Goal: Task Accomplishment & Management: Manage account settings

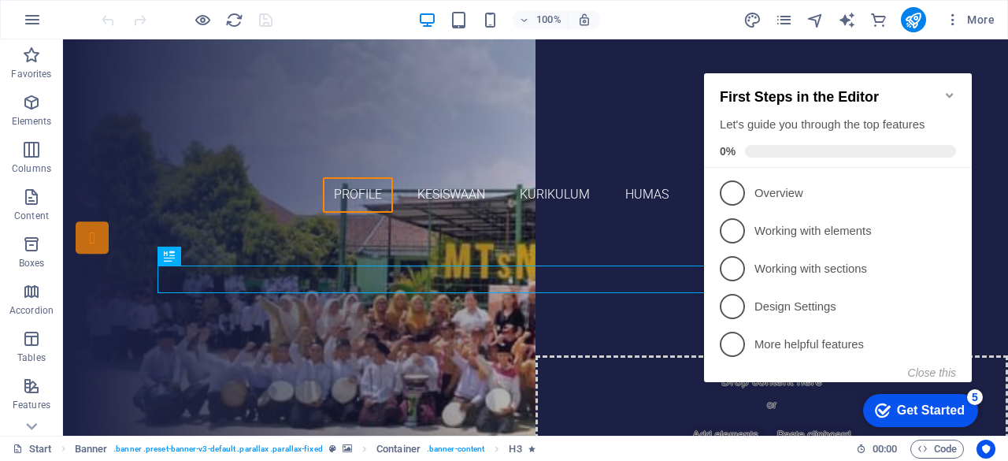
click at [949, 93] on icon "Minimize checklist" at bounding box center [949, 95] width 7 height 5
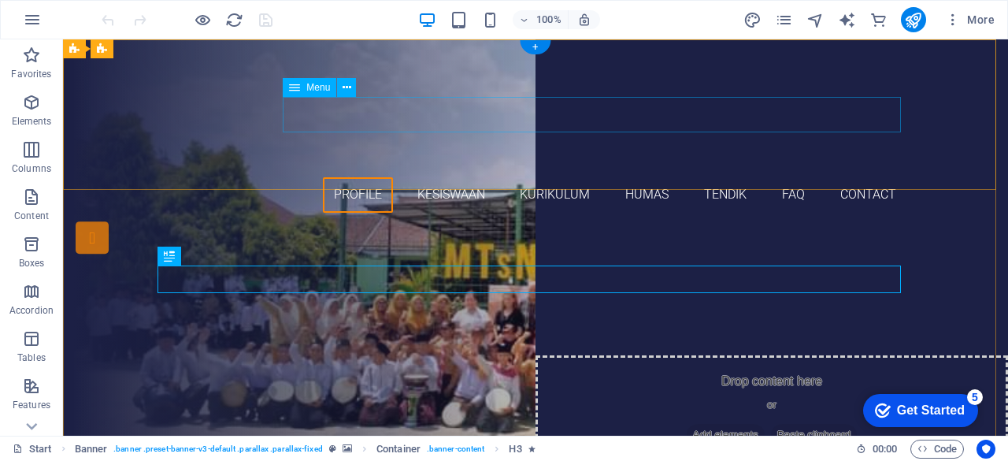
click at [788, 177] on nav "profile Kesiswaan kurikulum humas tendik FAQ Contact" at bounding box center [535, 194] width 743 height 35
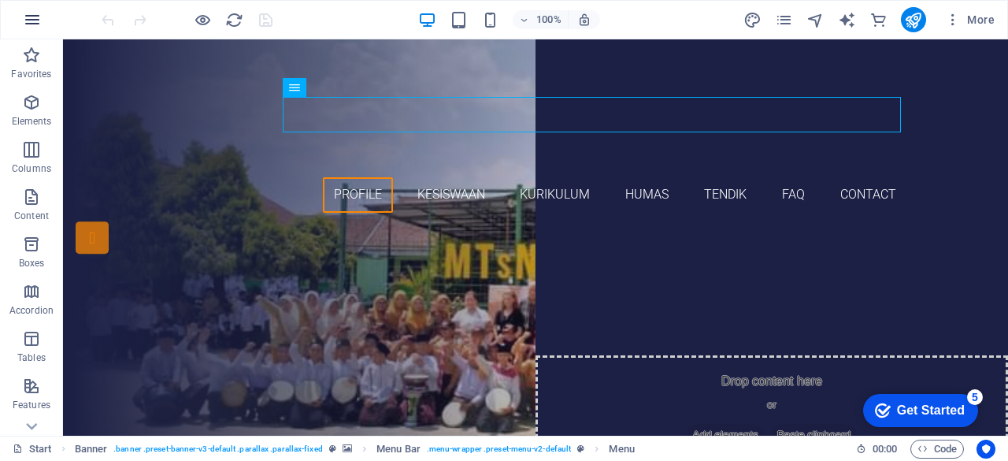
click at [30, 22] on icon "button" at bounding box center [32, 19] width 19 height 19
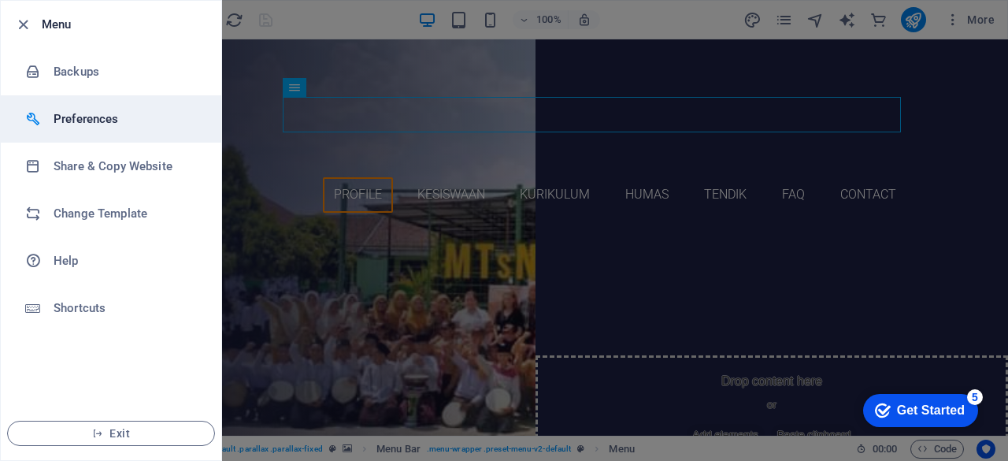
click at [67, 109] on h6 "Preferences" at bounding box center [127, 118] width 146 height 19
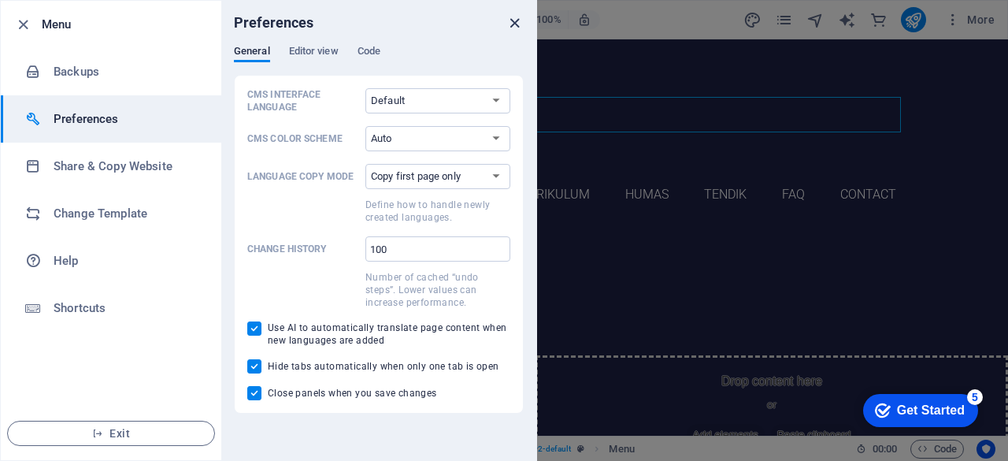
click at [513, 28] on icon "close" at bounding box center [514, 23] width 18 height 18
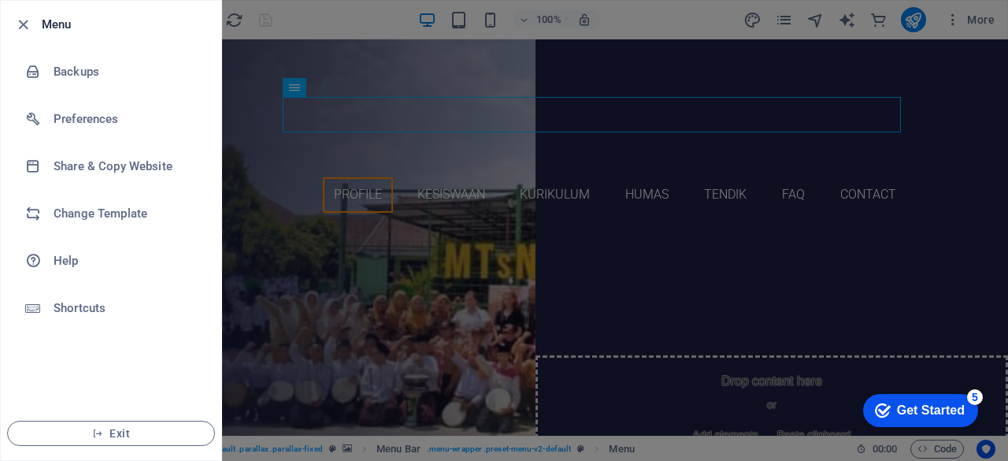
click at [594, 165] on div at bounding box center [504, 230] width 1008 height 461
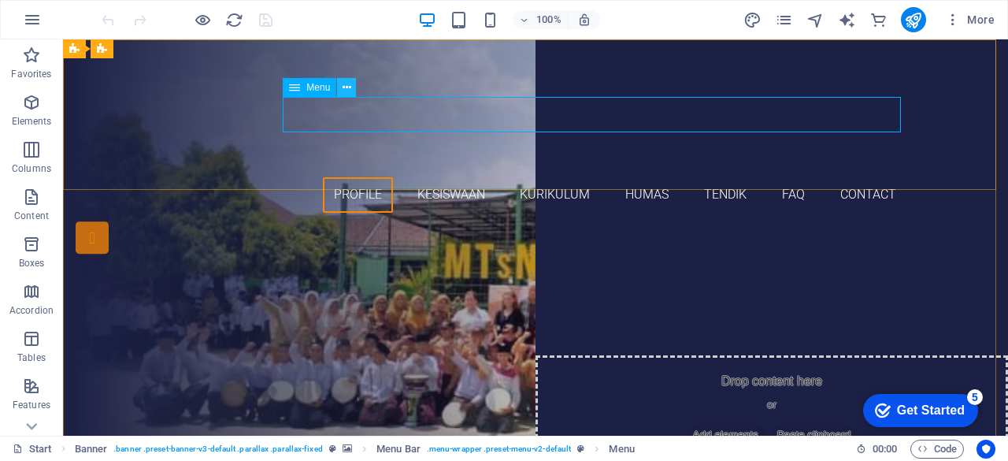
click at [349, 87] on icon at bounding box center [346, 88] width 9 height 17
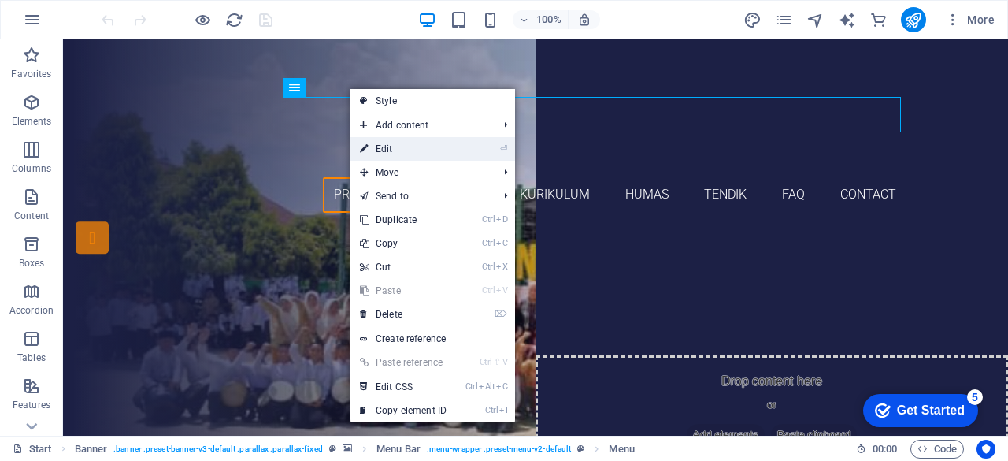
click at [399, 151] on link "⏎ Edit" at bounding box center [402, 149] width 105 height 24
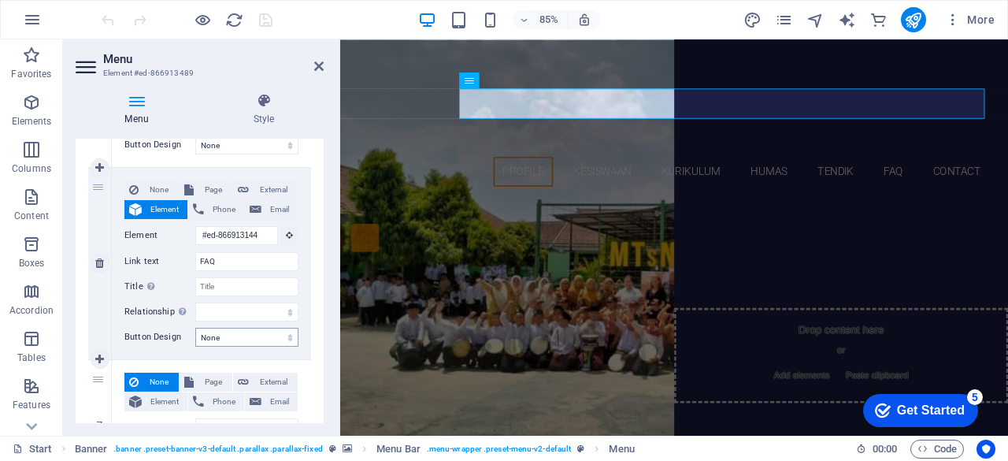
scroll to position [1102, 0]
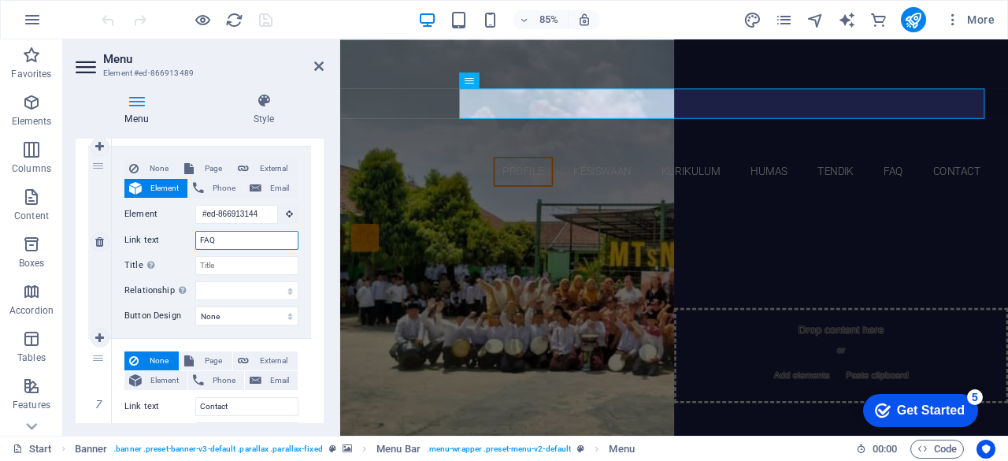
drag, startPoint x: 222, startPoint y: 243, endPoint x: 175, endPoint y: 236, distance: 47.8
click at [175, 236] on div "Link text FAQ" at bounding box center [211, 240] width 174 height 19
type input "PPDB"
select select
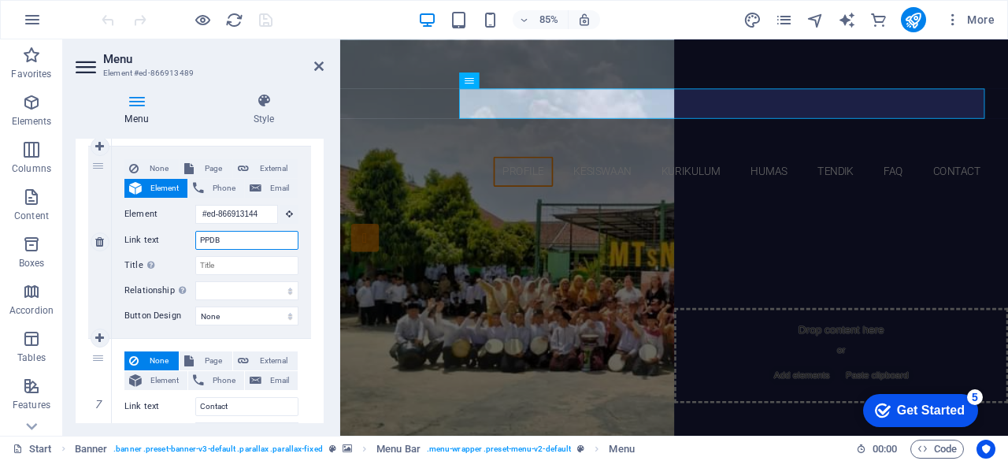
select select
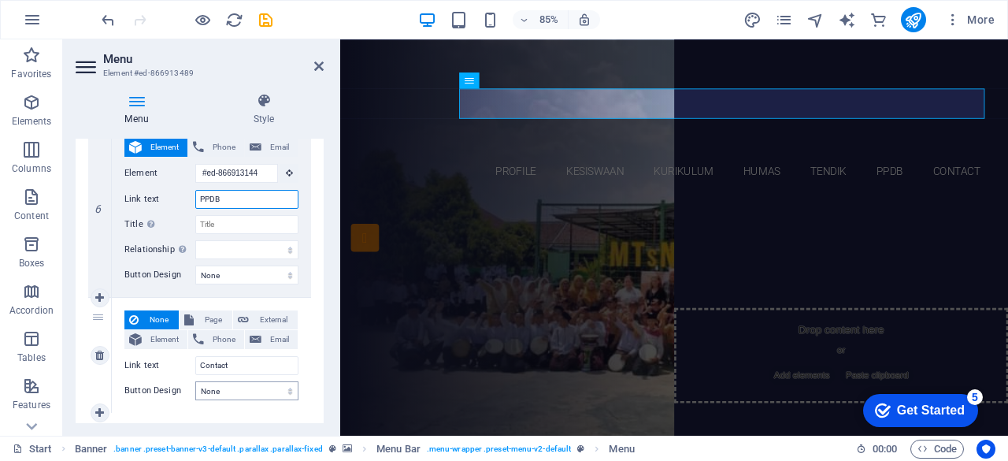
scroll to position [986, 0]
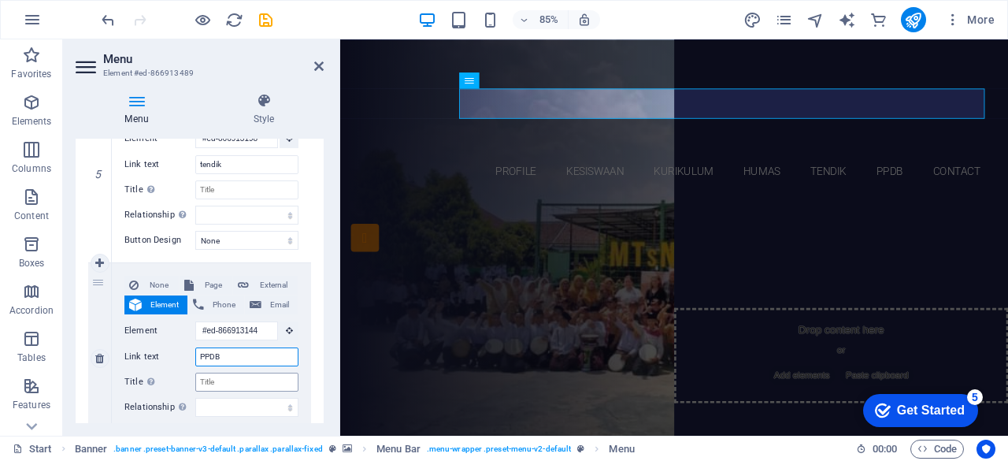
type input "PPDB"
click at [267, 381] on input "Title Additional link description, should not be the same as the link text. The…" at bounding box center [246, 381] width 103 height 19
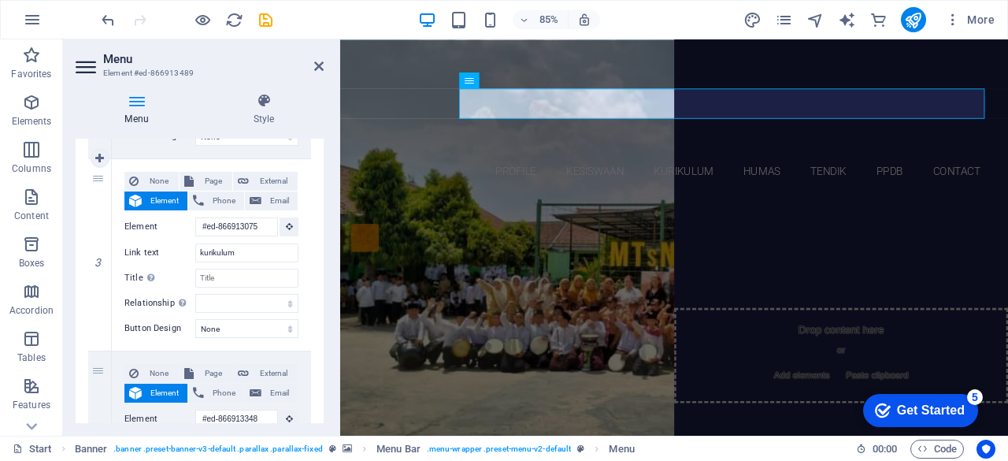
scroll to position [0, 0]
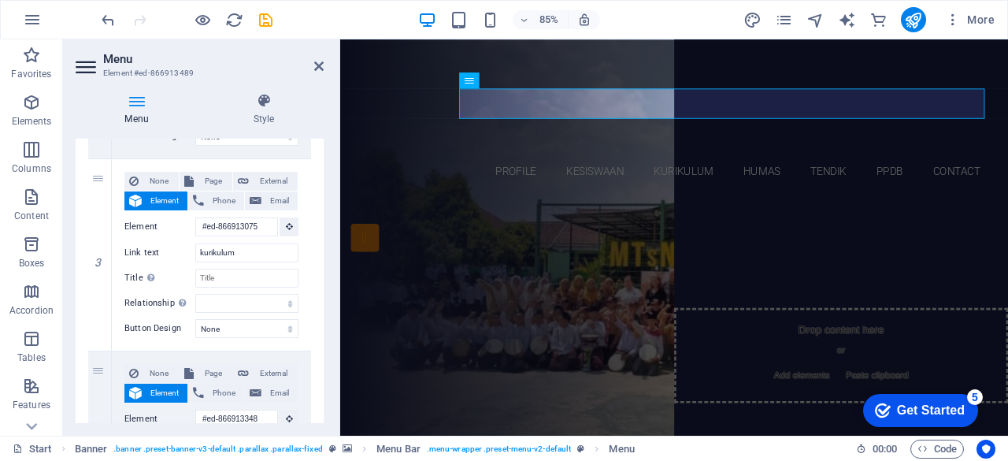
click at [313, 69] on header "Menu Element #ed-866913489" at bounding box center [200, 59] width 248 height 41
click at [316, 61] on icon at bounding box center [318, 66] width 9 height 13
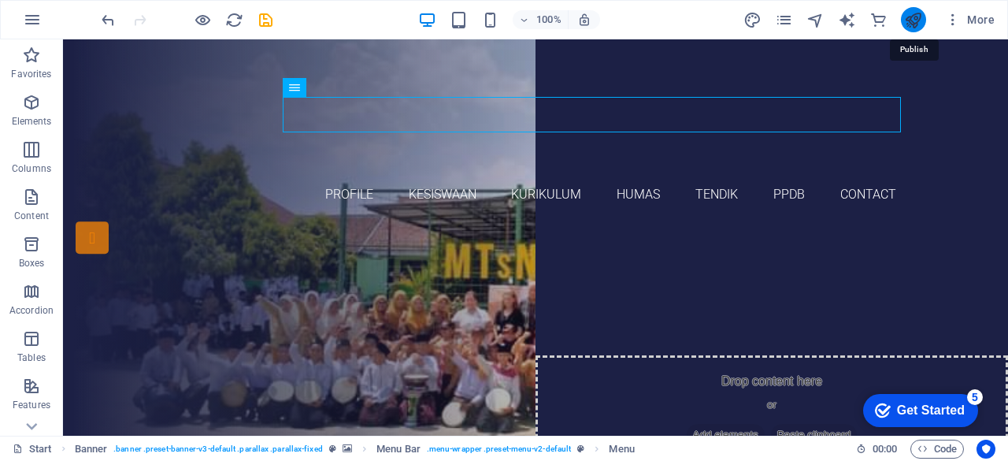
click at [918, 15] on icon "publish" at bounding box center [913, 20] width 18 height 18
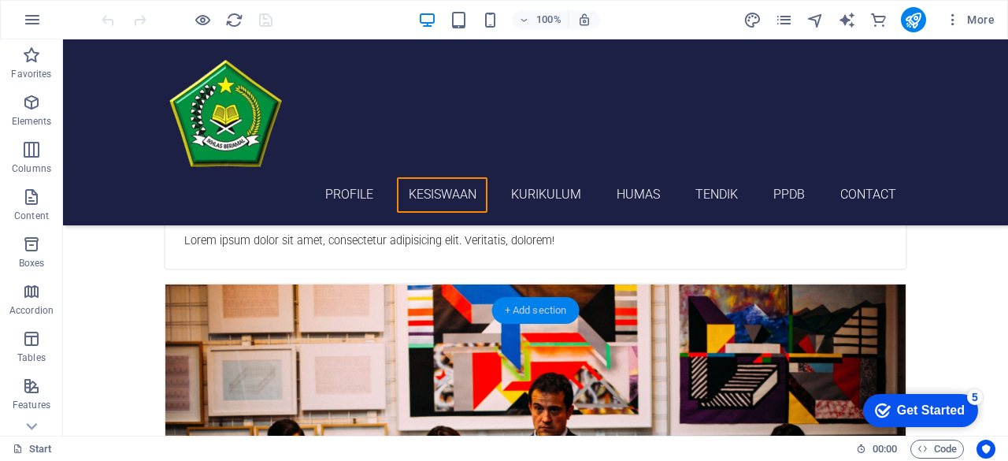
scroll to position [1889, 0]
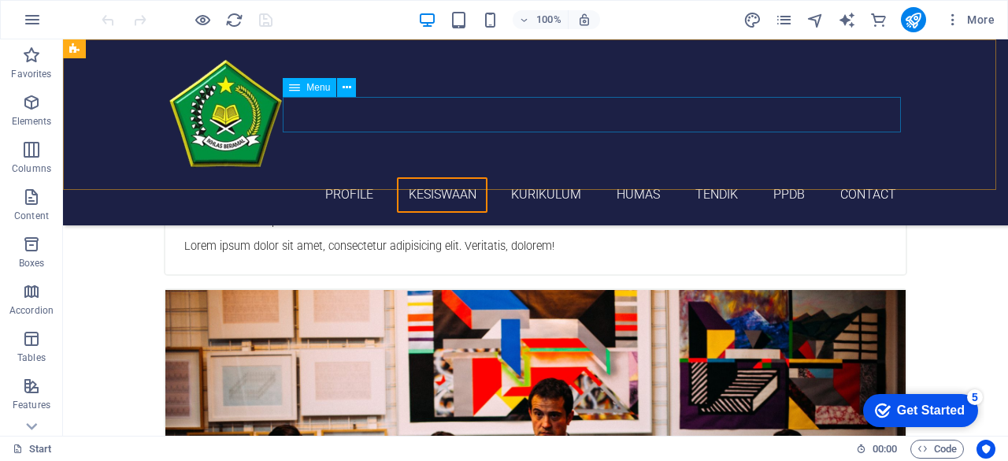
click at [328, 177] on nav "profile Kesiswaan kurikulum humas tendik PPDB Contact" at bounding box center [535, 194] width 743 height 35
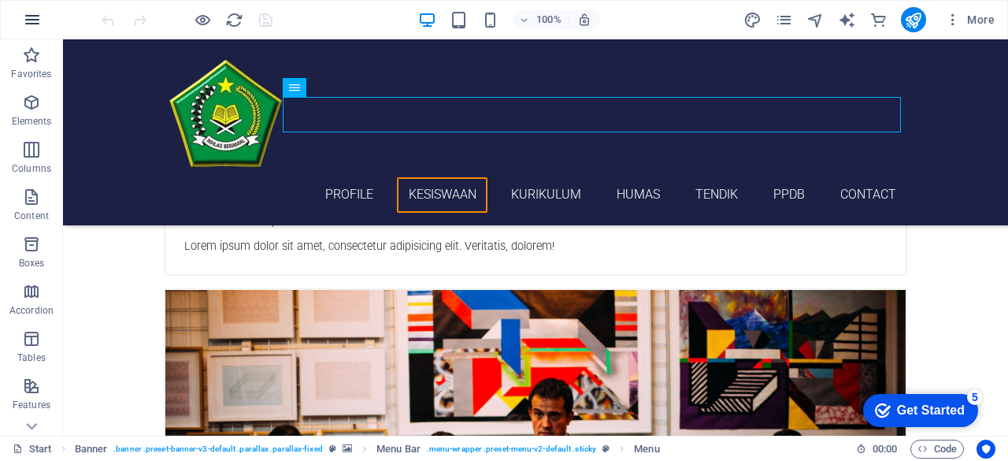
click at [27, 17] on icon "button" at bounding box center [32, 19] width 19 height 19
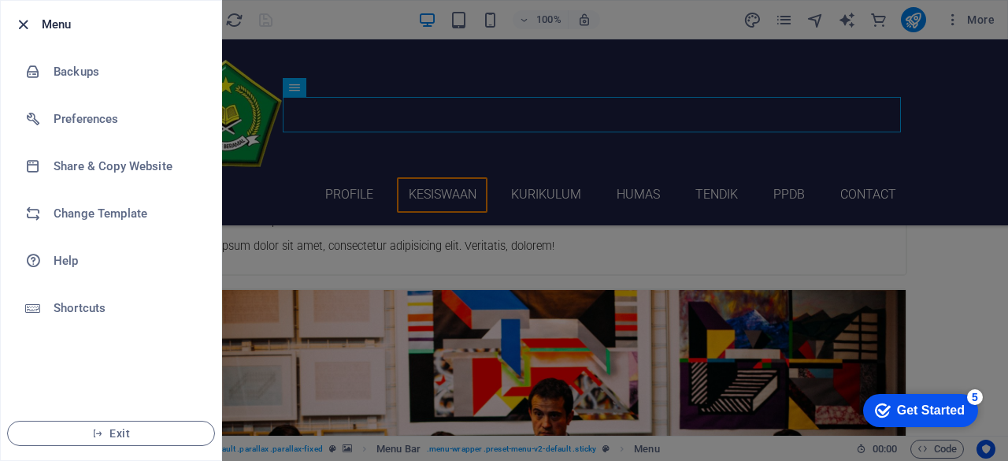
click at [24, 23] on icon "button" at bounding box center [23, 25] width 18 height 18
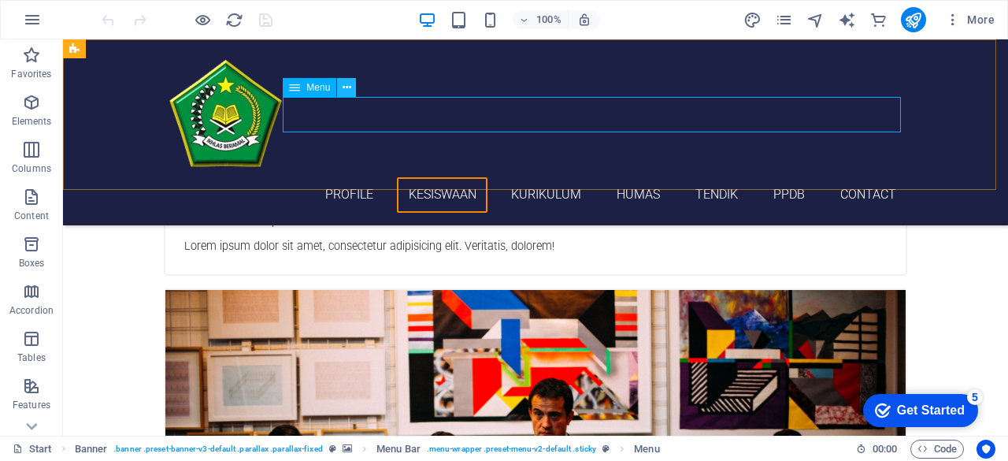
click at [346, 88] on icon at bounding box center [346, 88] width 9 height 17
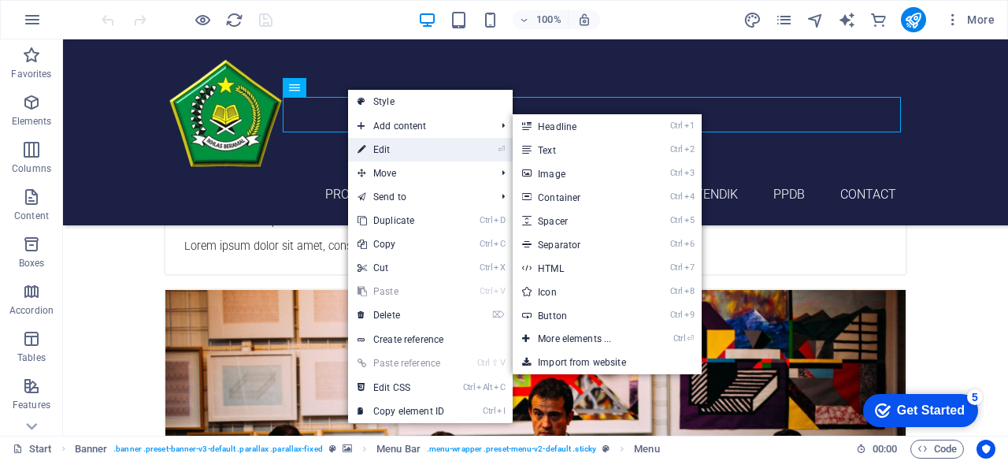
click at [400, 150] on link "⏎ Edit" at bounding box center [400, 150] width 105 height 24
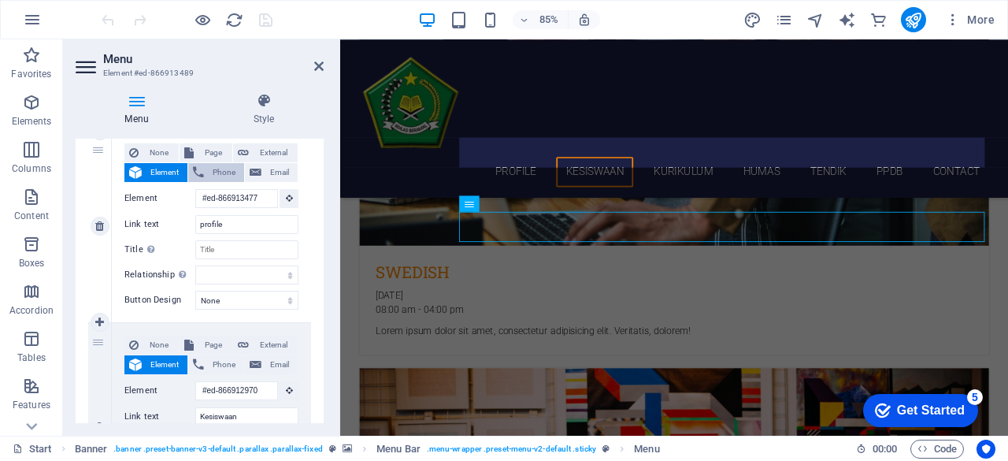
scroll to position [1739, 0]
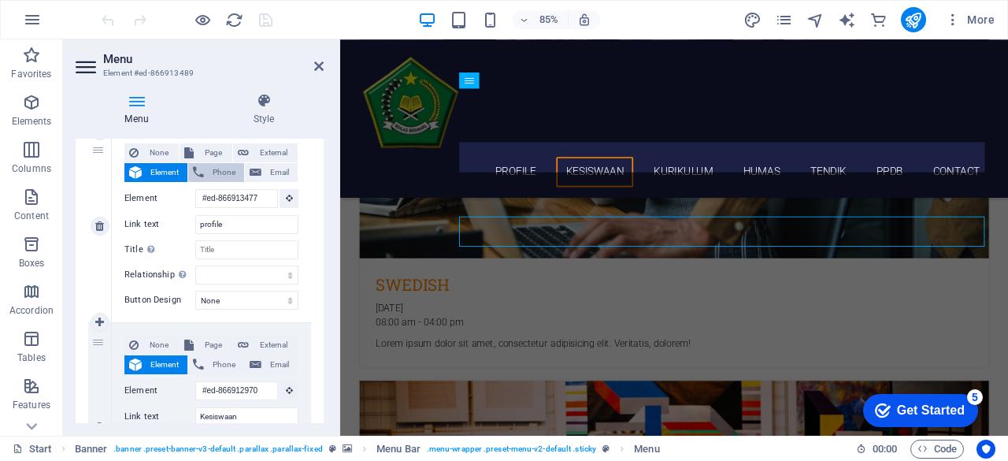
click at [214, 169] on span "Phone" at bounding box center [224, 172] width 31 height 19
select select
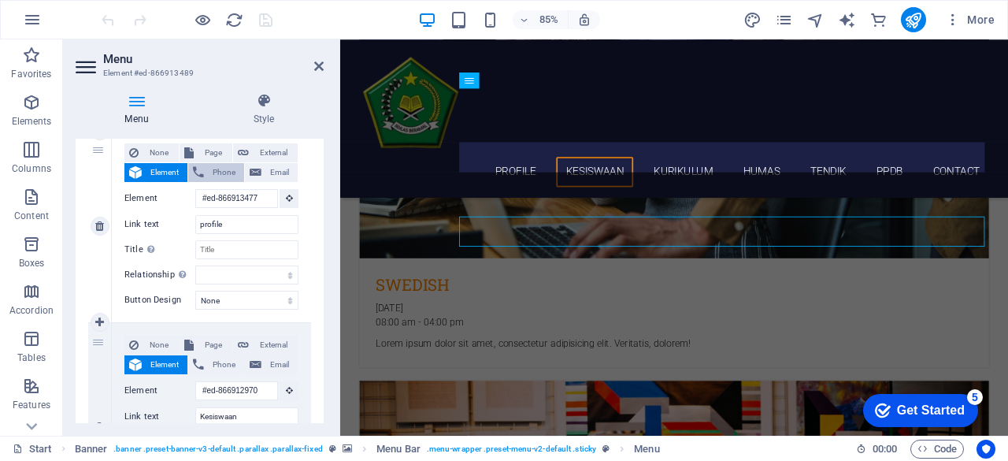
select select
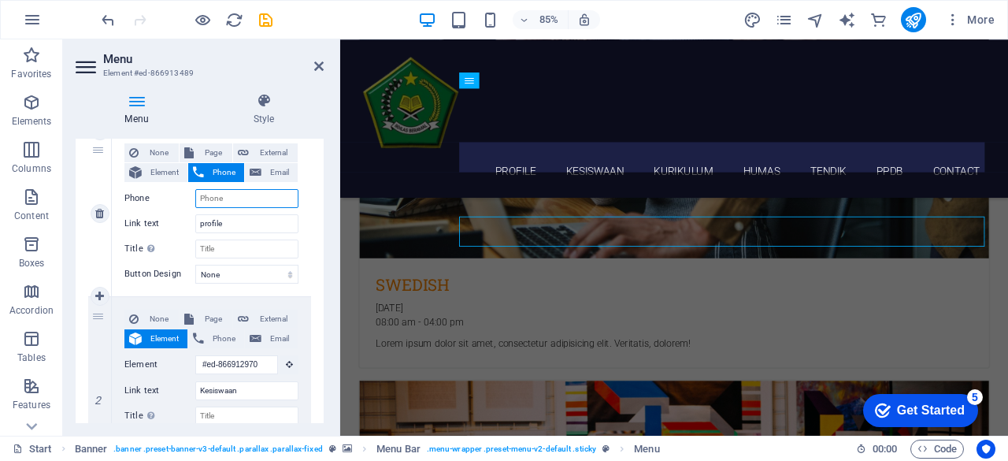
scroll to position [131, 0]
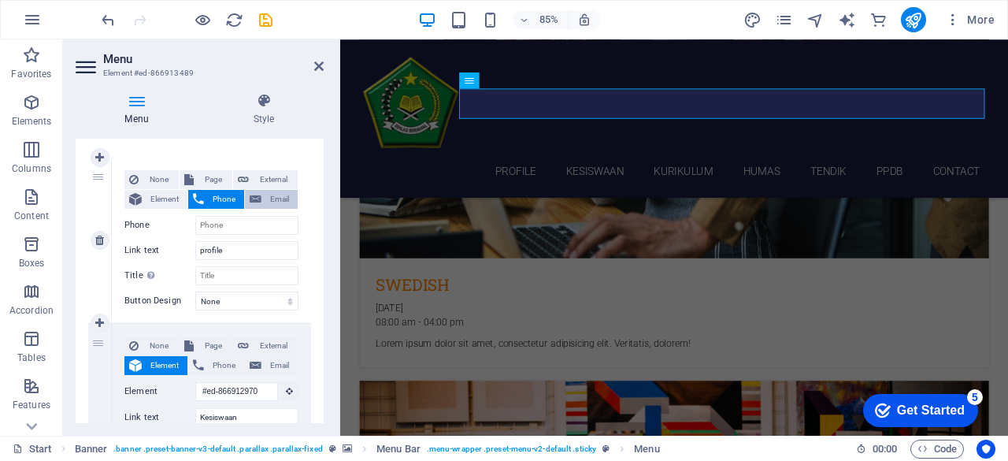
click at [253, 198] on icon at bounding box center [256, 199] width 12 height 19
select select
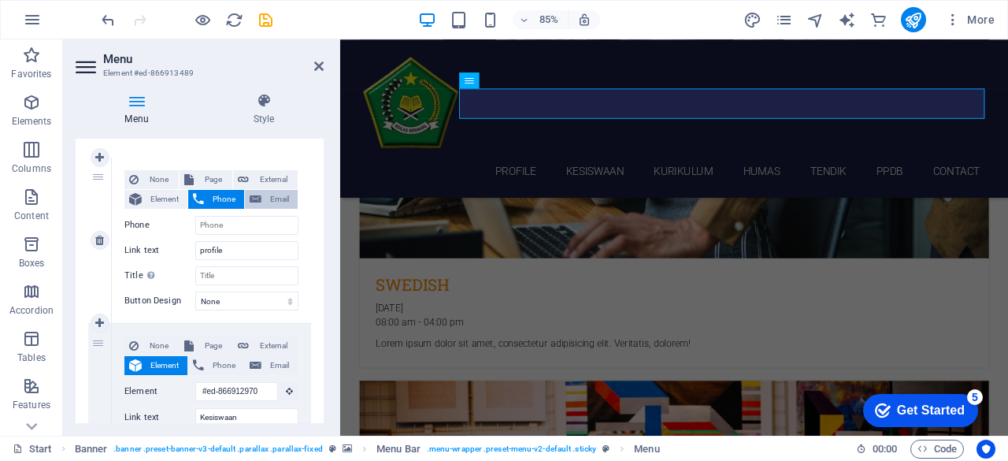
select select
click at [250, 180] on button "External" at bounding box center [265, 179] width 65 height 19
select select
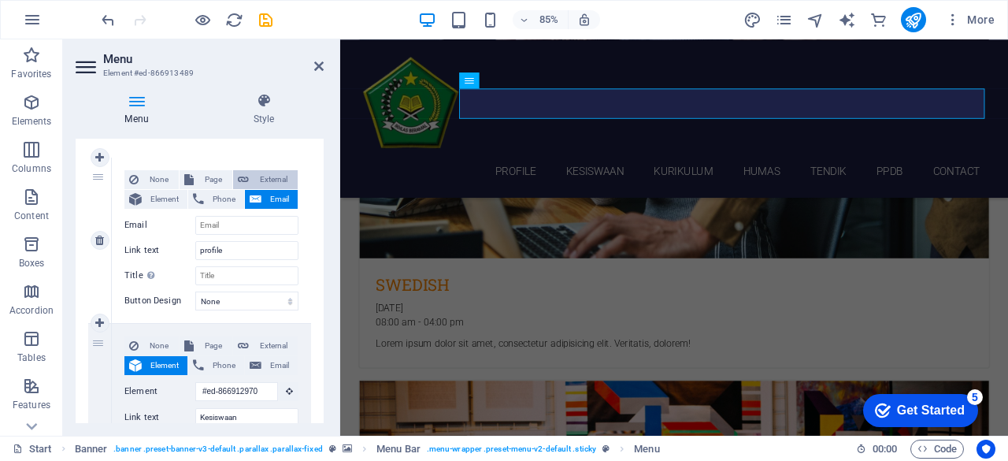
select select "blank"
select select
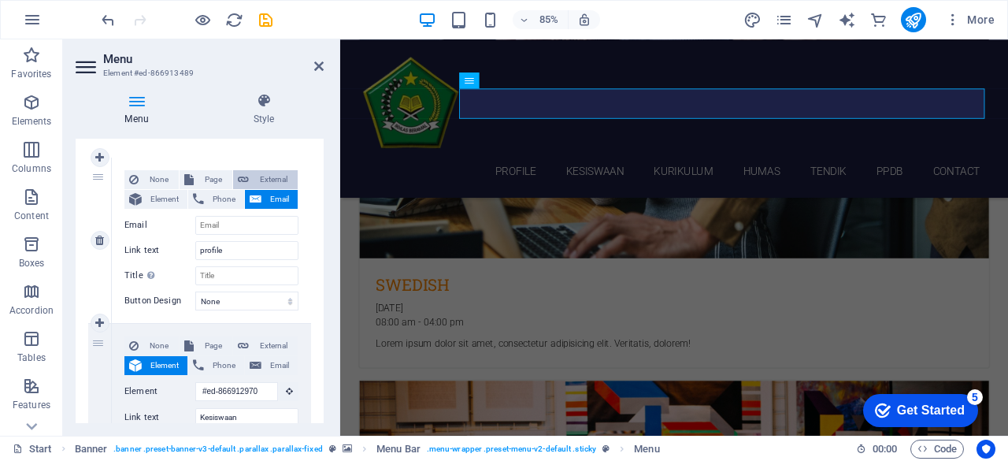
select select
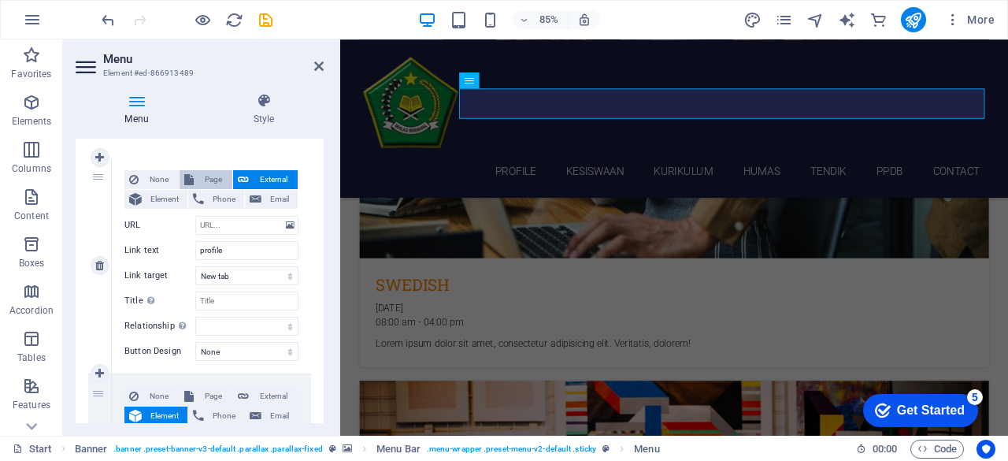
click at [216, 177] on span "Page" at bounding box center [212, 179] width 29 height 19
select select
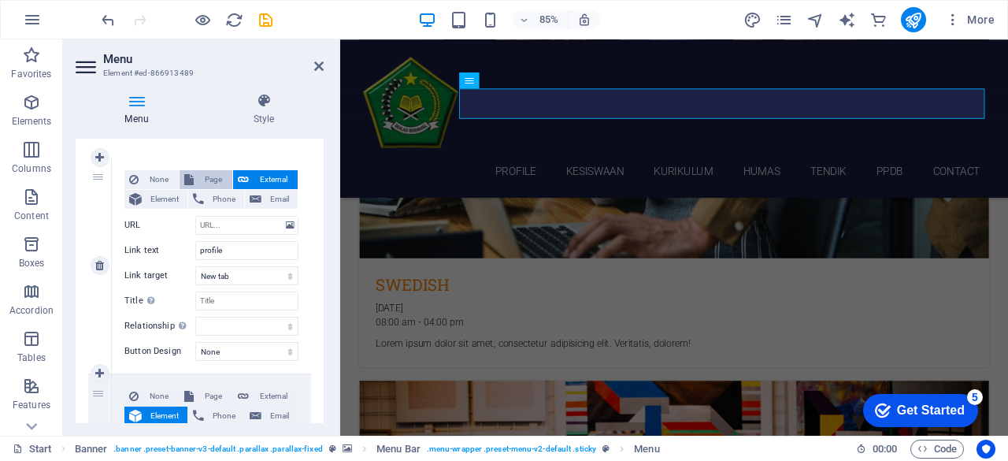
select select
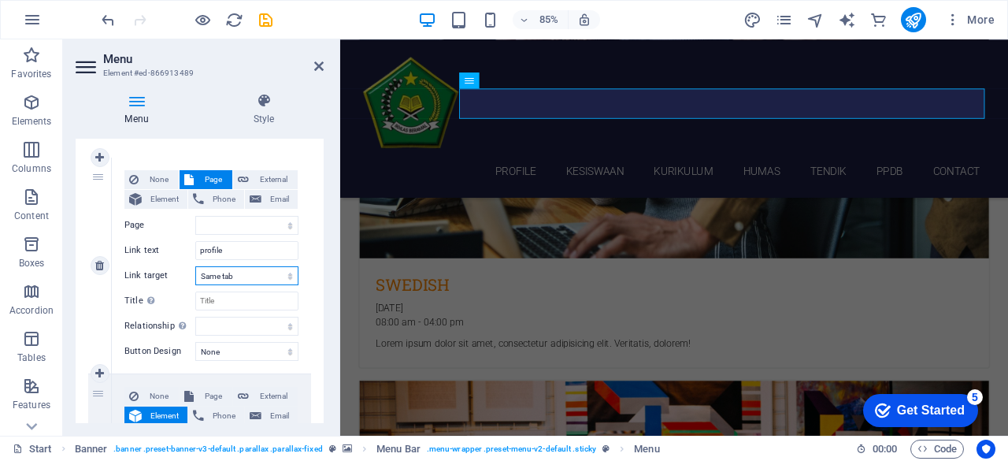
click at [277, 276] on select "New tab Same tab Overlay" at bounding box center [246, 275] width 103 height 19
select select "blank"
click at [195, 266] on select "New tab Same tab Overlay" at bounding box center [246, 275] width 103 height 19
select select
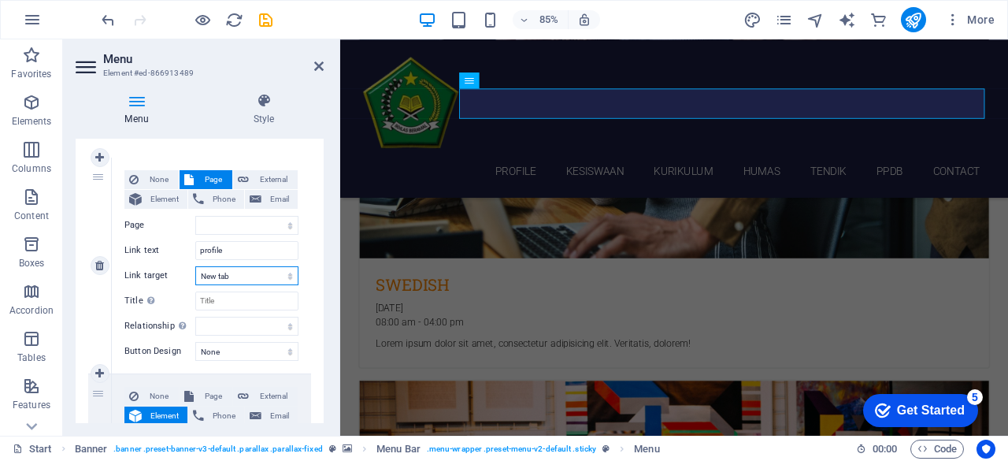
select select
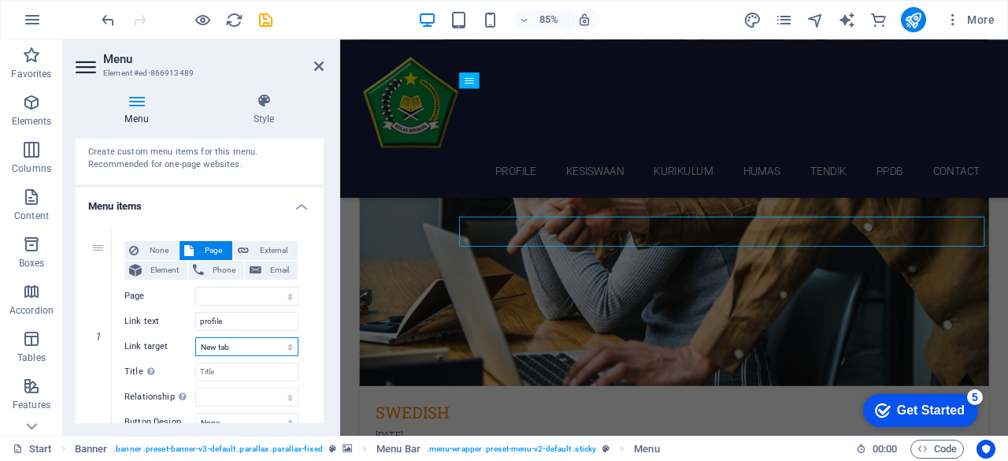
scroll to position [79, 0]
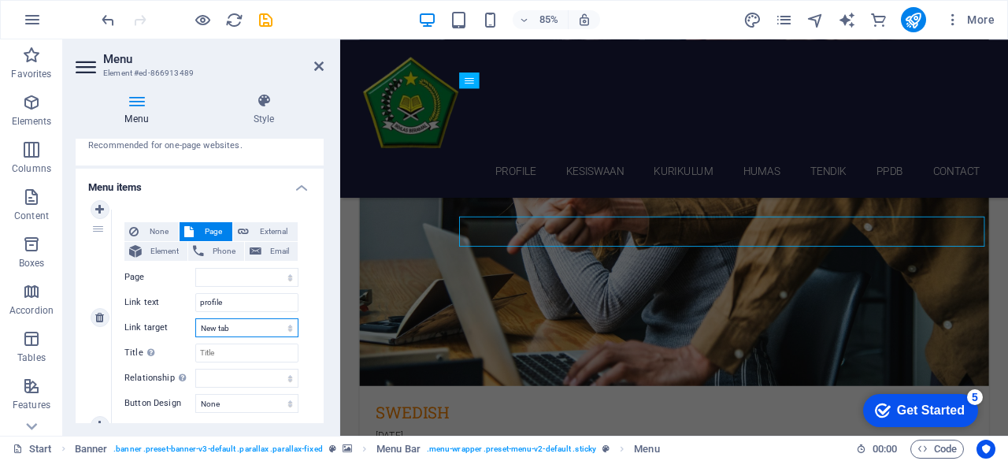
click at [257, 325] on select "New tab Same tab Overlay" at bounding box center [246, 327] width 103 height 19
select select
click at [195, 318] on select "New tab Same tab Overlay" at bounding box center [246, 327] width 103 height 19
select select
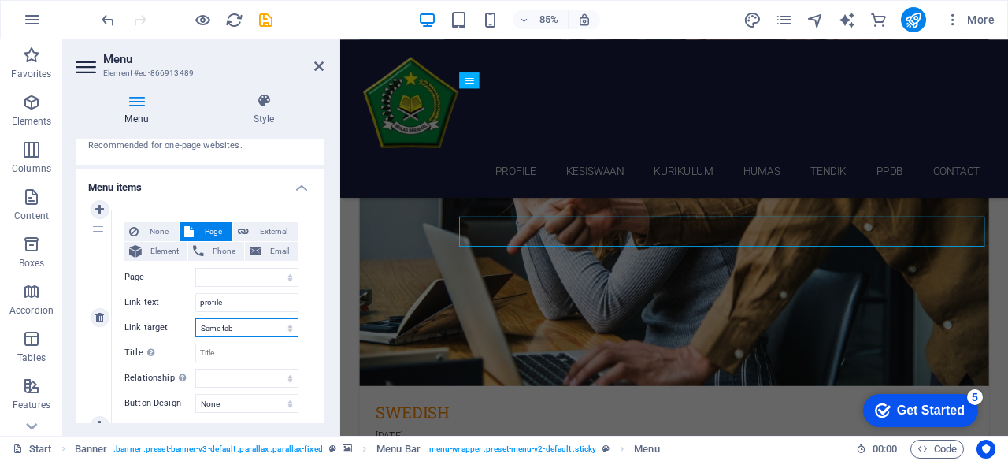
select select
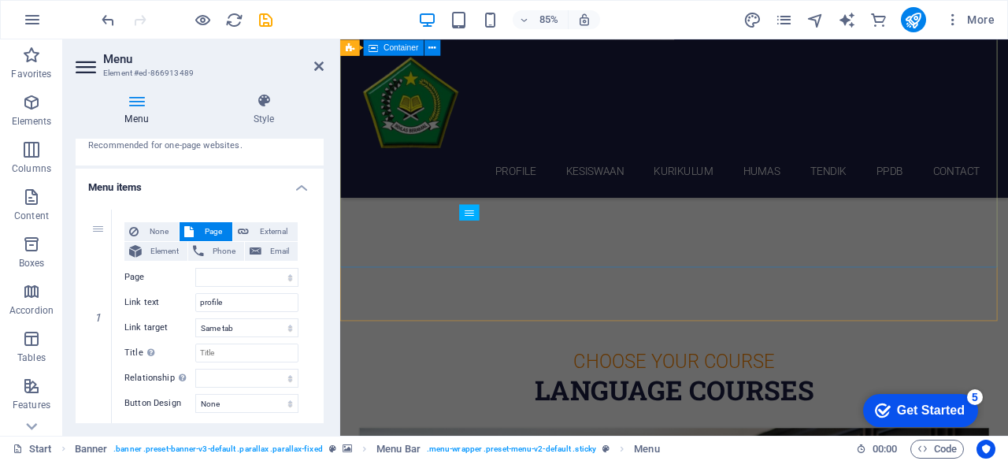
scroll to position [0, 0]
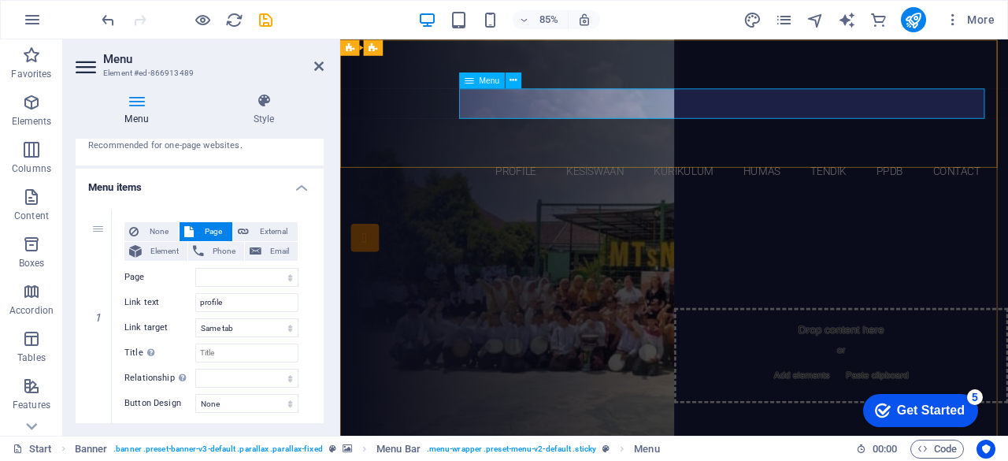
click at [543, 177] on nav "profile Kesiswaan kurikulum humas tendik PPDB Contact" at bounding box center [732, 194] width 743 height 35
click at [516, 81] on icon at bounding box center [513, 80] width 7 height 14
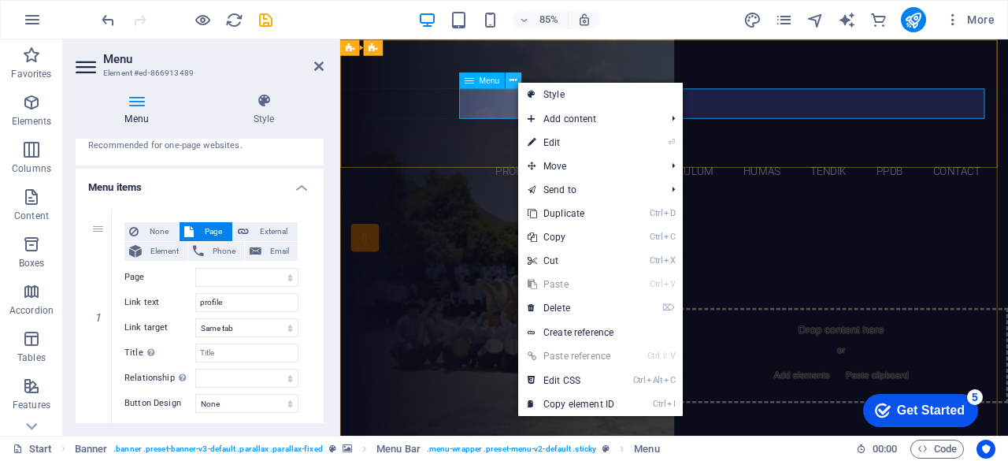
click at [516, 81] on icon at bounding box center [513, 80] width 7 height 14
click at [488, 80] on span "Menu" at bounding box center [489, 80] width 20 height 8
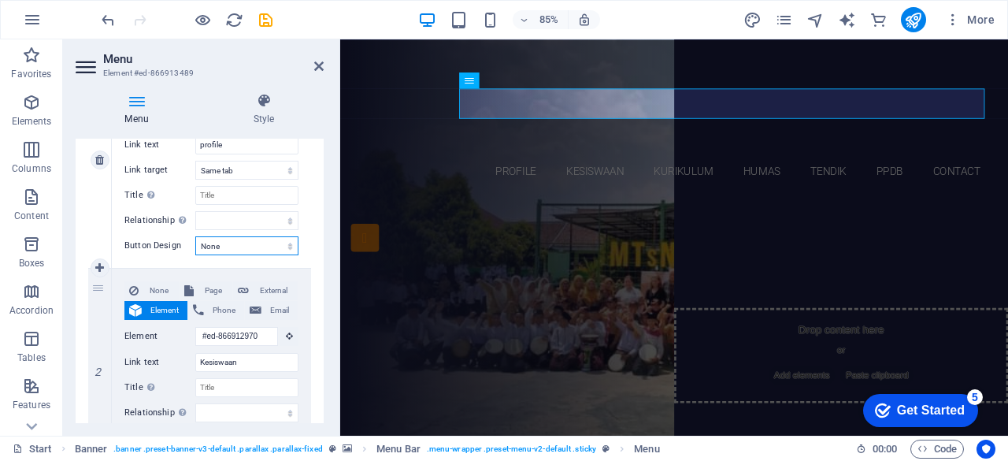
click at [241, 245] on select "None Default Primary Secondary" at bounding box center [246, 245] width 103 height 19
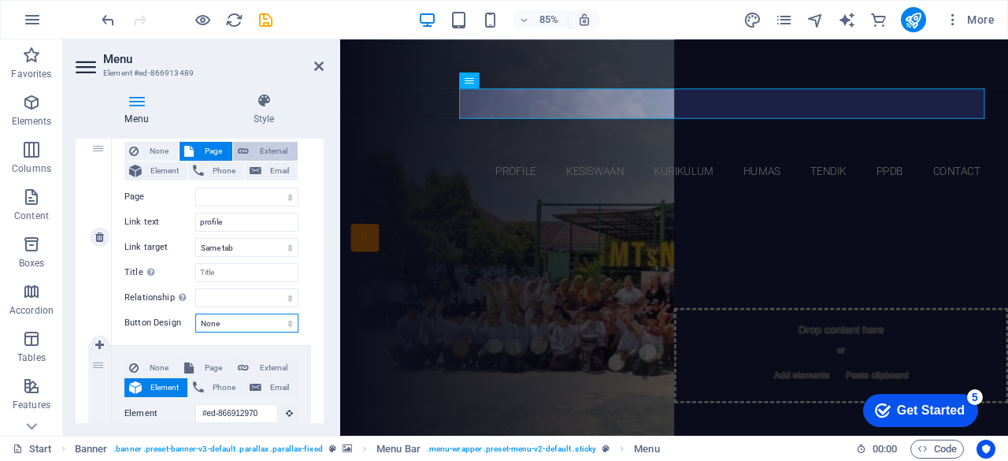
scroll to position [79, 0]
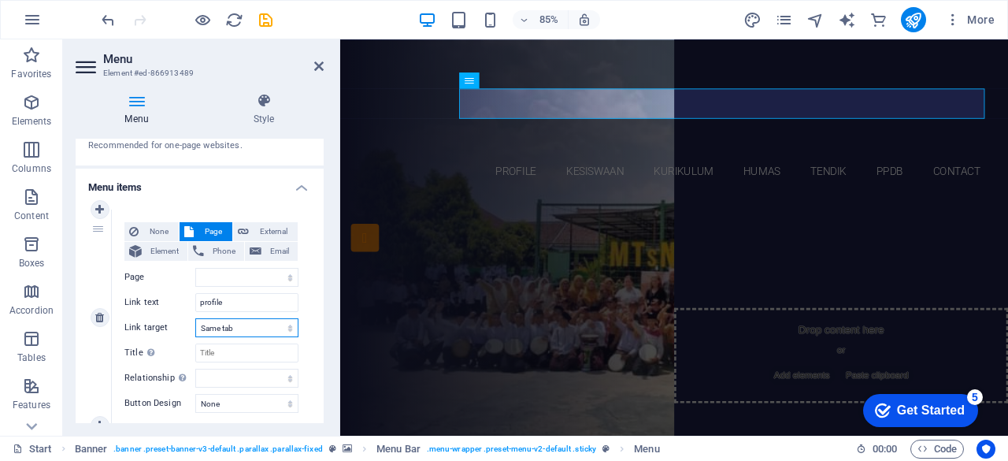
click at [276, 332] on select "New tab Same tab Overlay" at bounding box center [246, 327] width 103 height 19
select select "blank"
click at [195, 318] on select "New tab Same tab Overlay" at bounding box center [246, 327] width 103 height 19
select select
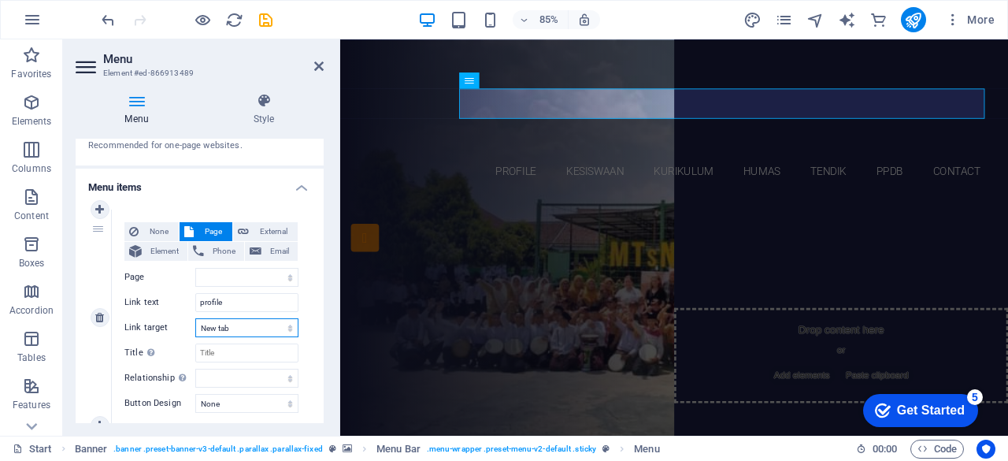
select select
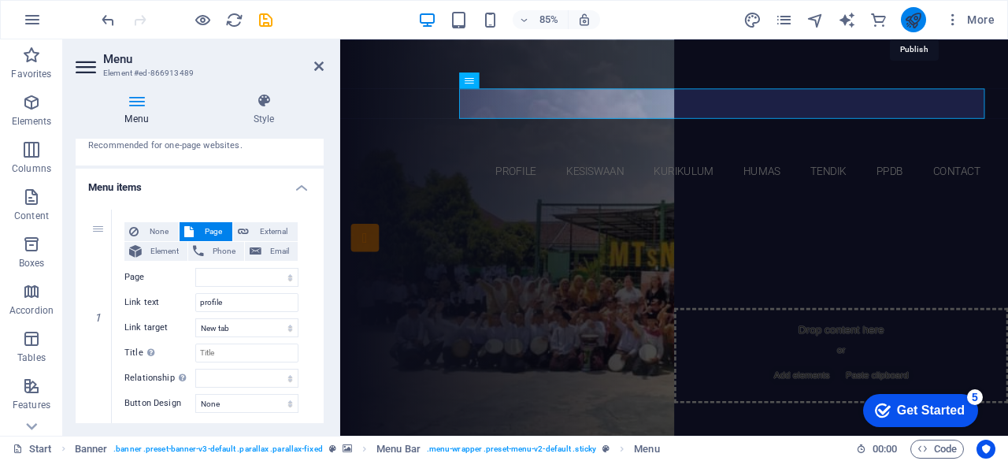
click at [912, 24] on icon "publish" at bounding box center [913, 20] width 18 height 18
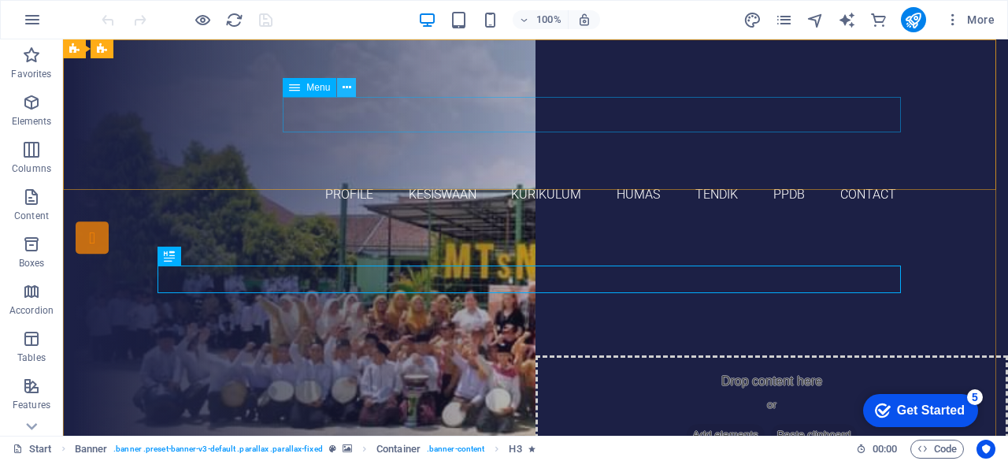
click at [344, 89] on icon at bounding box center [346, 88] width 9 height 17
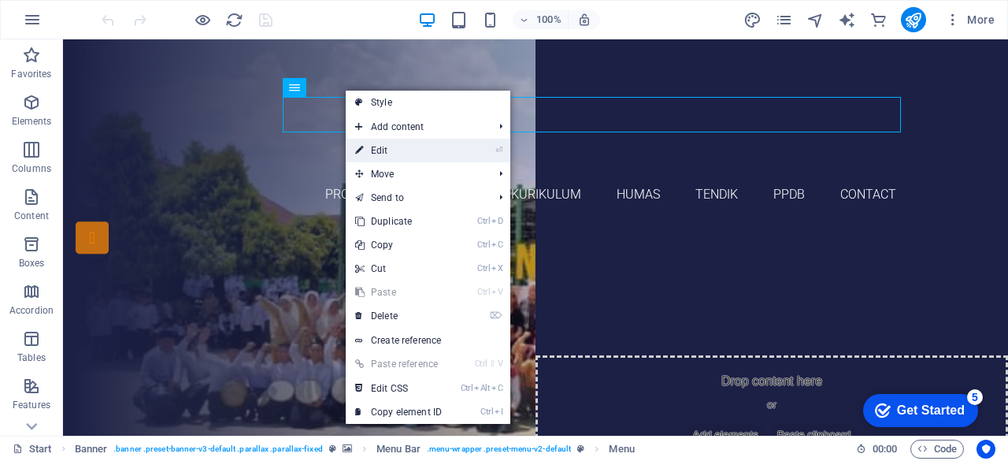
click at [398, 151] on link "⏎ Edit" at bounding box center [398, 151] width 105 height 24
select select
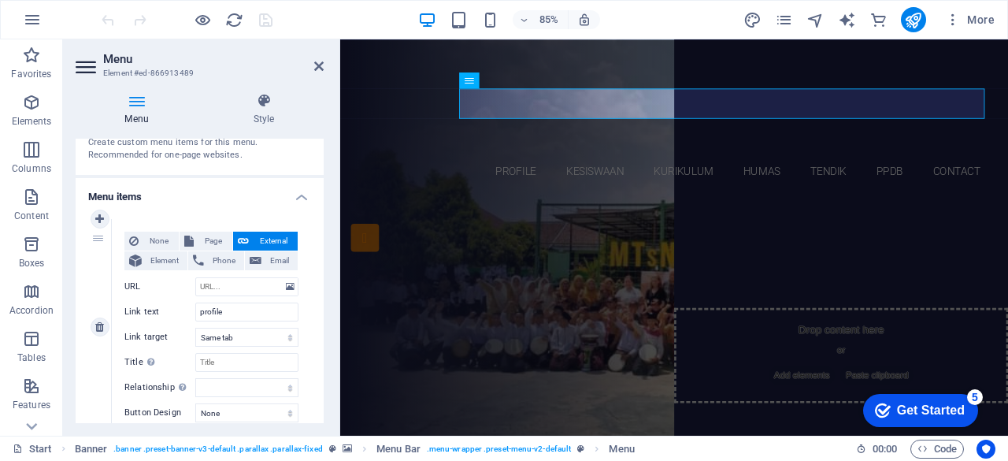
scroll to position [157, 0]
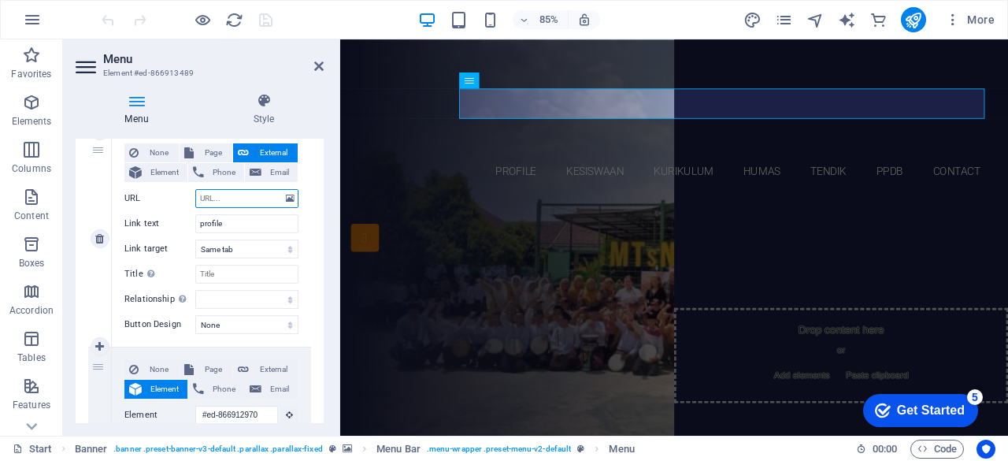
click at [244, 198] on input "URL" at bounding box center [246, 198] width 103 height 19
click at [286, 202] on icon at bounding box center [290, 198] width 9 height 17
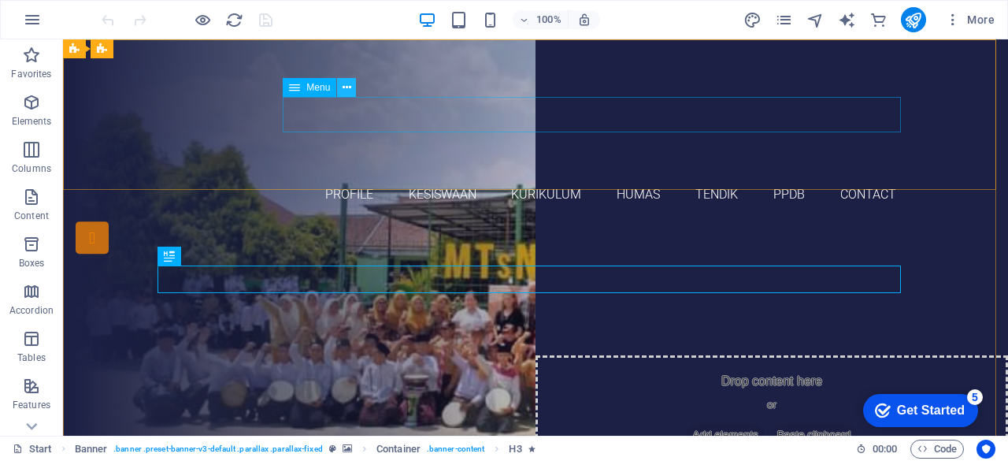
click at [346, 88] on icon at bounding box center [346, 88] width 9 height 17
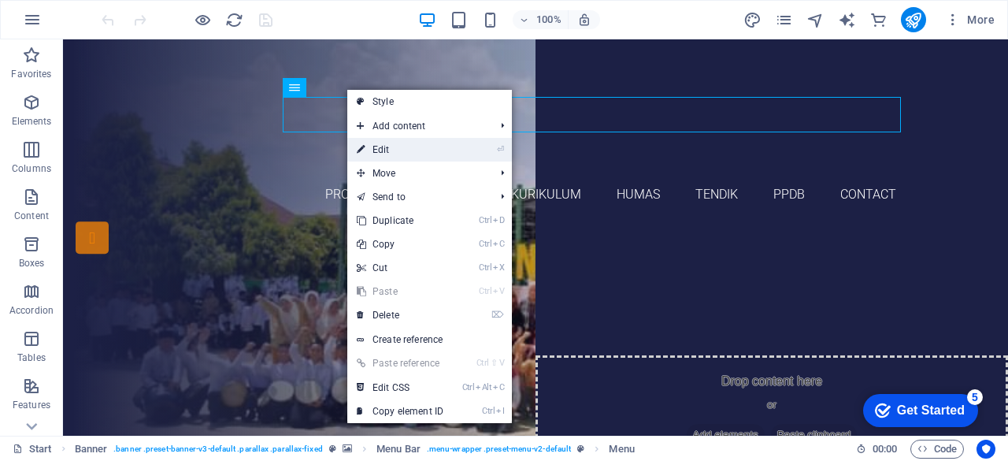
click at [381, 147] on link "⏎ Edit" at bounding box center [399, 150] width 105 height 24
select select
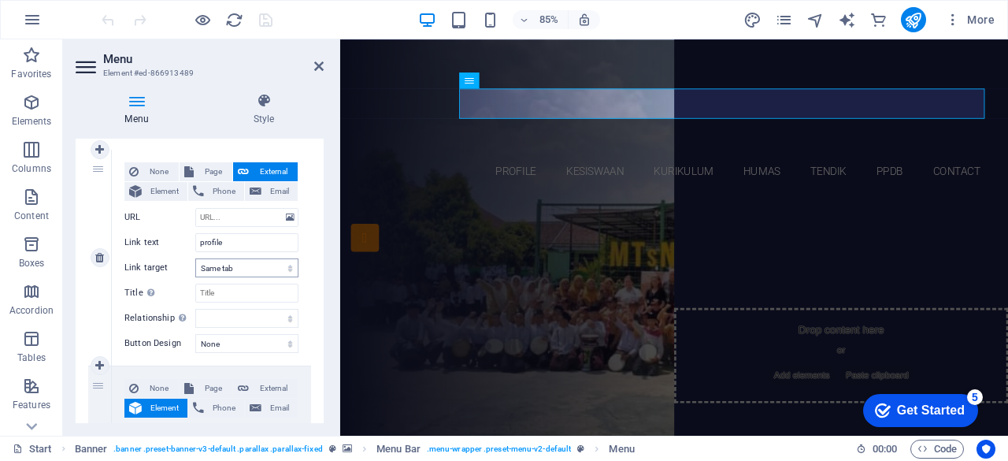
scroll to position [157, 0]
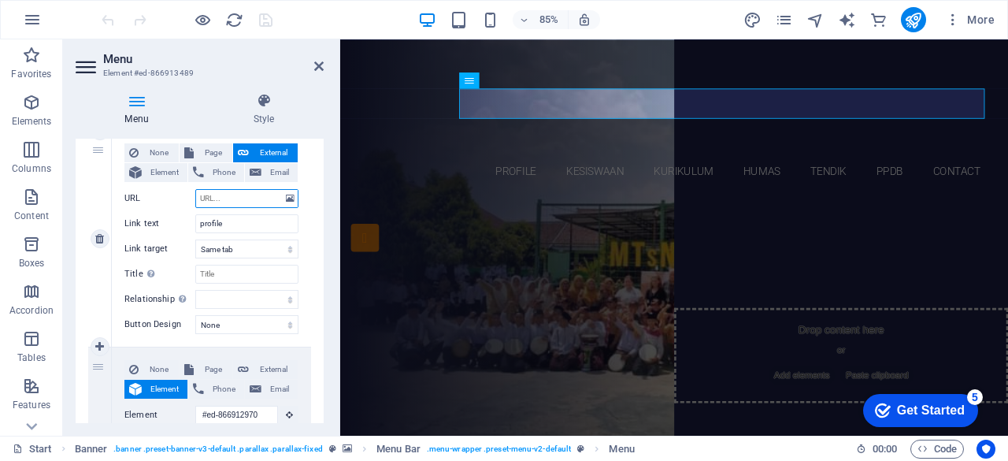
click at [231, 198] on input "URL" at bounding box center [246, 198] width 103 height 19
paste input "https://mtsn15jmb.sch.id/"
type input "https://mtsn15jmb.sch.id/"
select select
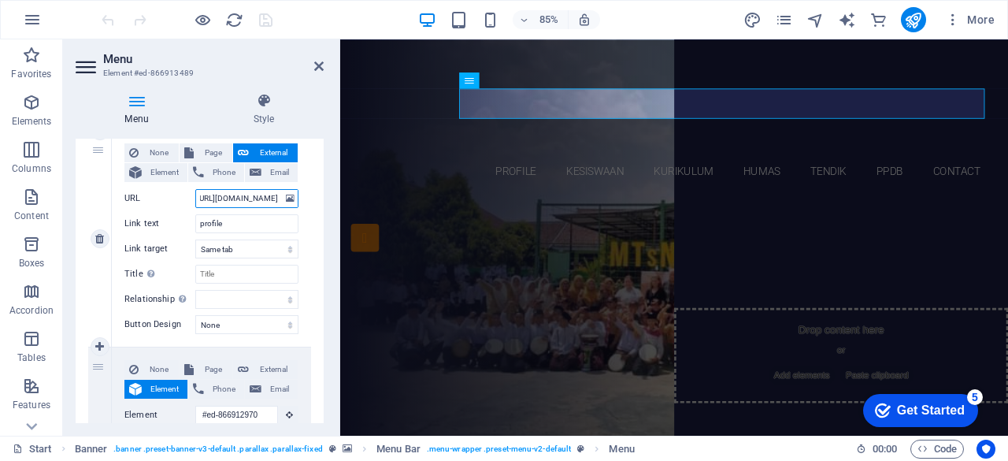
select select
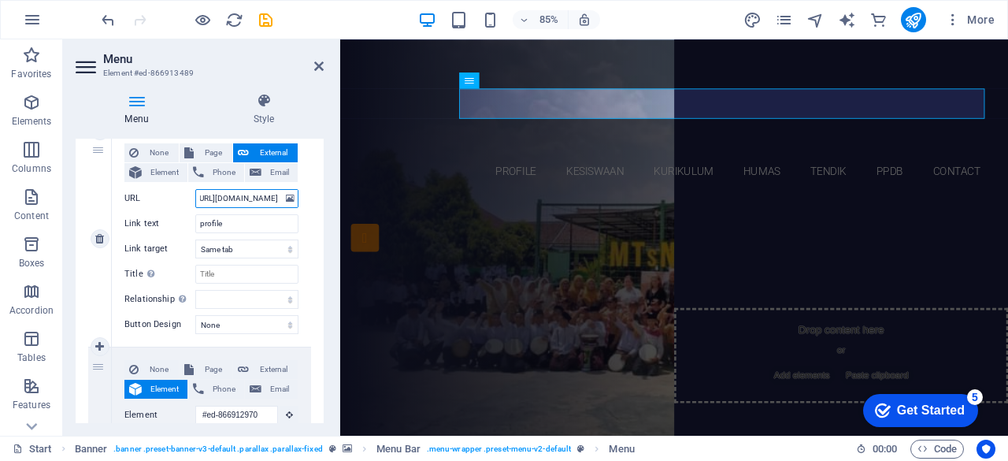
type input "https://mtsn15jmb.sch.id/uprofile"
select select
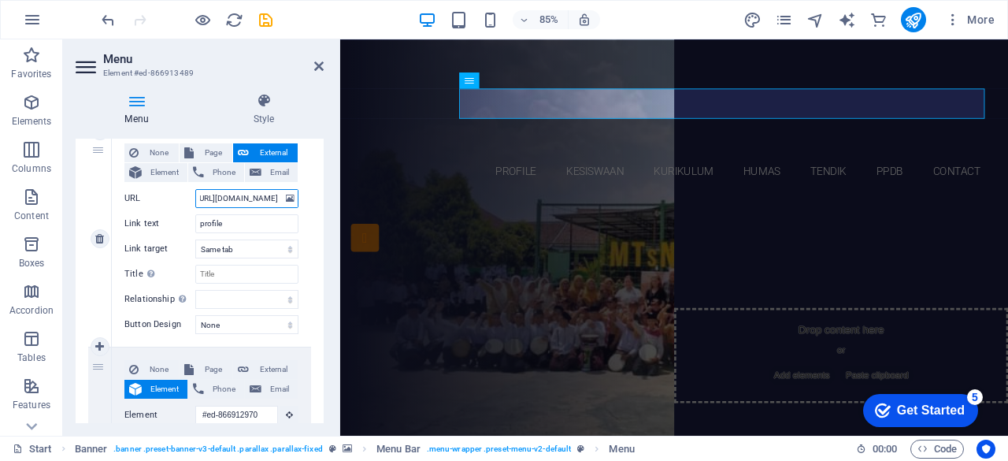
select select
drag, startPoint x: 250, startPoint y: 194, endPoint x: 339, endPoint y: 273, distance: 118.8
click at [250, 195] on input "https://mtsn15jmb.sch.id/uprofile" at bounding box center [246, 198] width 103 height 19
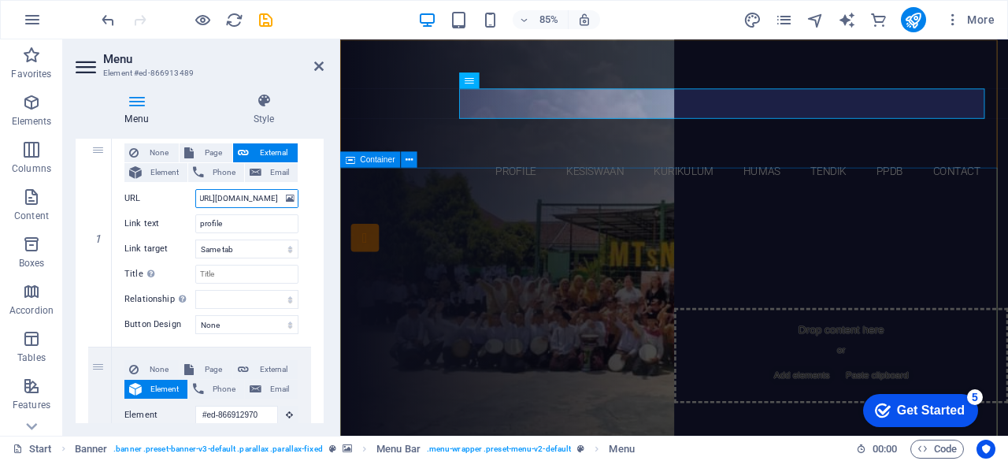
type input "[URL][DOMAIN_NAME]"
select select
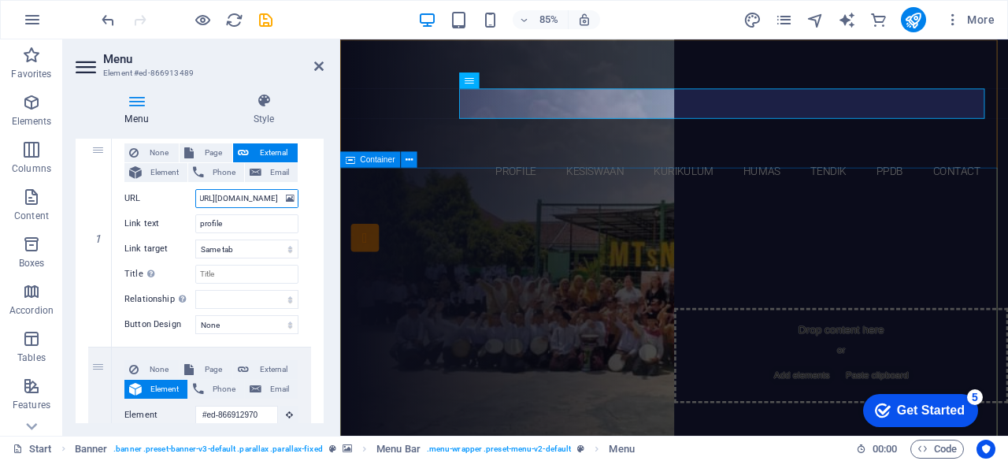
select select
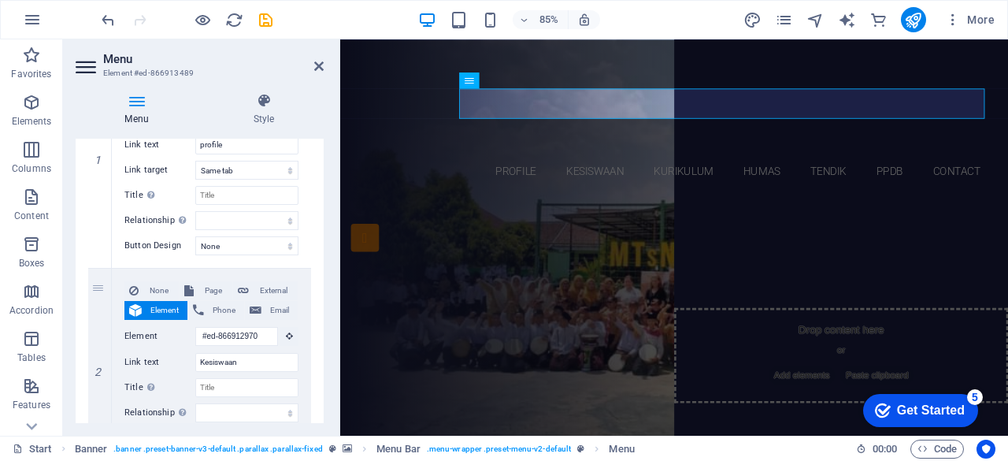
scroll to position [79, 0]
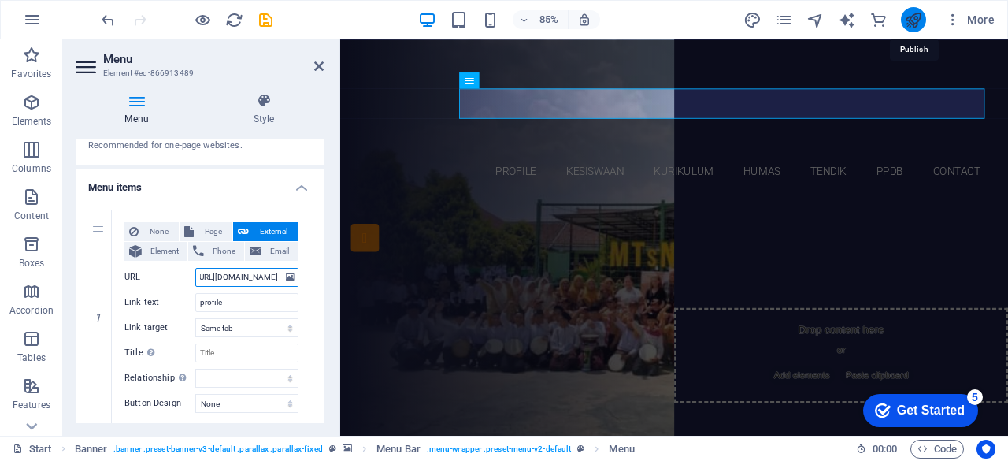
type input "[URL][DOMAIN_NAME]"
click at [909, 17] on icon "publish" at bounding box center [913, 20] width 18 height 18
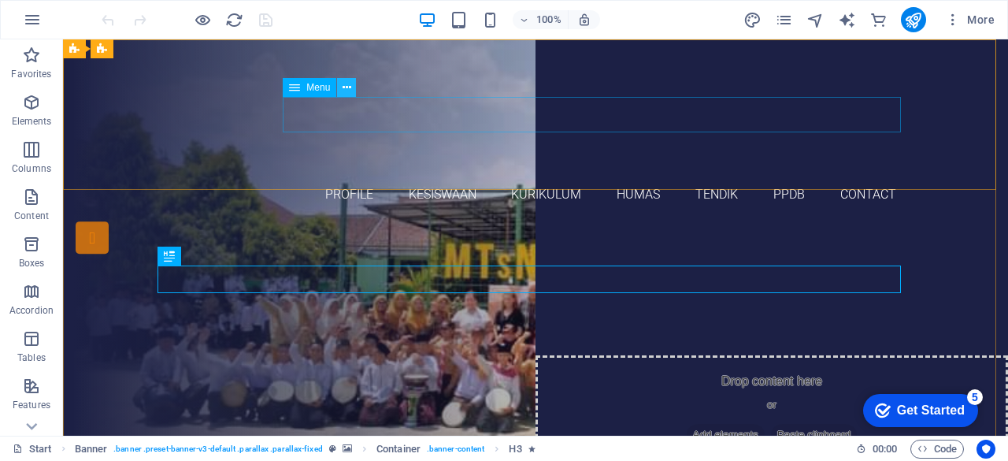
click at [351, 91] on button at bounding box center [346, 87] width 19 height 19
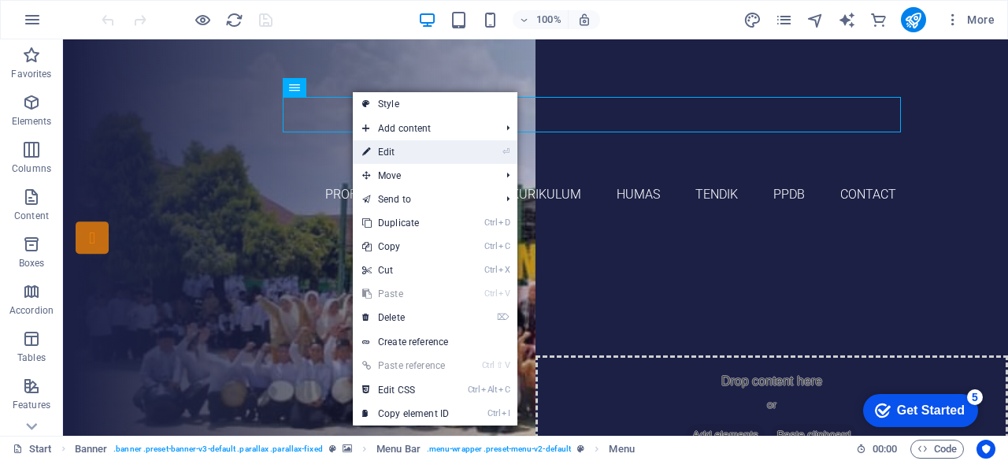
click at [389, 146] on link "⏎ Edit" at bounding box center [405, 152] width 105 height 24
select select
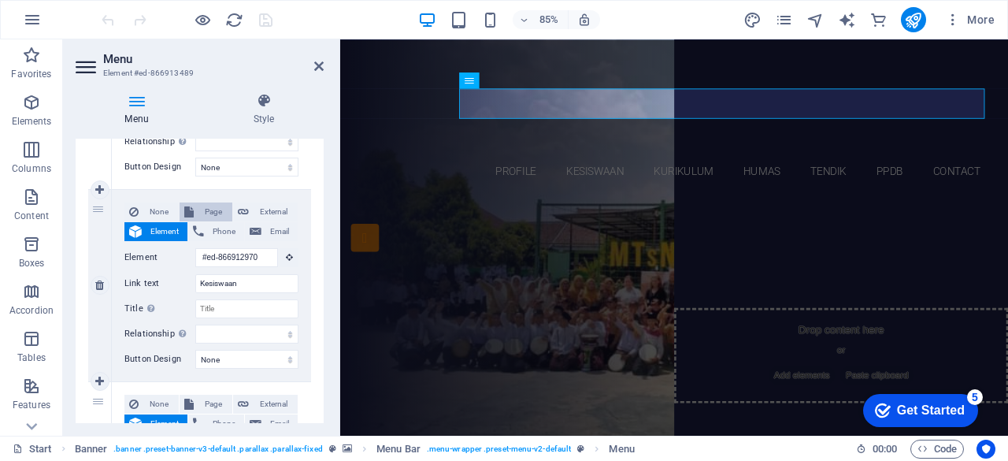
click at [209, 212] on span "Page" at bounding box center [212, 211] width 29 height 19
select select
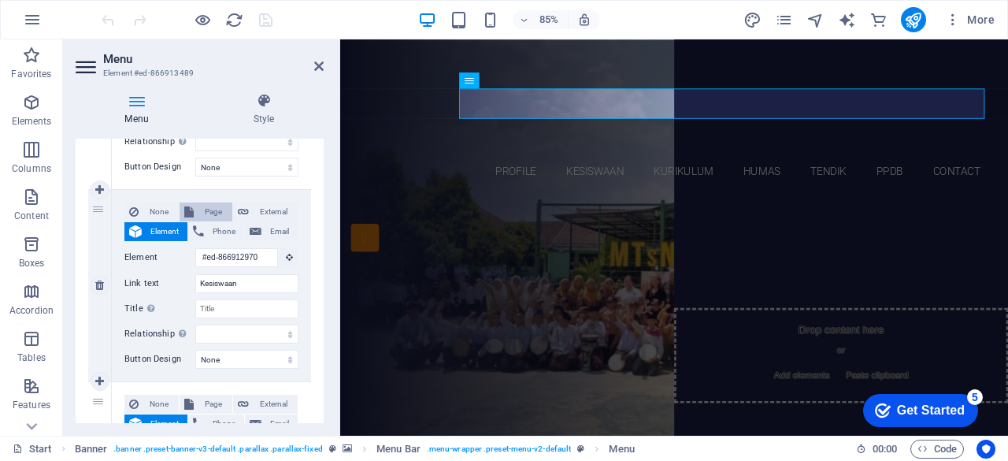
select select
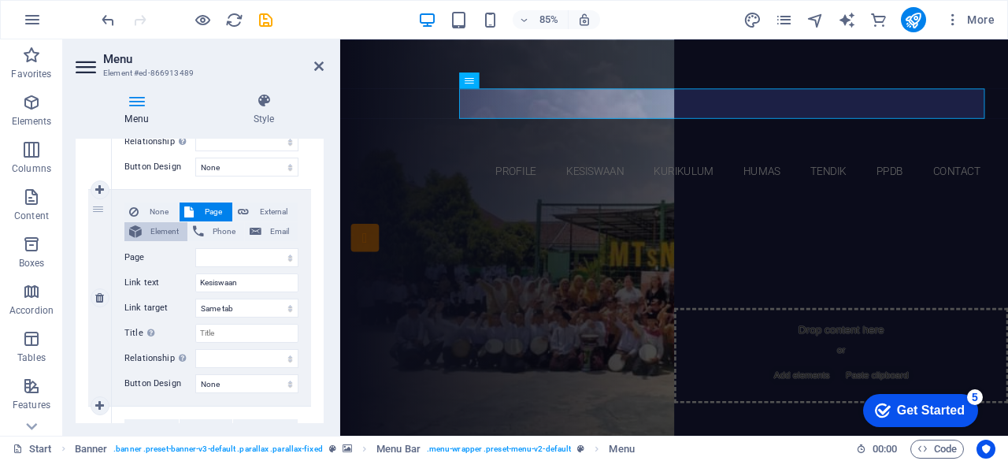
click at [170, 231] on span "Element" at bounding box center [164, 231] width 36 height 19
select select
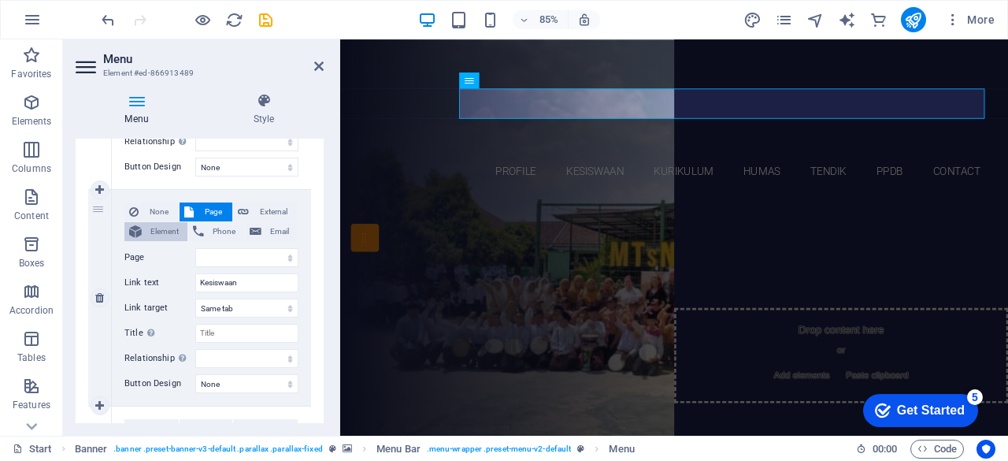
select select
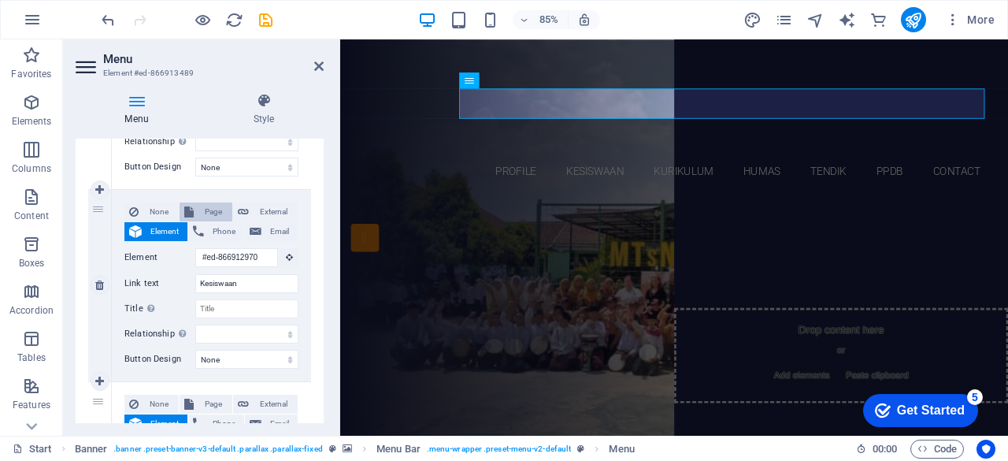
click at [211, 203] on span "Page" at bounding box center [212, 211] width 29 height 19
select select
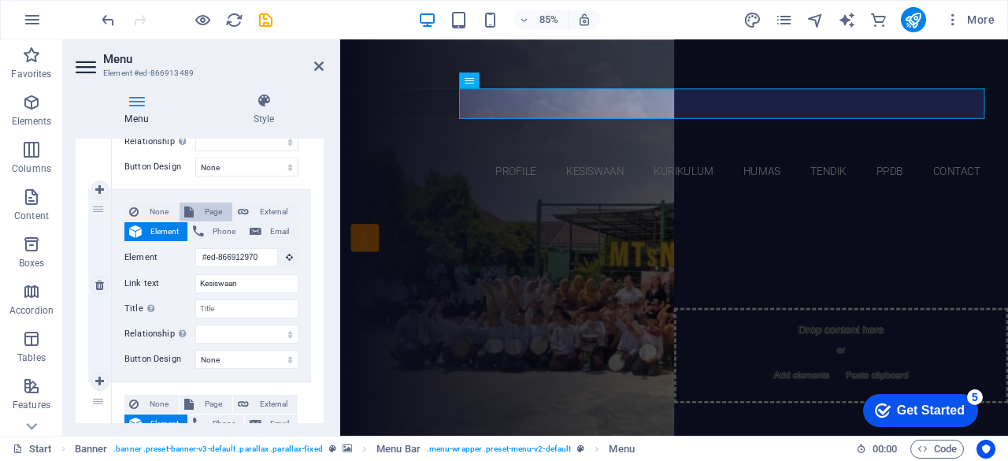
select select
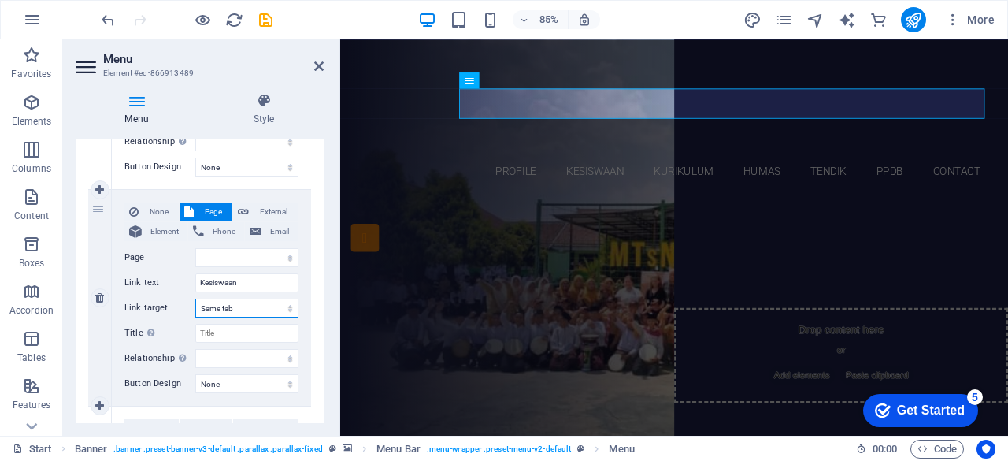
click at [258, 306] on select "New tab Same tab Overlay" at bounding box center [246, 307] width 103 height 19
select select "blank"
click at [195, 298] on select "New tab Same tab Overlay" at bounding box center [246, 307] width 103 height 19
select select
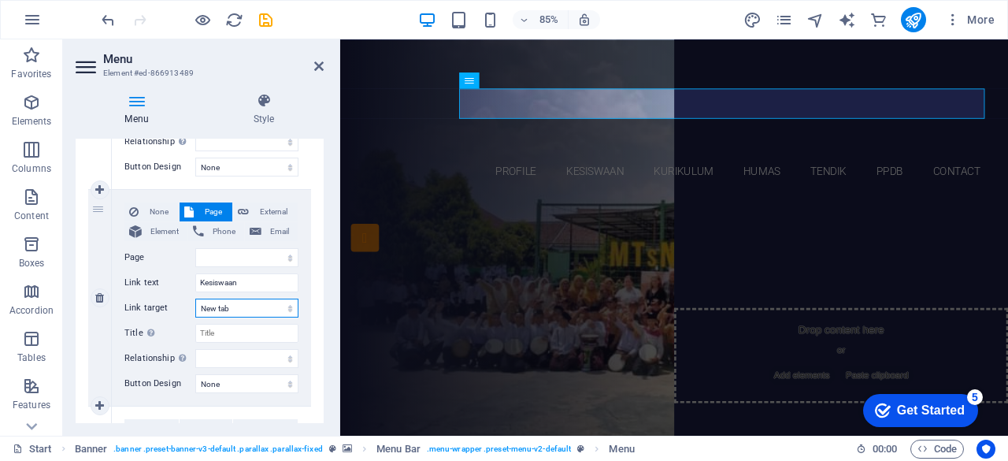
select select
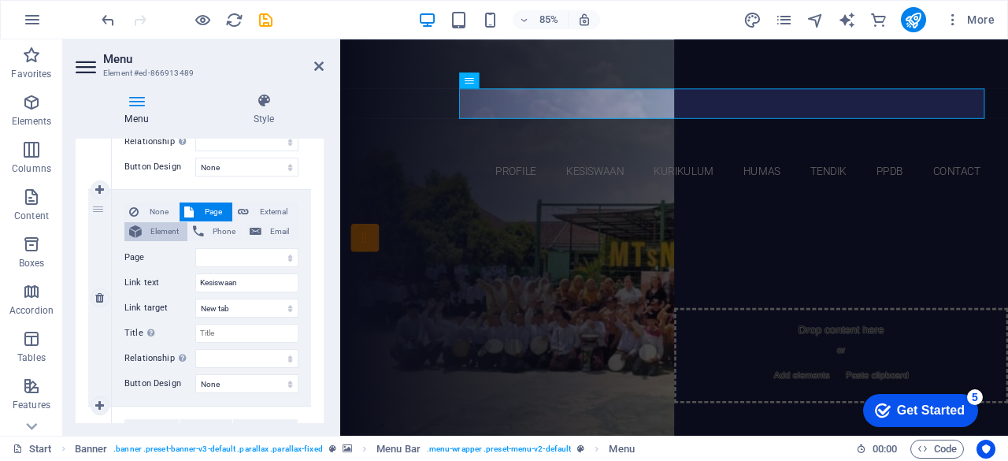
click at [161, 231] on span "Element" at bounding box center [164, 231] width 36 height 19
select select
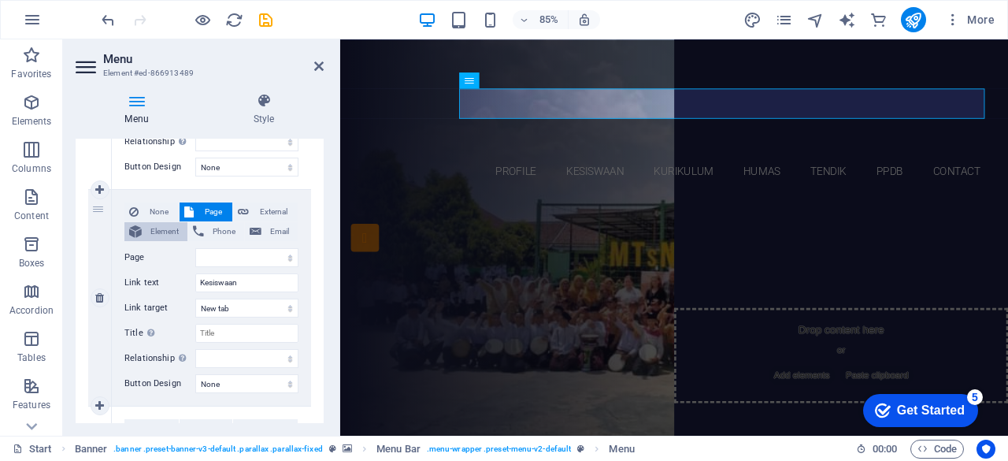
select select
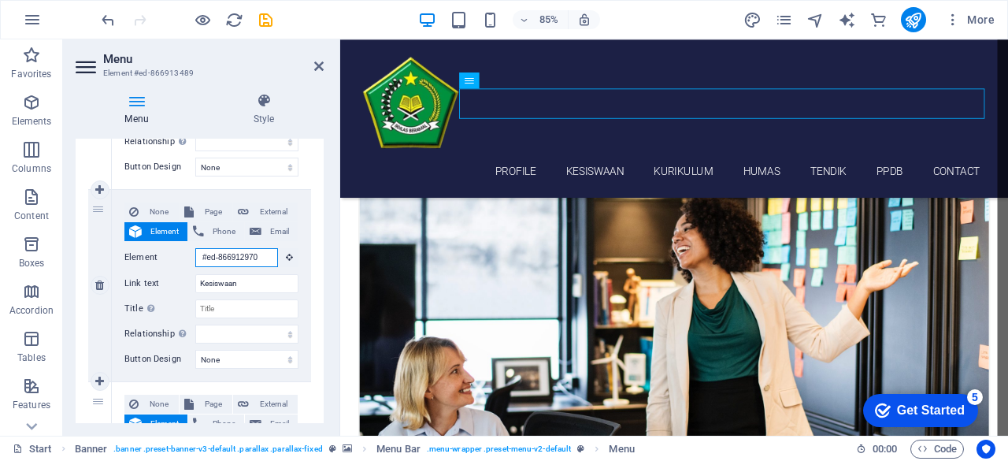
drag, startPoint x: 260, startPoint y: 257, endPoint x: 189, endPoint y: 250, distance: 71.3
click at [189, 250] on div "Element #ed-866912970" at bounding box center [211, 258] width 174 height 20
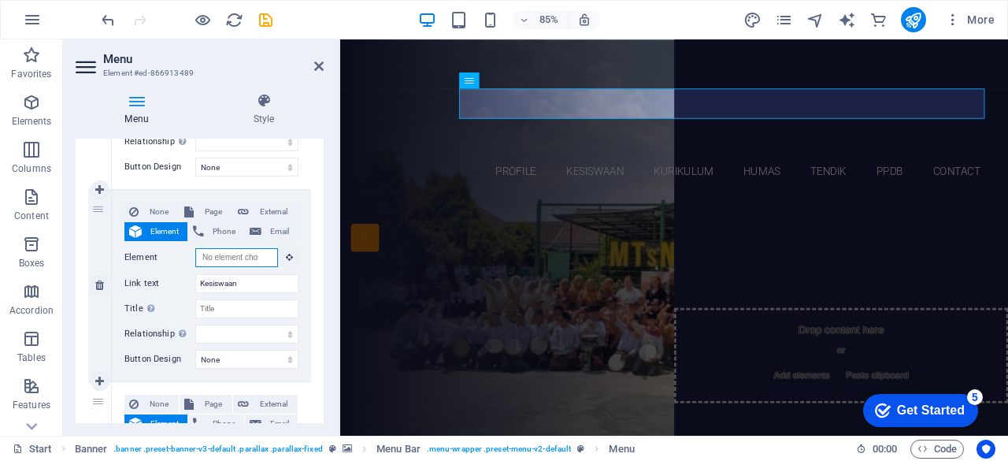
select select
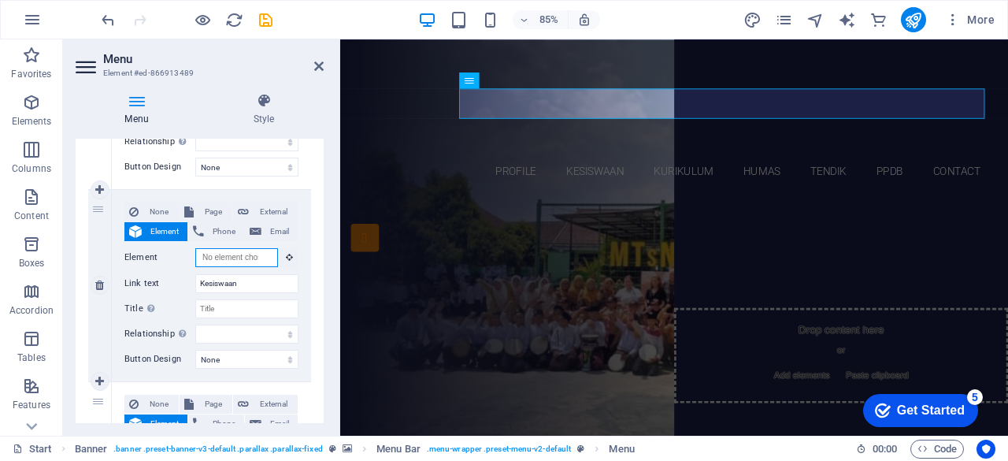
select select
type input "#ed-866912970"
select select
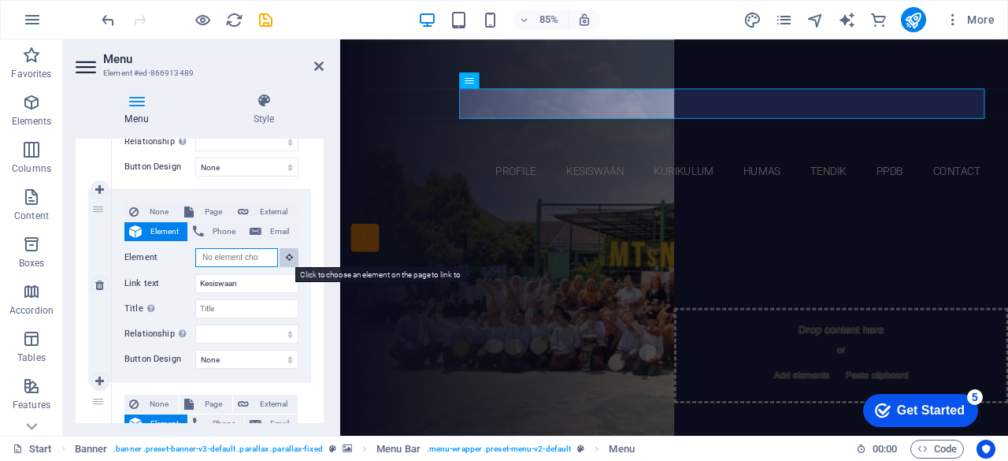
select select
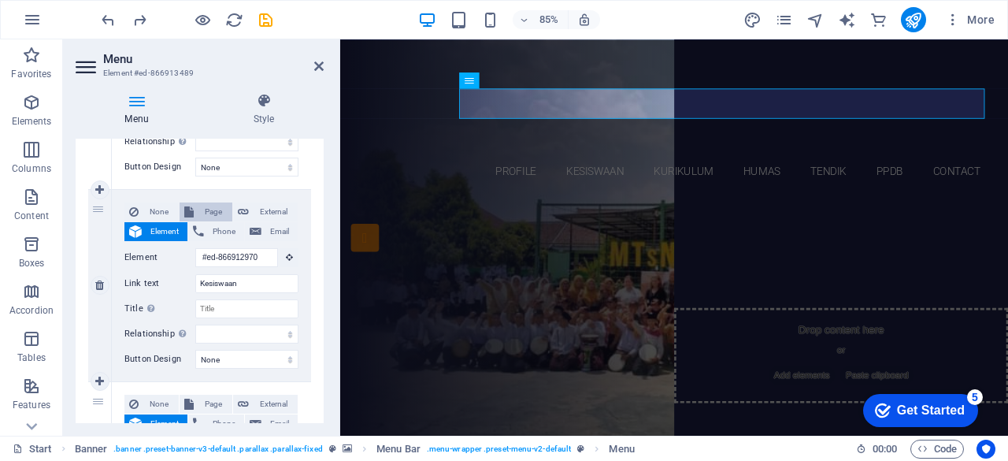
click at [213, 209] on span "Page" at bounding box center [212, 211] width 29 height 19
select select
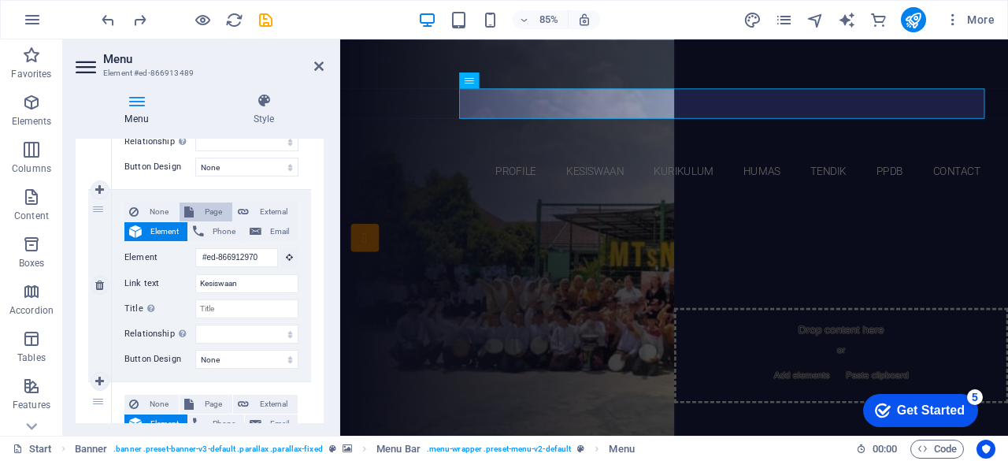
select select
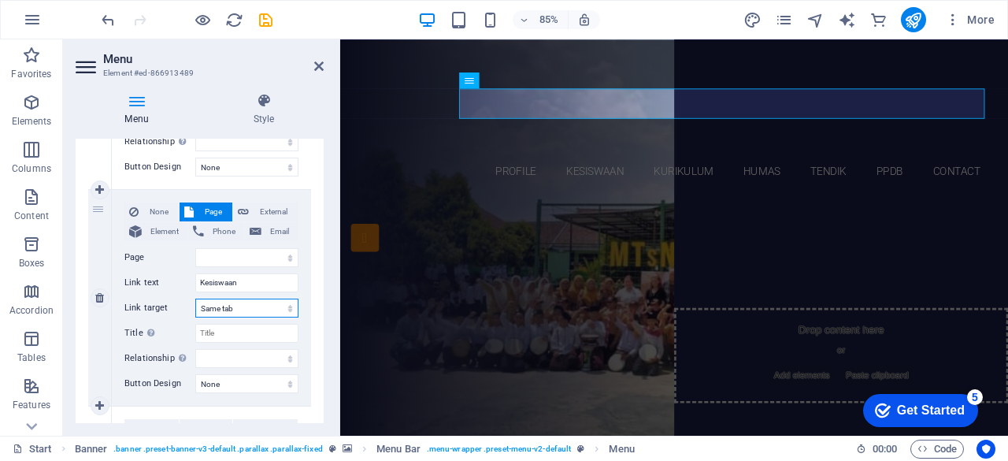
click at [242, 309] on select "New tab Same tab Overlay" at bounding box center [246, 307] width 103 height 19
select select "blank"
click at [195, 298] on select "New tab Same tab Overlay" at bounding box center [246, 307] width 103 height 19
select select
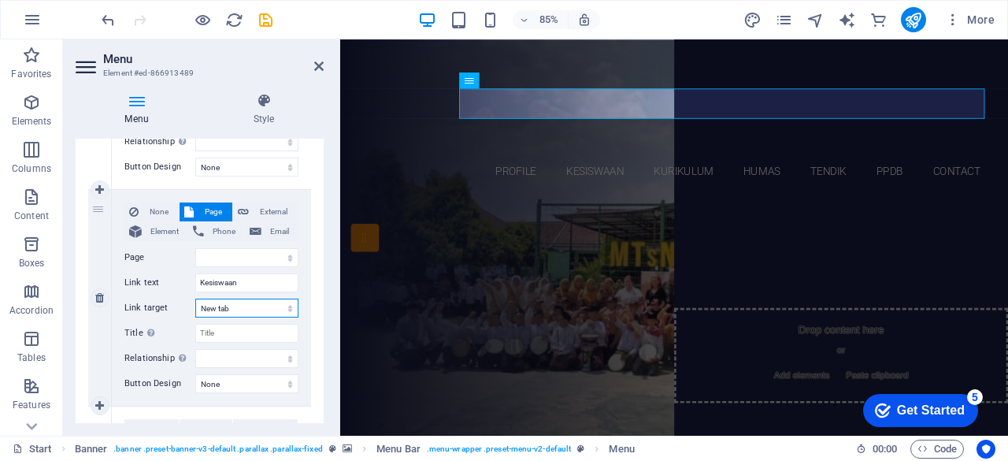
select select
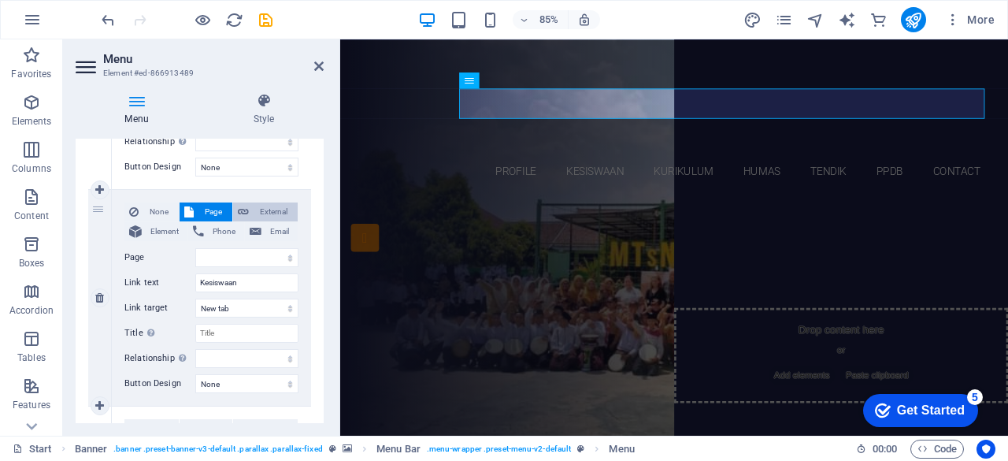
click at [269, 209] on span "External" at bounding box center [273, 211] width 39 height 19
select select
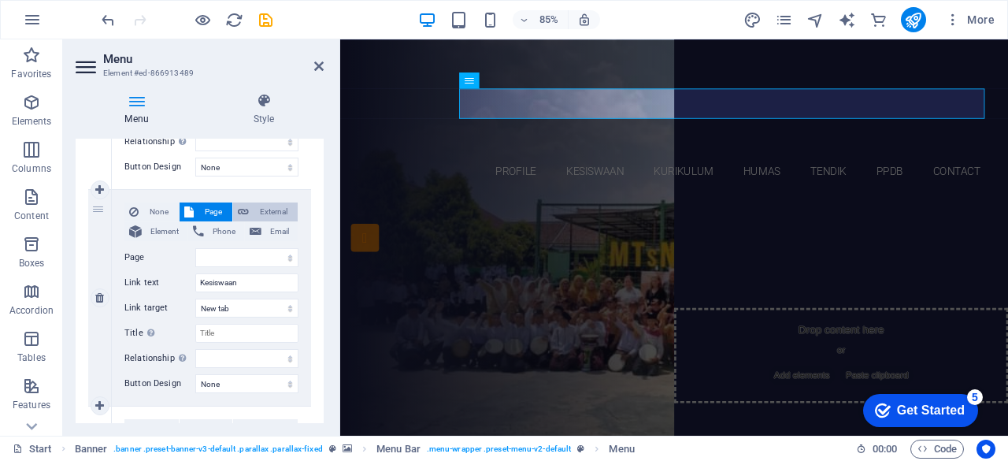
select select
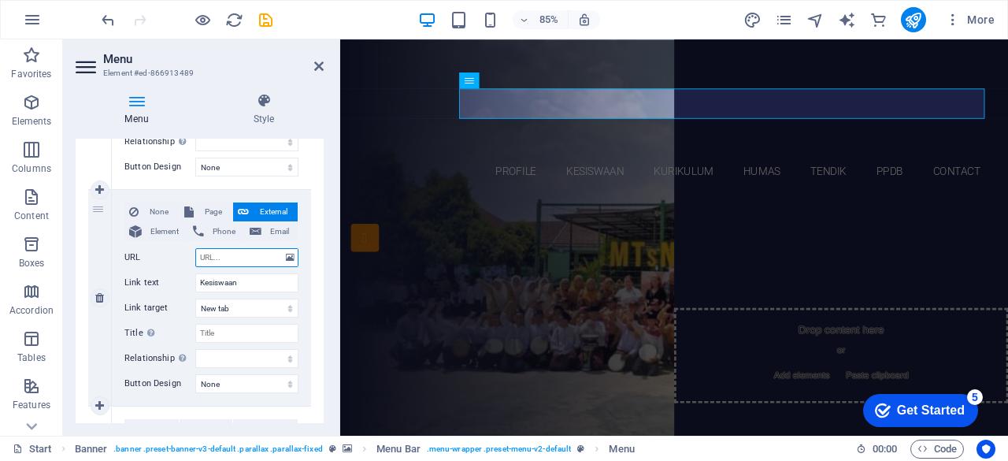
click at [261, 256] on input "URL" at bounding box center [246, 257] width 103 height 19
paste input "[URL][DOMAIN_NAME]"
type input "[URL][DOMAIN_NAME]"
select select
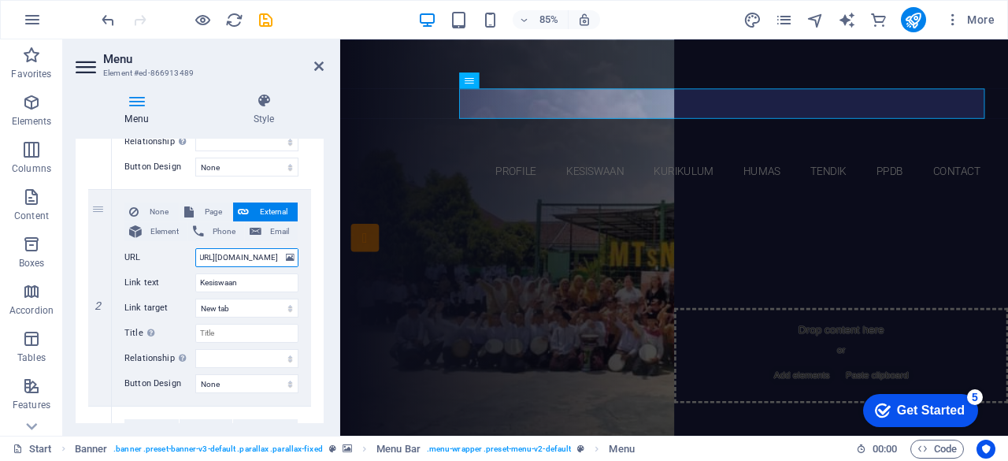
select select
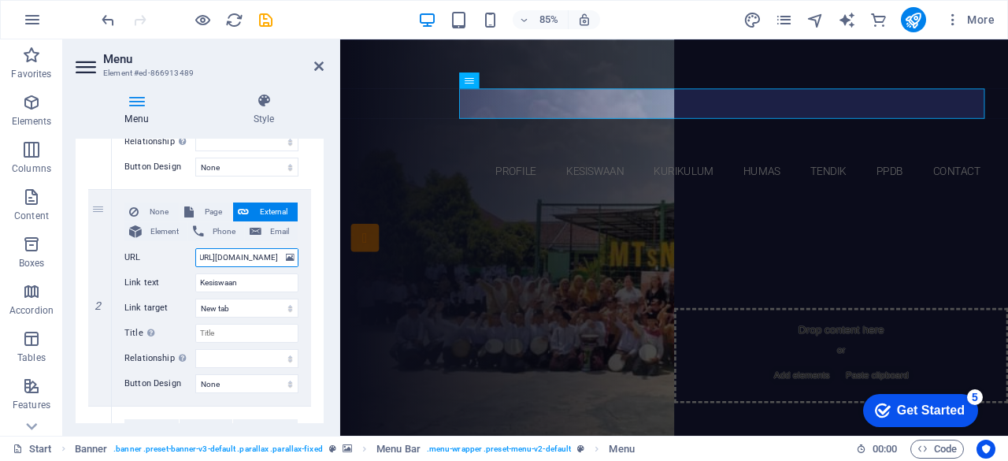
type input "https://mtsn15jmb.sch.id/"
select select
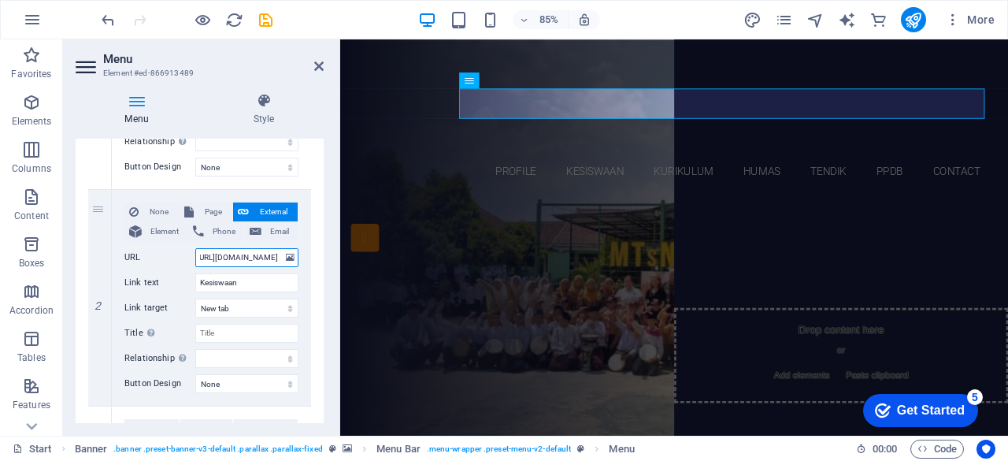
select select
type input "https://mtsn15jmb.sch.id/kesis"
select select
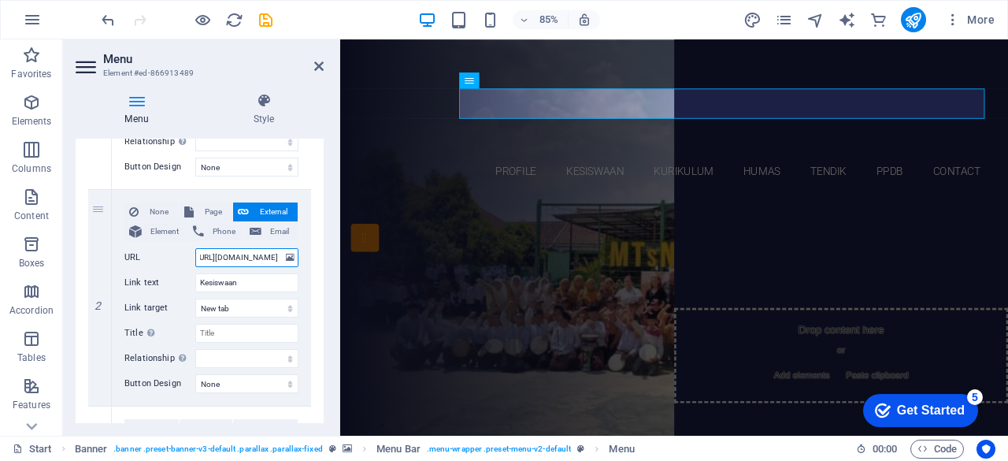
select select
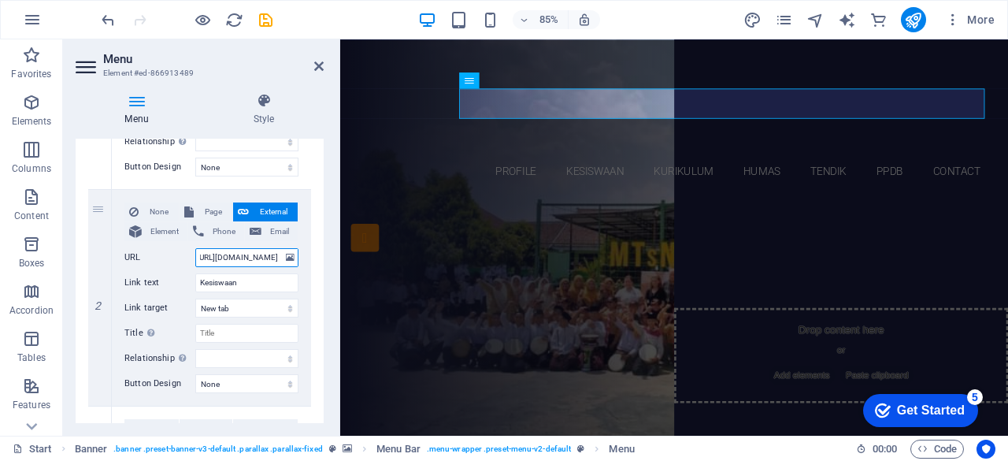
scroll to position [0, 53]
type input "[URL][DOMAIN_NAME]"
select select
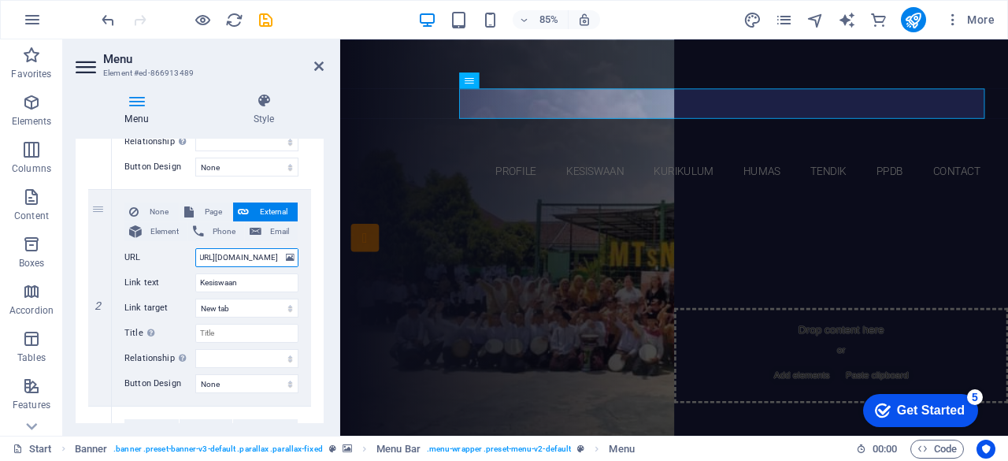
select select
type input "[URL][DOMAIN_NAME]"
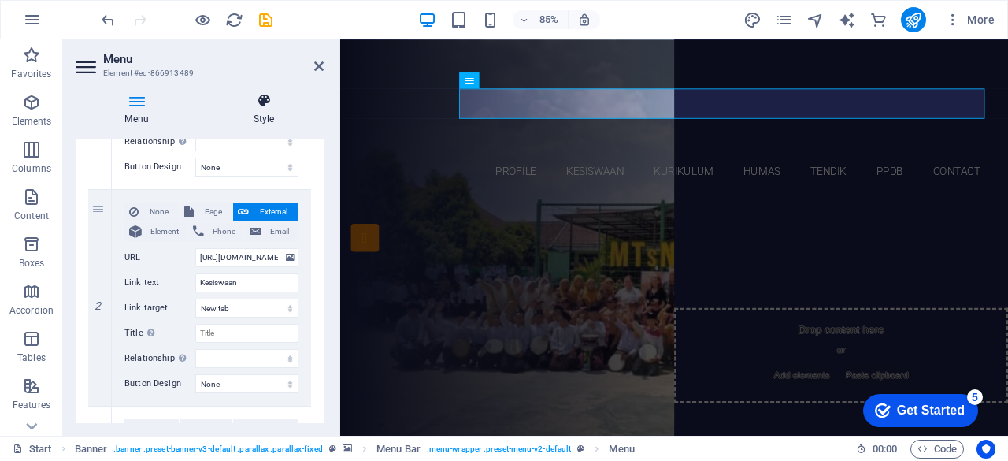
click at [312, 109] on h4 "Style" at bounding box center [264, 109] width 120 height 33
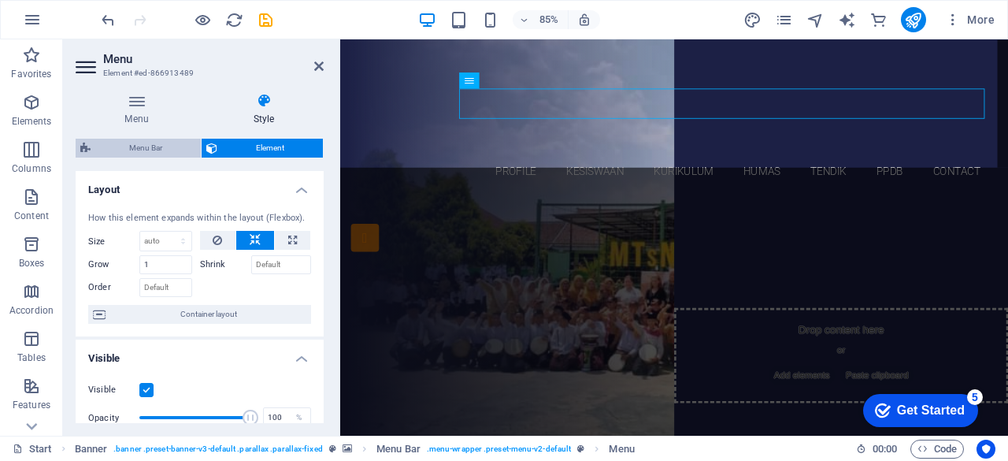
click at [159, 150] on span "Menu Bar" at bounding box center [145, 148] width 101 height 19
select select "rem"
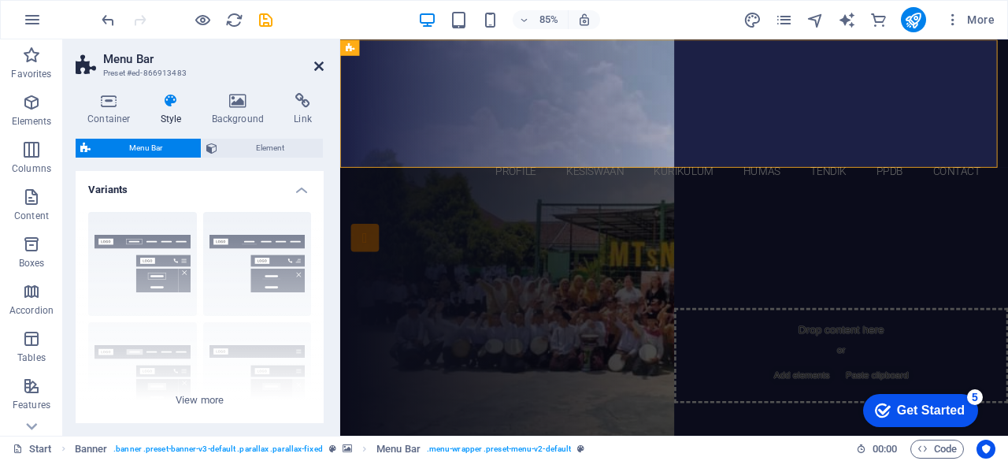
click at [316, 65] on icon at bounding box center [318, 66] width 9 height 13
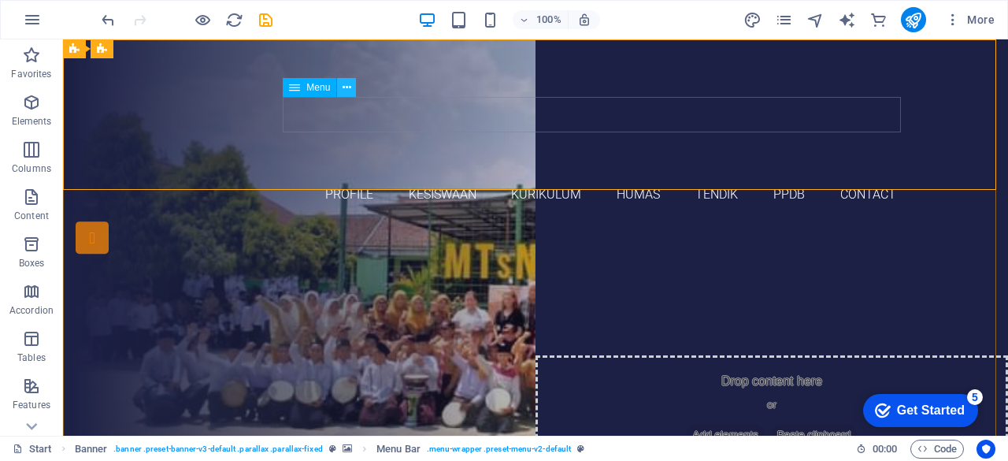
click at [351, 89] on button at bounding box center [346, 87] width 19 height 19
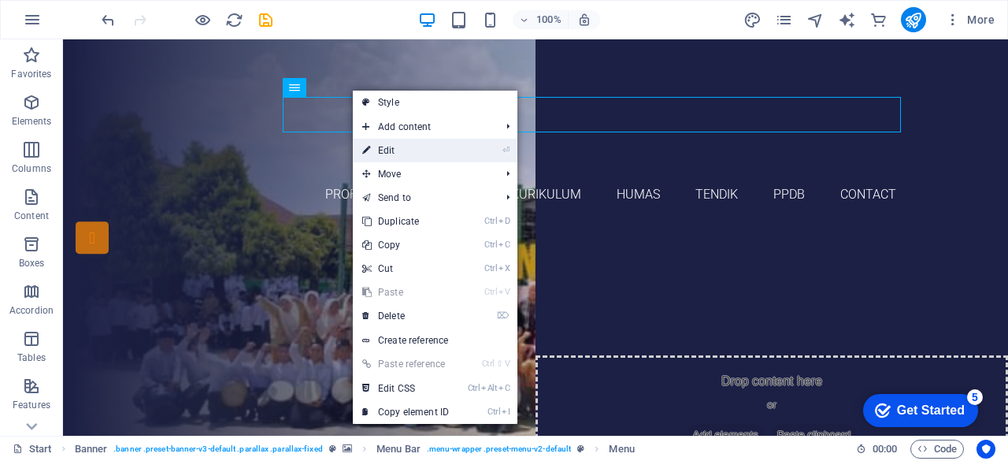
click at [393, 149] on link "⏎ Edit" at bounding box center [405, 151] width 105 height 24
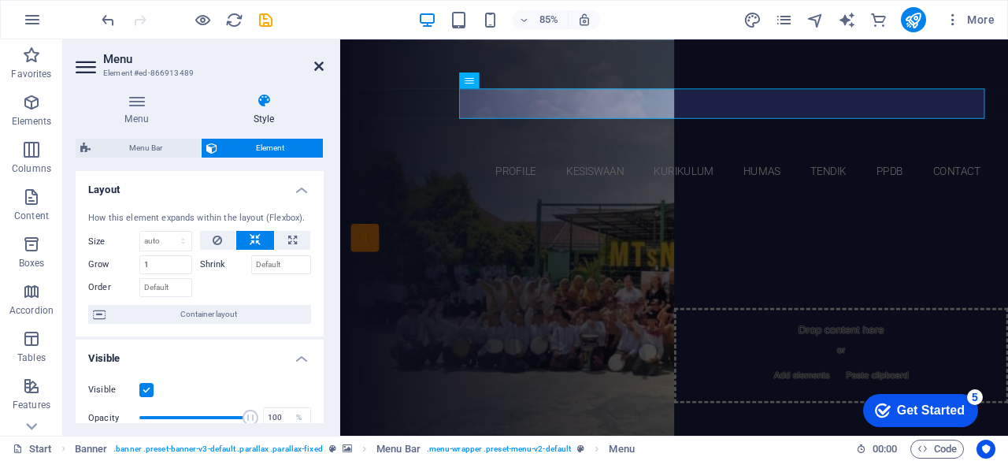
click at [320, 68] on icon at bounding box center [318, 66] width 9 height 13
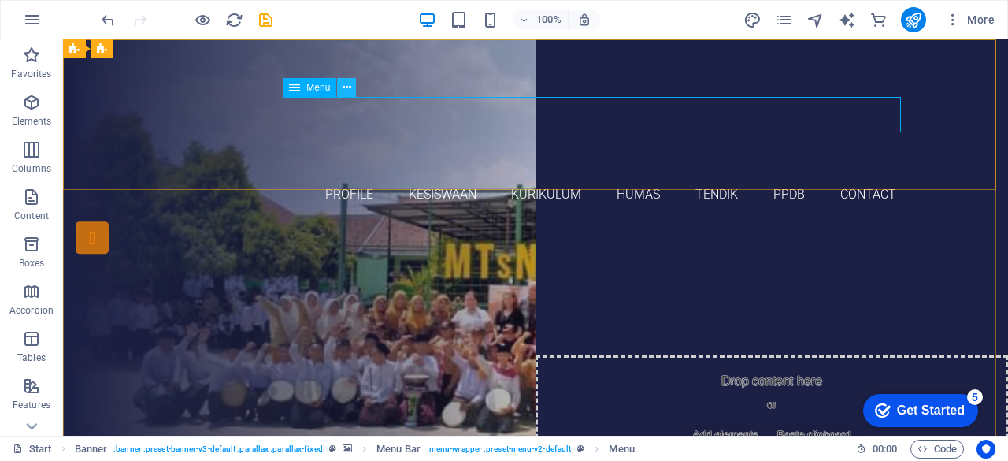
click at [350, 87] on icon at bounding box center [346, 88] width 9 height 17
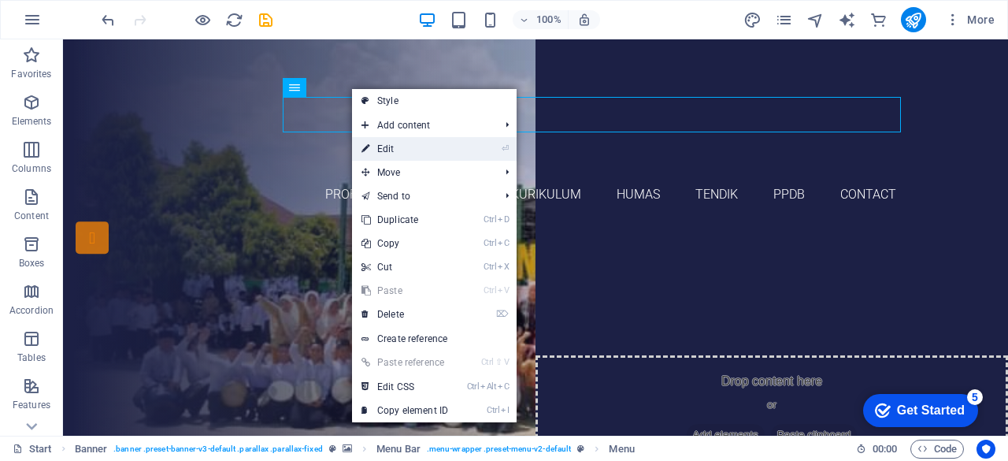
click at [386, 148] on link "⏎ Edit" at bounding box center [404, 149] width 105 height 24
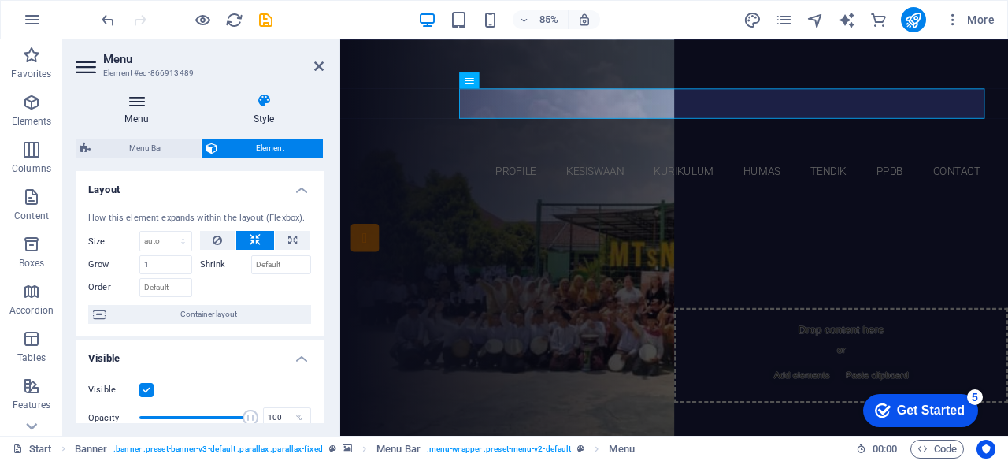
click at [137, 105] on icon at bounding box center [137, 101] width 122 height 16
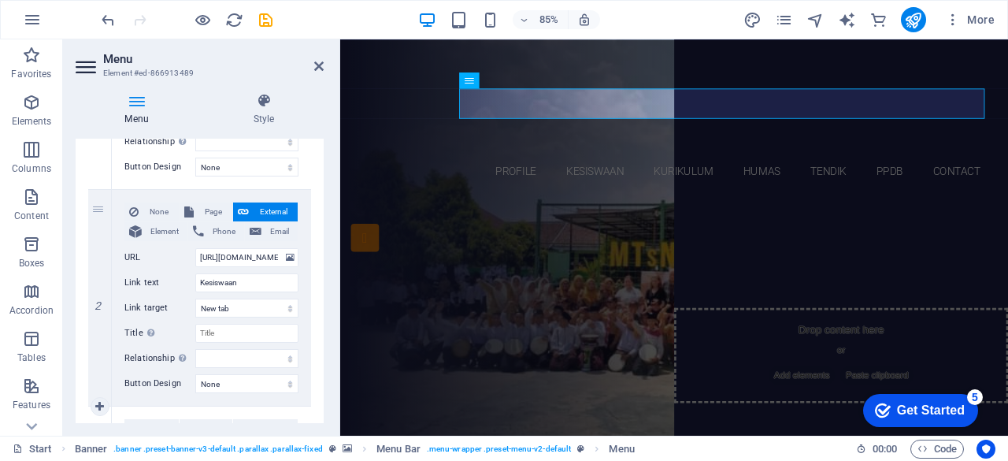
scroll to position [394, 0]
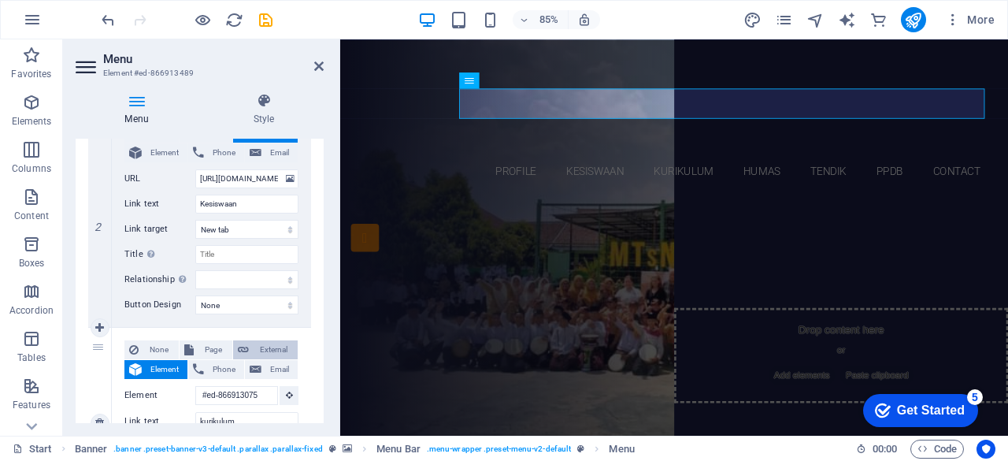
click at [269, 342] on span "External" at bounding box center [273, 349] width 39 height 19
select select
select select "blank"
select select
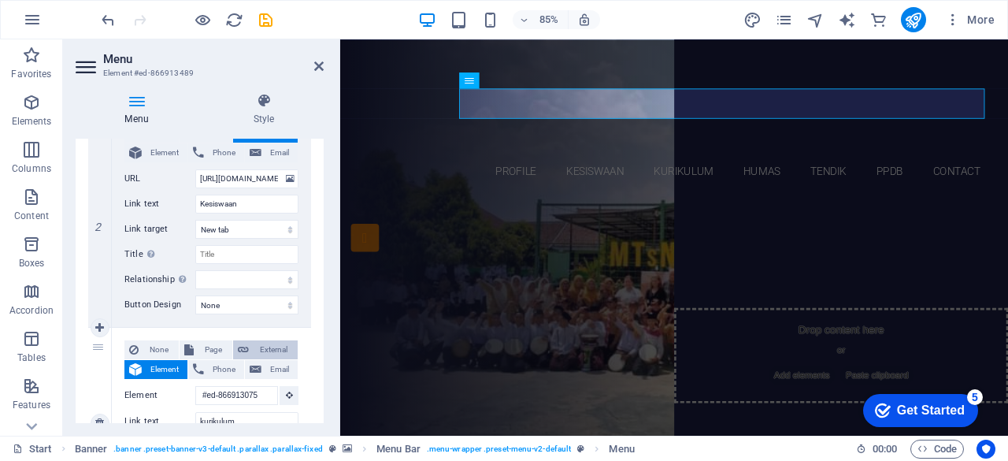
select select
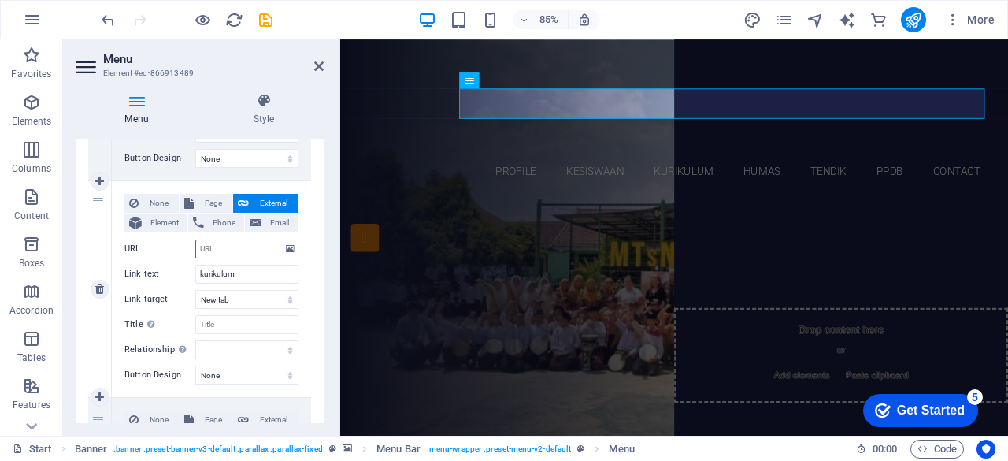
scroll to position [551, 0]
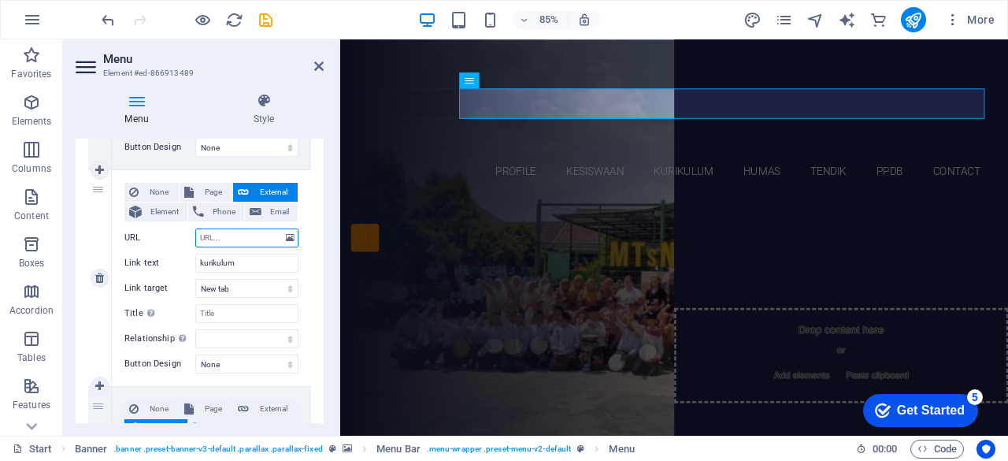
click at [254, 233] on input "URL" at bounding box center [246, 237] width 103 height 19
paste input "[URL][DOMAIN_NAME]"
type input "[URL][DOMAIN_NAME]"
select select
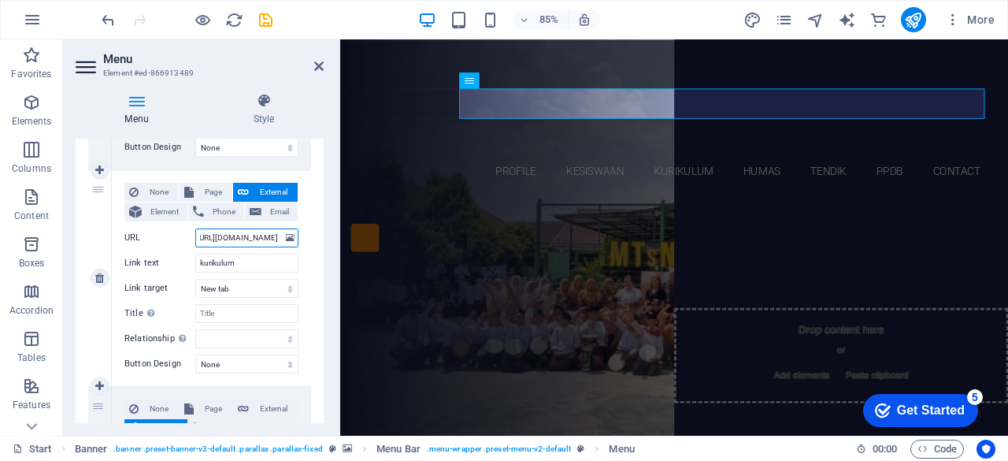
select select
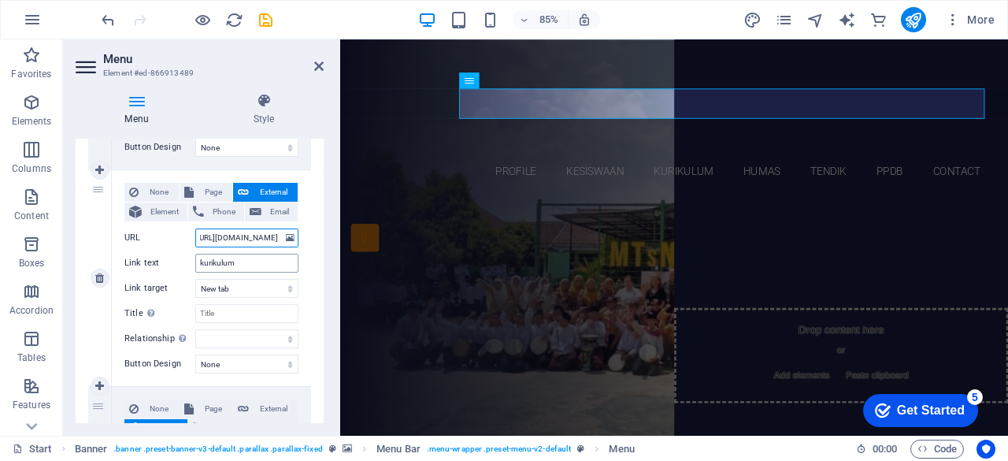
type input "https://mtsn15jmb.sch.id/"
select select
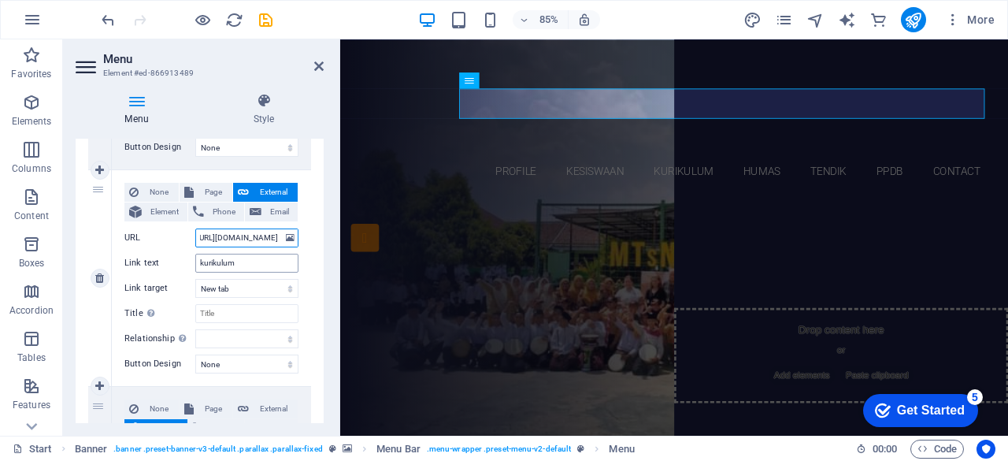
select select
type input "[URL][DOMAIN_NAME]"
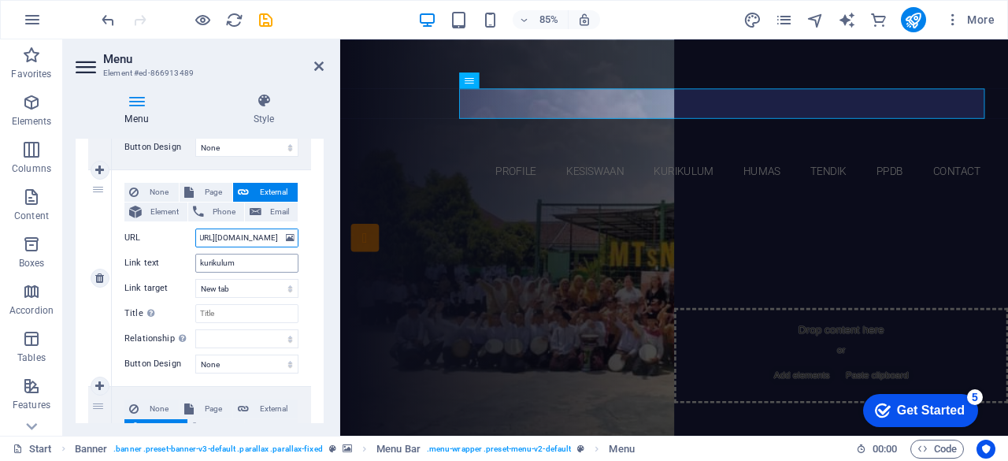
select select
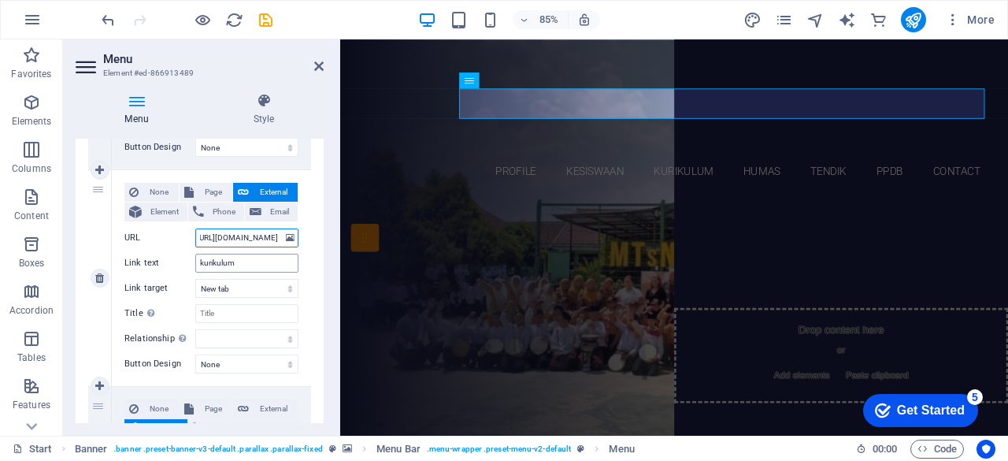
select select
type input "[URL][DOMAIN_NAME]"
click at [265, 283] on select "New tab Same tab Overlay" at bounding box center [246, 288] width 103 height 19
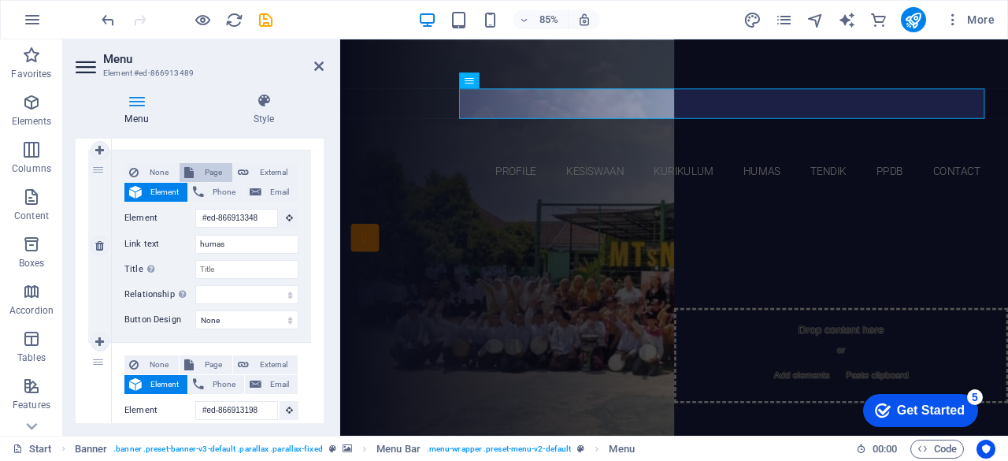
click at [217, 172] on span "Page" at bounding box center [212, 172] width 29 height 19
select select
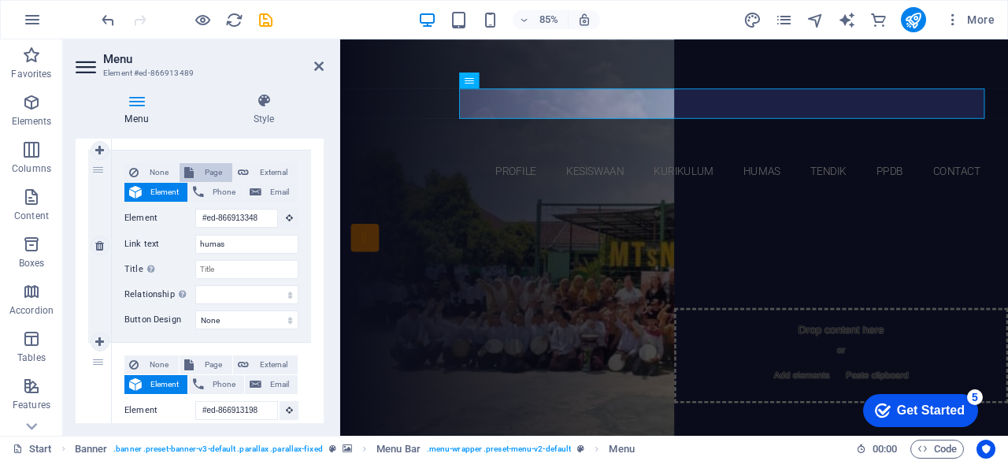
select select
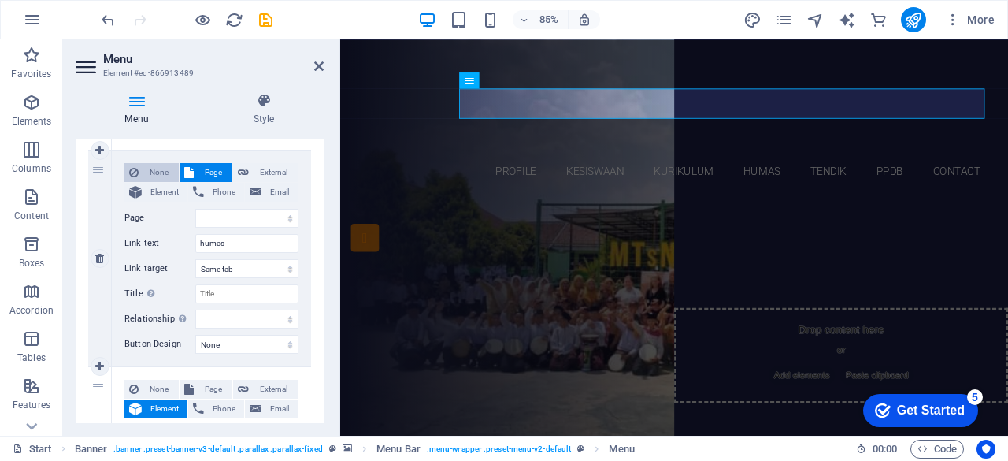
click at [160, 168] on span "None" at bounding box center [158, 172] width 31 height 19
select select
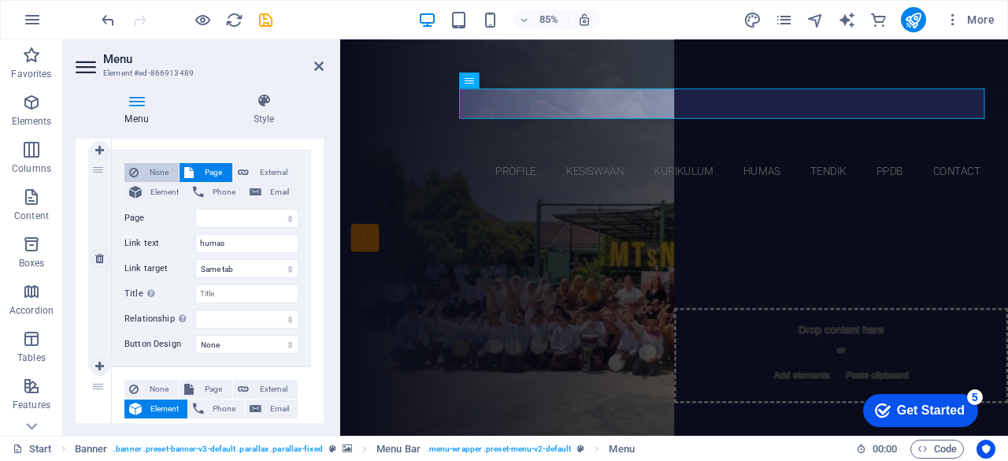
select select
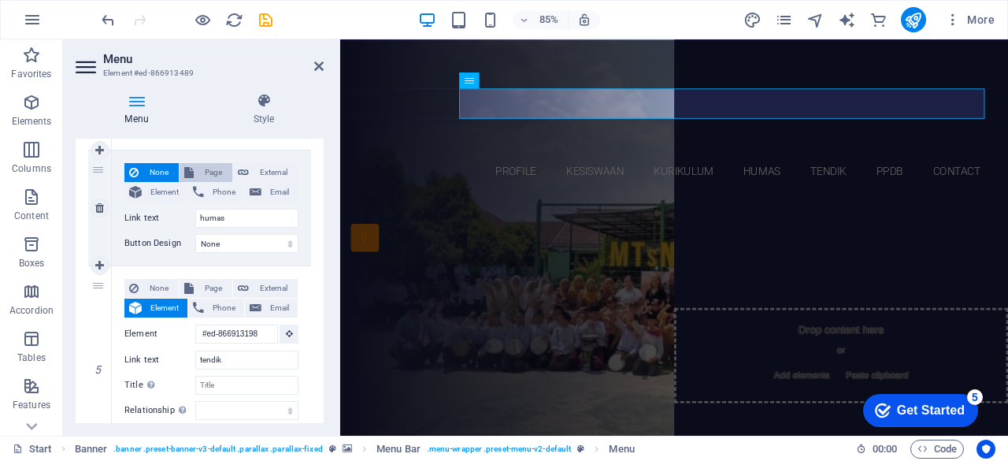
click at [220, 168] on span "Page" at bounding box center [212, 172] width 29 height 19
select select
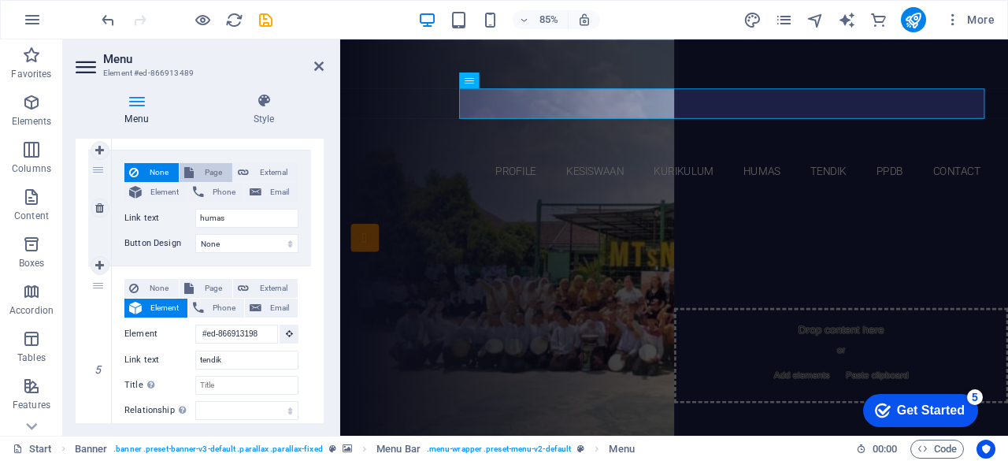
select select
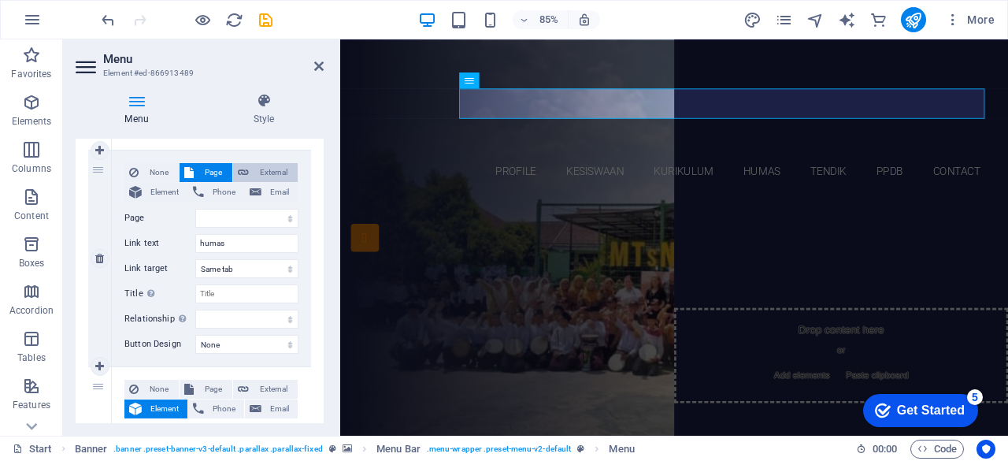
click at [265, 172] on span "External" at bounding box center [273, 172] width 39 height 19
select select
select select "blank"
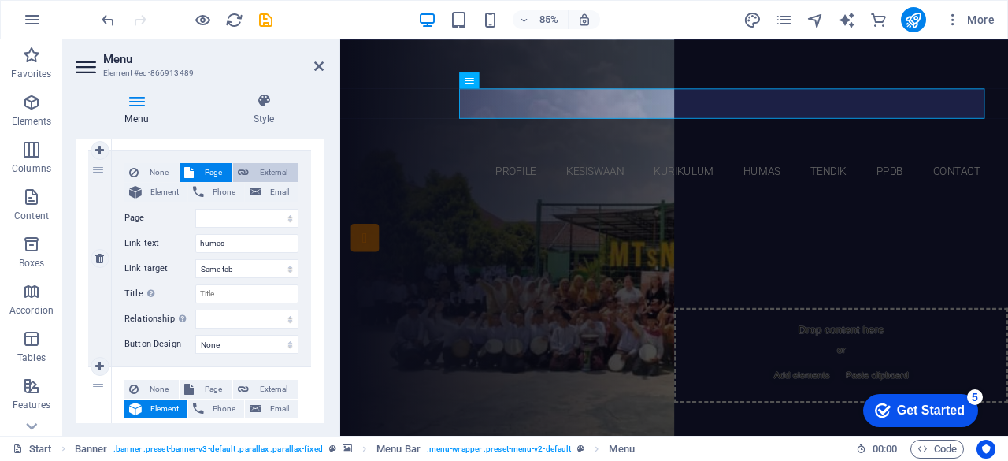
select select
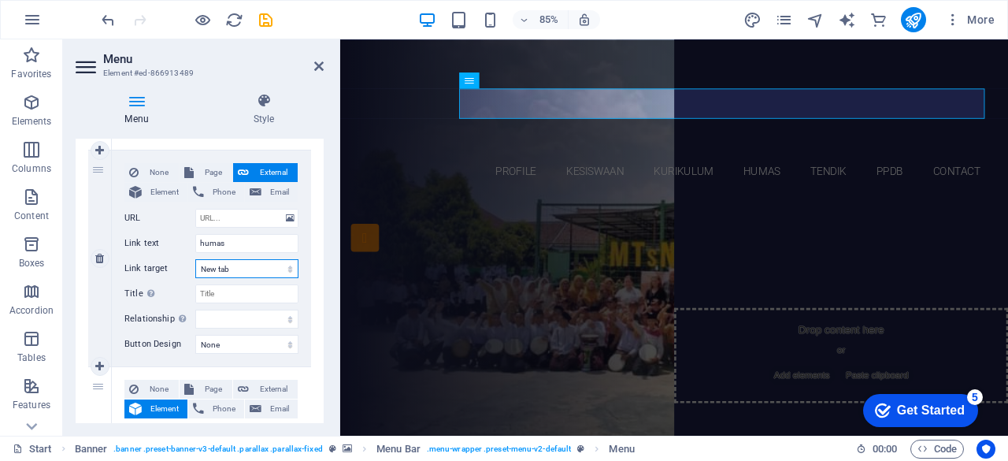
click at [241, 266] on select "New tab Same tab Overlay" at bounding box center [246, 268] width 103 height 19
click at [238, 223] on input "URL" at bounding box center [246, 218] width 103 height 19
paste input "[URL][DOMAIN_NAME]"
type input "[URL][DOMAIN_NAME]"
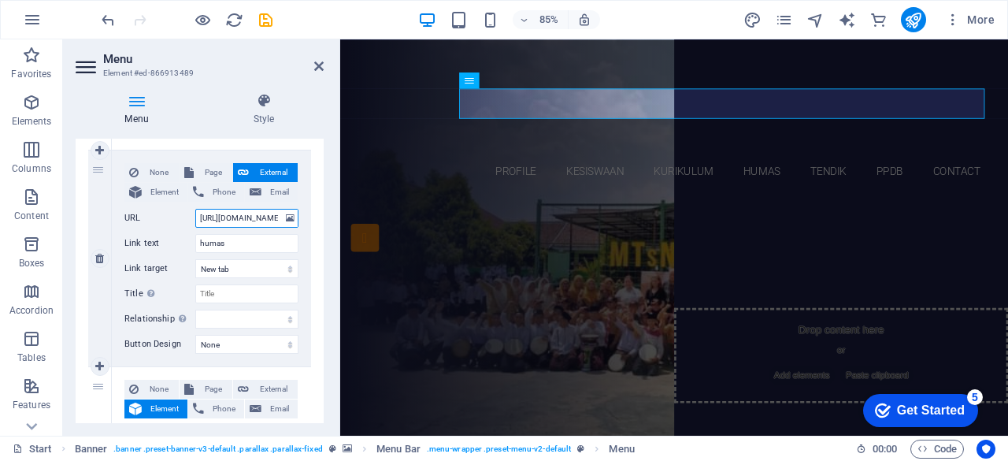
scroll to position [0, 38]
select select
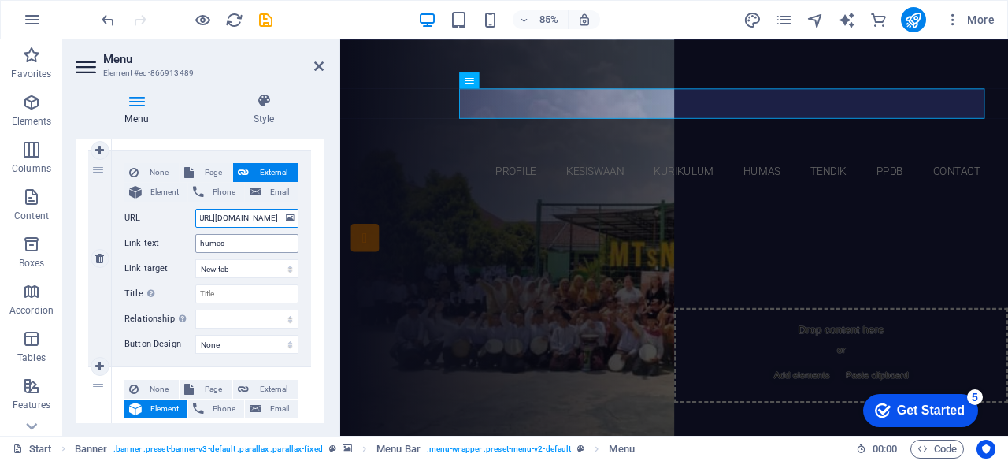
select select
type input "https://mtsn15jmb.sch.id/"
select select
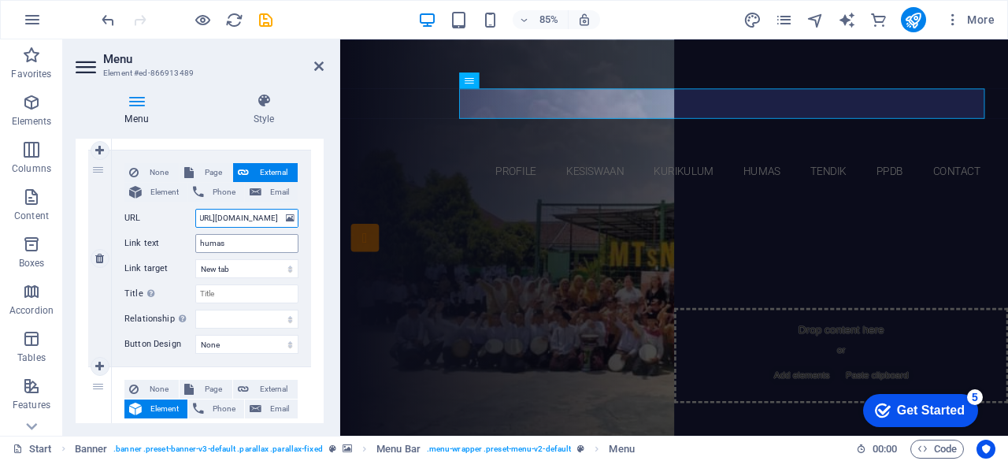
select select
type input "[URL][DOMAIN_NAME]"
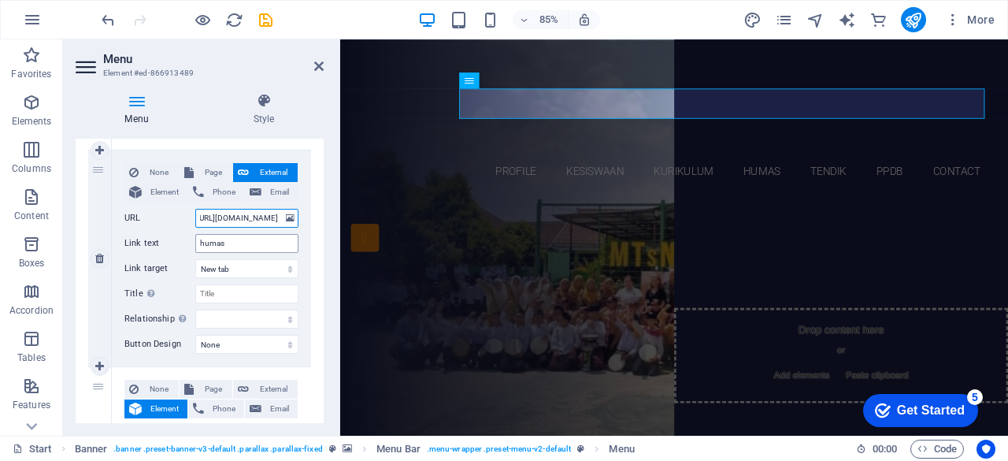
scroll to position [0, 39]
select select
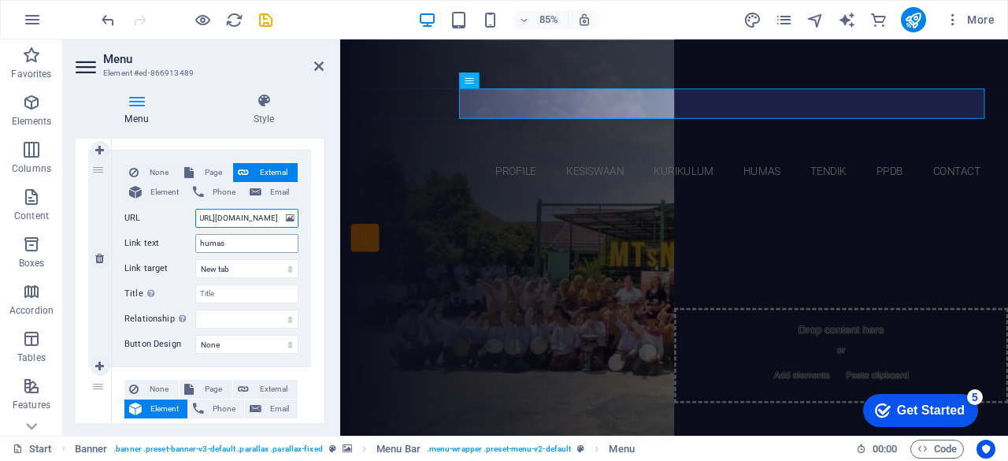
select select
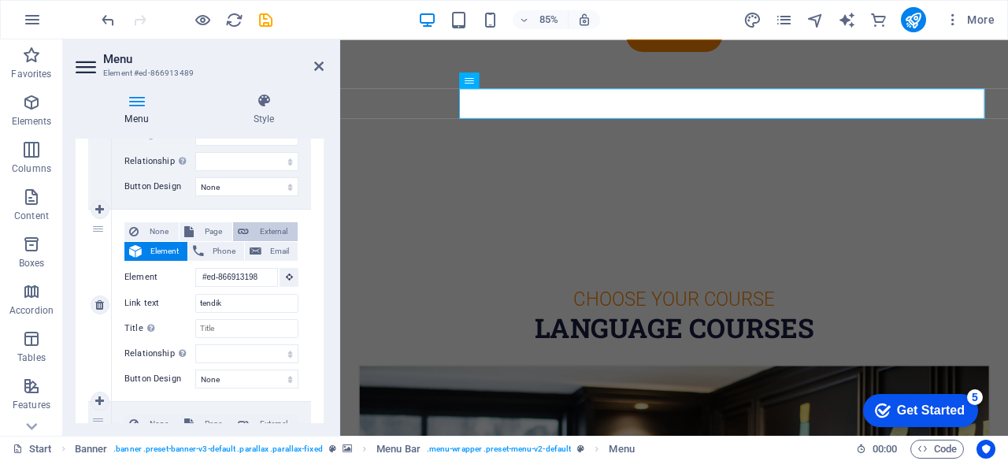
scroll to position [0, 0]
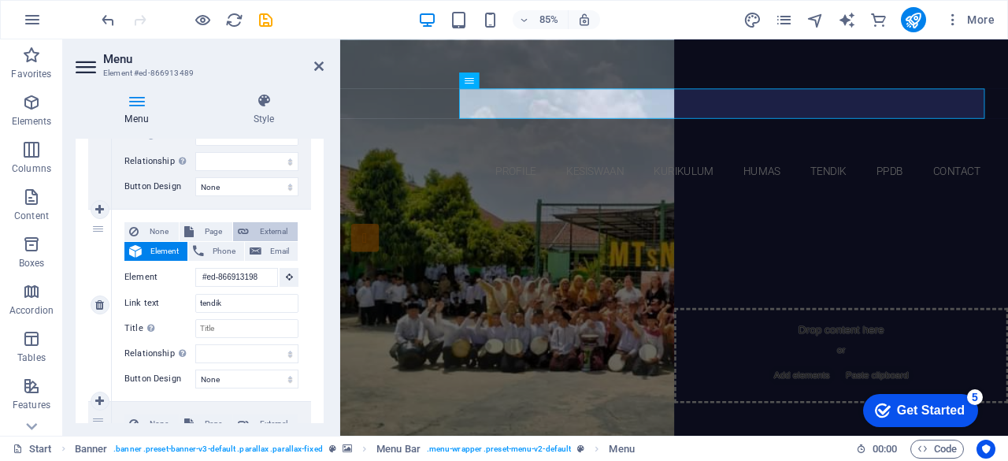
type input "[URL][DOMAIN_NAME]"
click at [264, 231] on span "External" at bounding box center [273, 231] width 39 height 19
select select
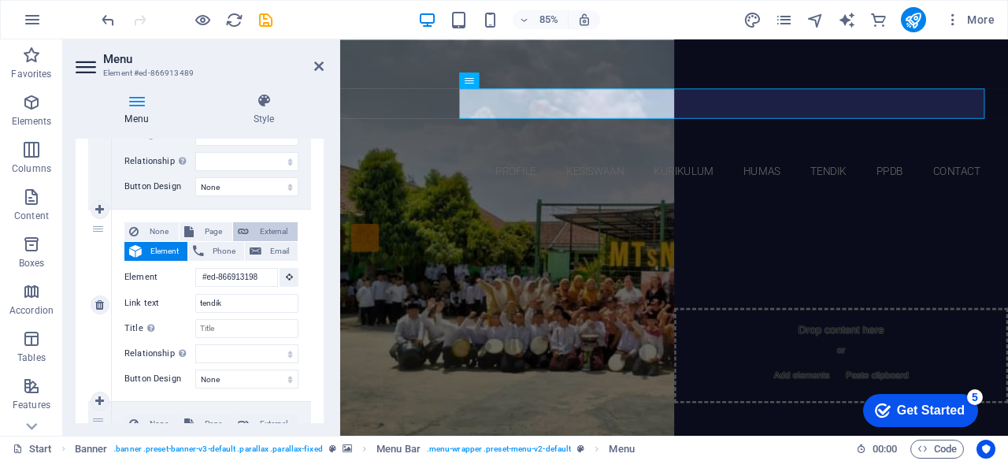
select select
select select "blank"
select select
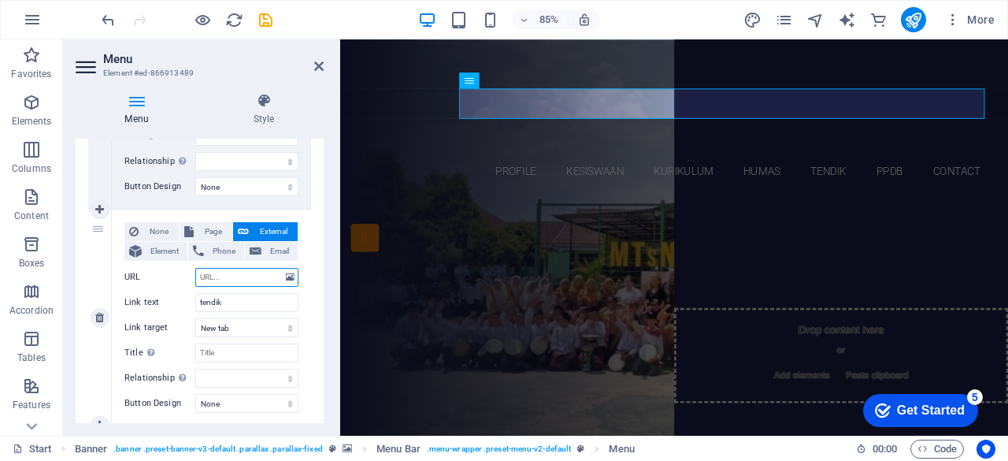
paste input "[URL][DOMAIN_NAME]"
type input "[URL][DOMAIN_NAME]"
select select
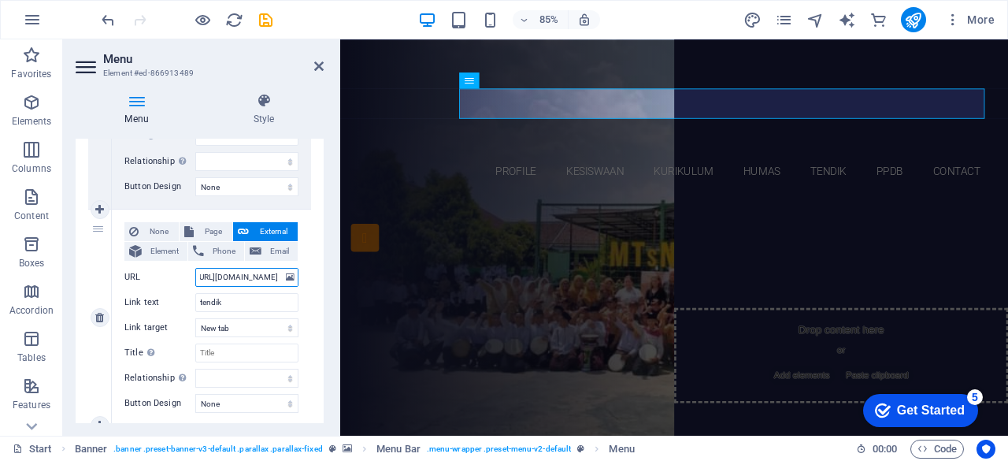
select select
type input "https://mtsn15jmb.sch.id/"
select select
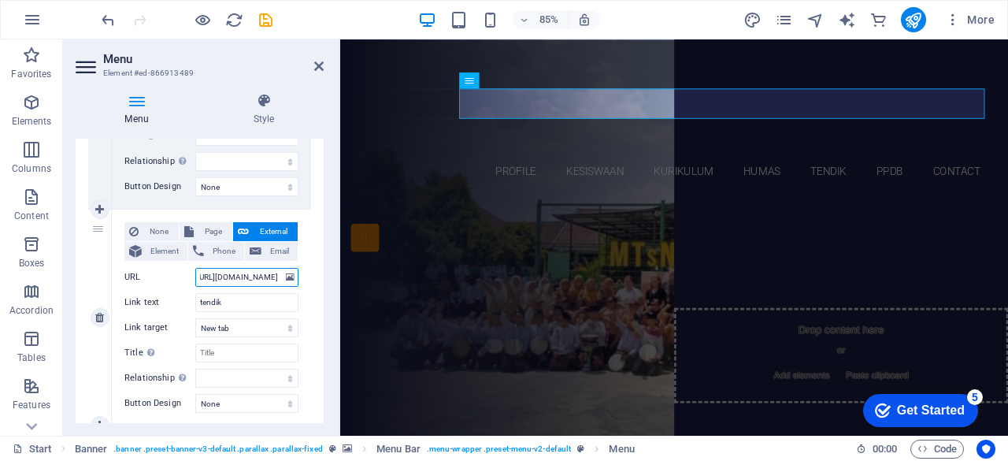
select select
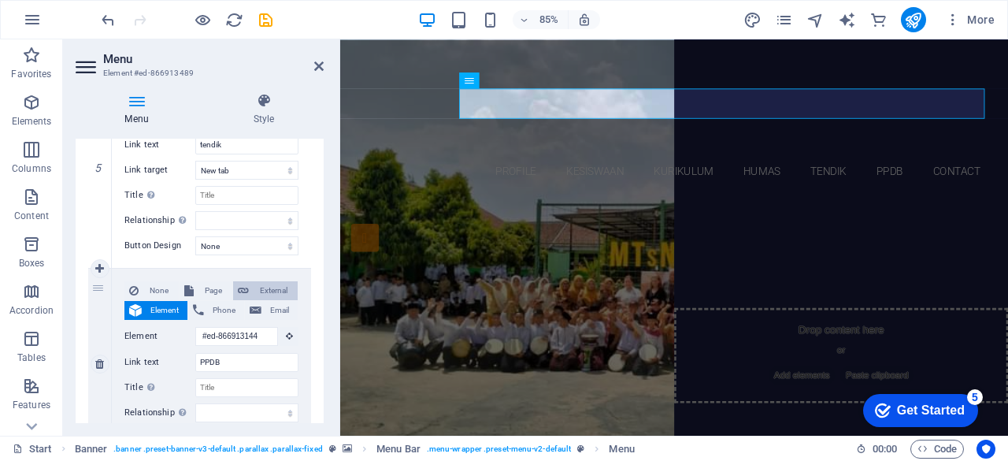
click at [268, 289] on span "External" at bounding box center [273, 290] width 39 height 19
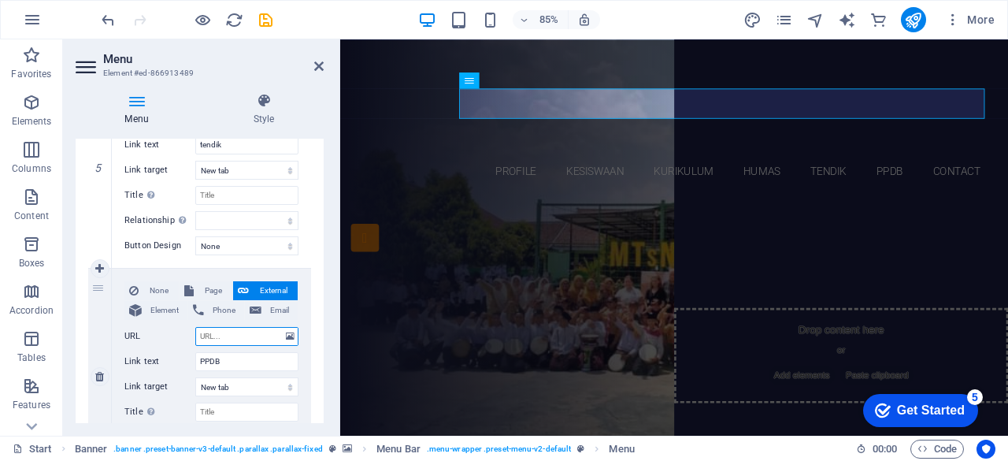
paste input "[URL][DOMAIN_NAME]"
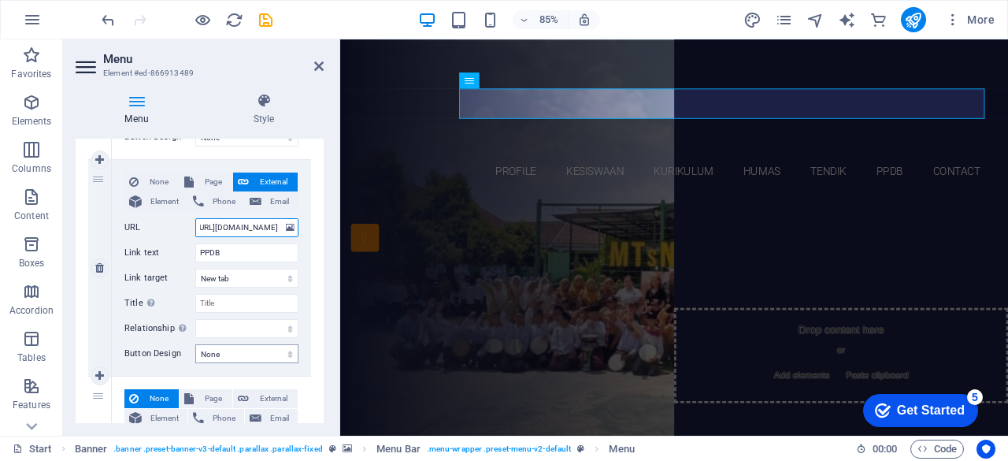
scroll to position [1290, 0]
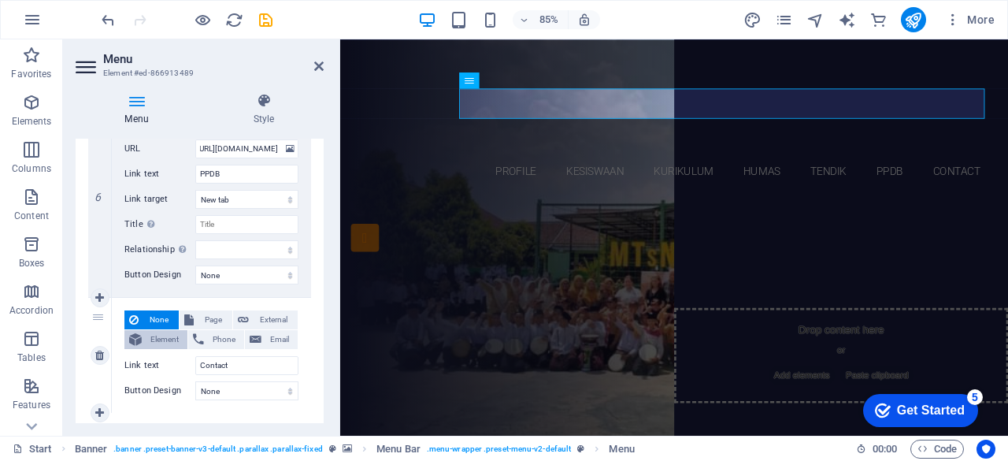
click at [164, 341] on span "Element" at bounding box center [164, 339] width 36 height 19
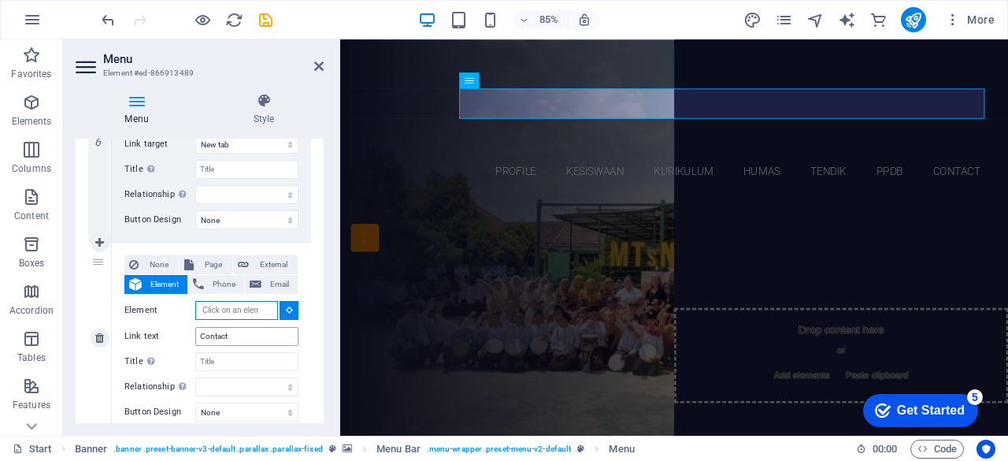
scroll to position [1368, 0]
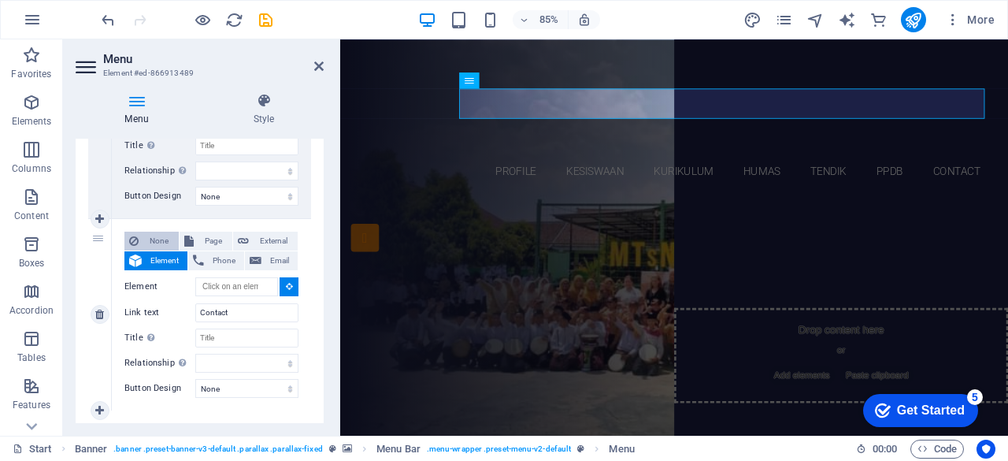
click at [158, 239] on span "None" at bounding box center [158, 240] width 31 height 19
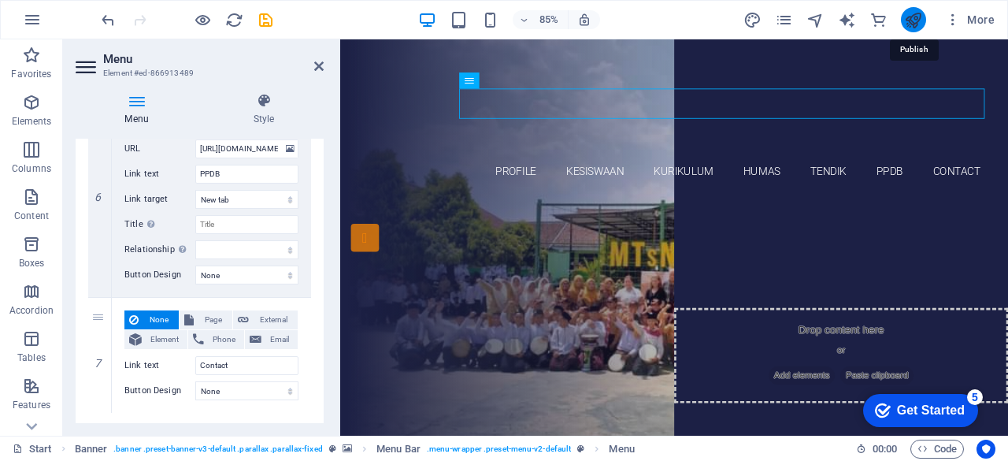
click at [910, 21] on icon "publish" at bounding box center [913, 20] width 18 height 18
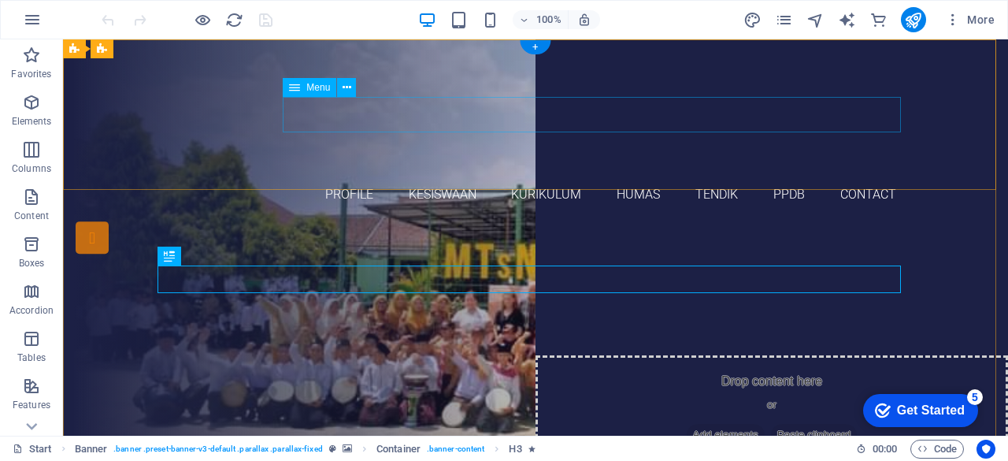
click at [346, 177] on nav "profile Kesiswaan kurikulum humas tendik PPDB Contact" at bounding box center [535, 194] width 743 height 35
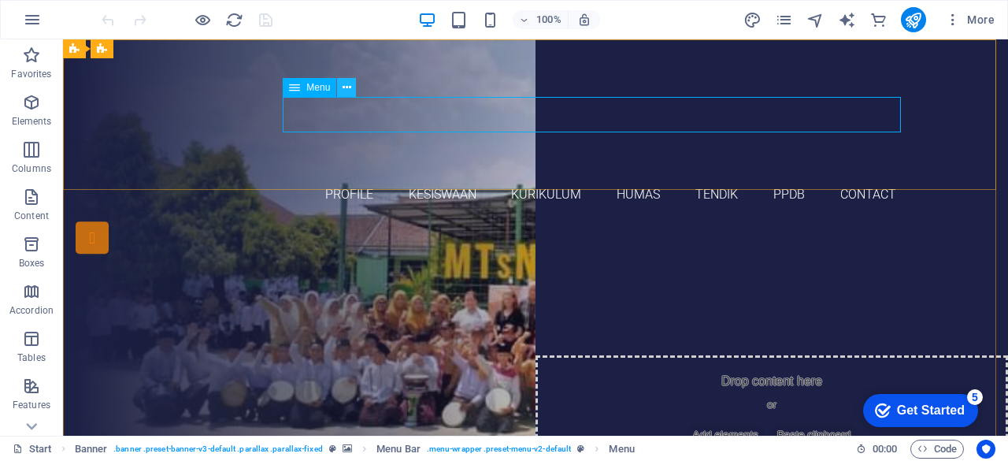
click at [351, 84] on button at bounding box center [346, 87] width 19 height 19
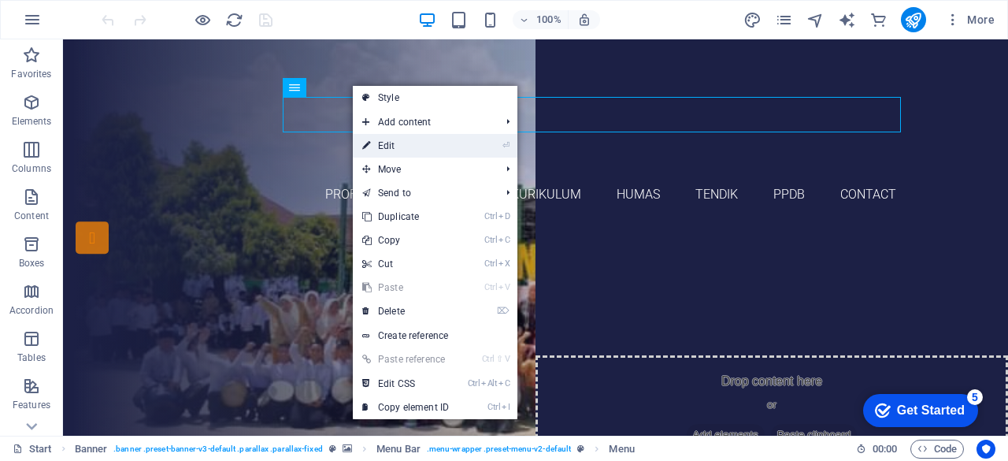
click at [402, 143] on link "⏎ Edit" at bounding box center [405, 146] width 105 height 24
select select
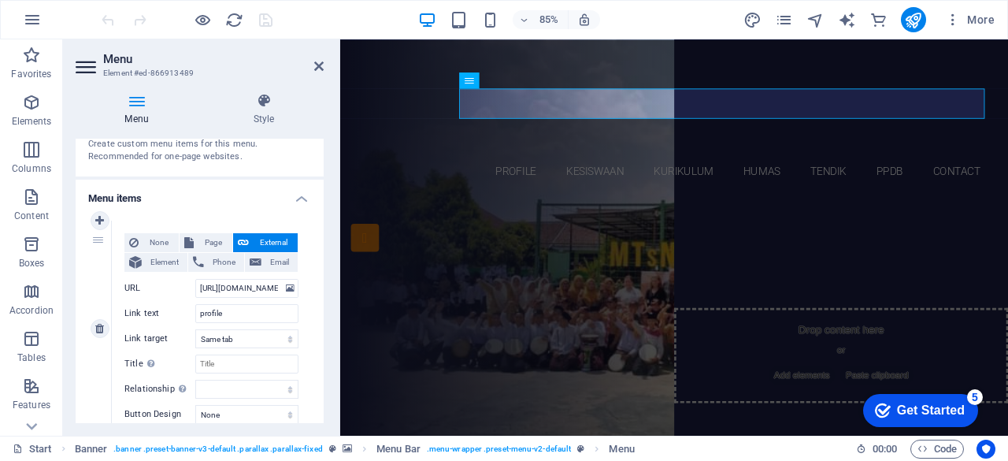
scroll to position [79, 0]
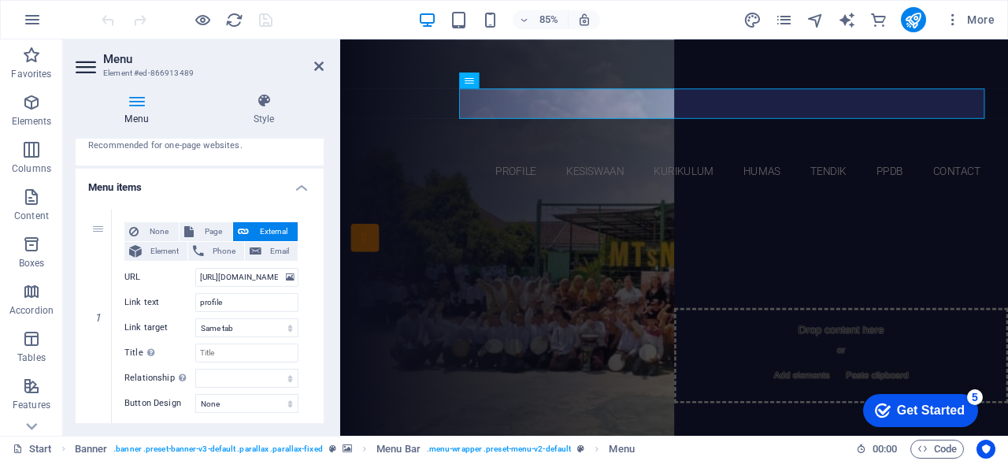
click at [144, 106] on icon at bounding box center [137, 101] width 122 height 16
click at [259, 106] on icon at bounding box center [264, 101] width 120 height 16
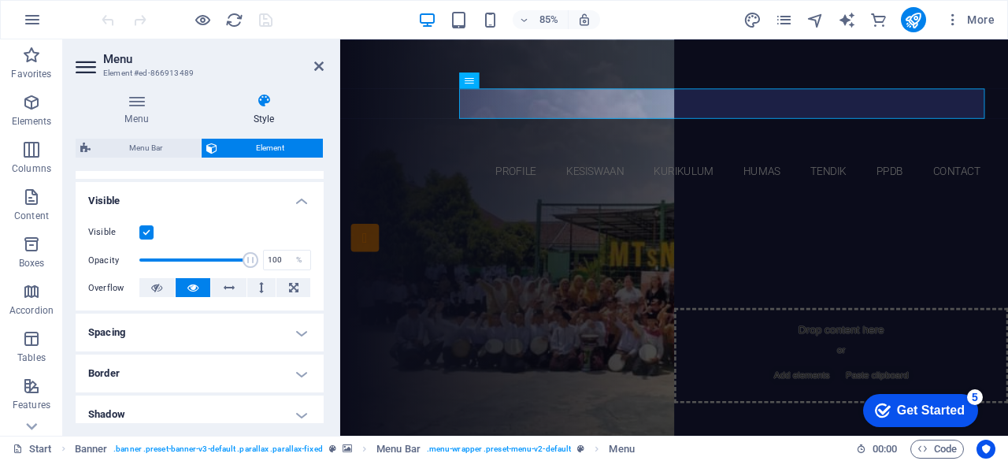
scroll to position [0, 0]
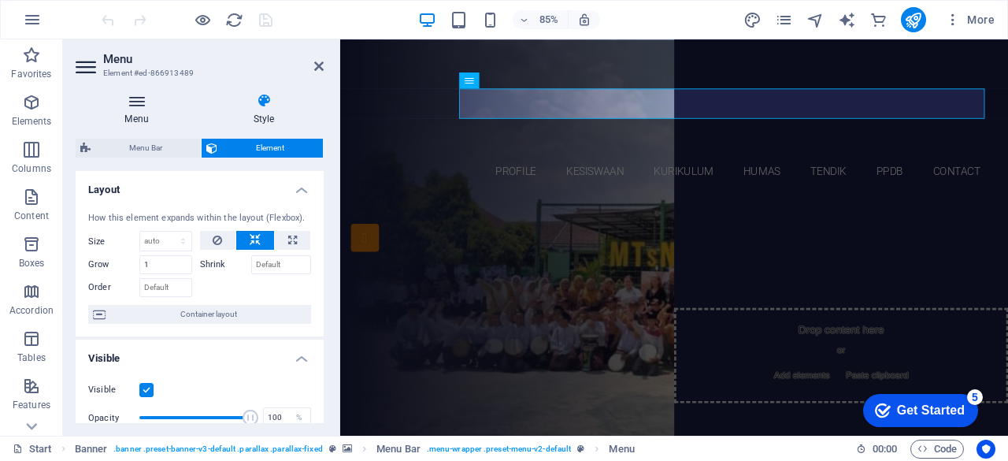
click at [148, 112] on h4 "Menu" at bounding box center [140, 109] width 128 height 33
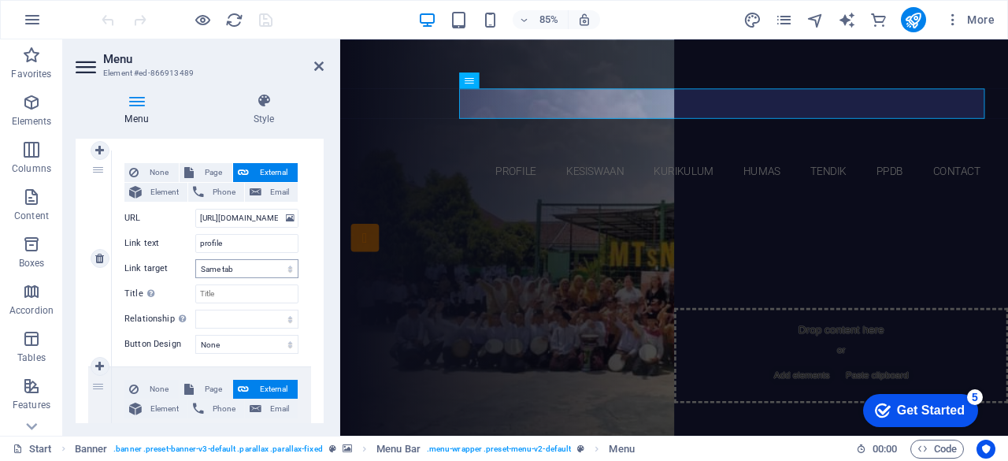
scroll to position [157, 0]
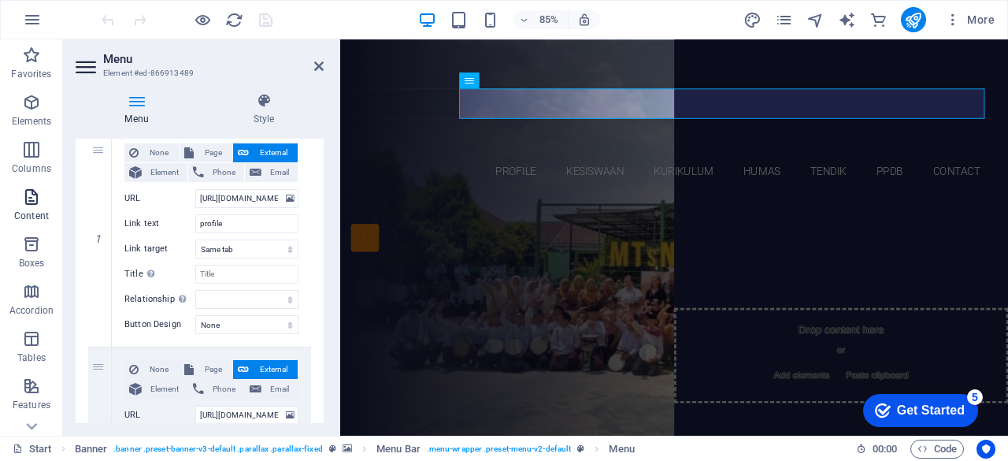
click at [30, 201] on icon "button" at bounding box center [31, 196] width 19 height 19
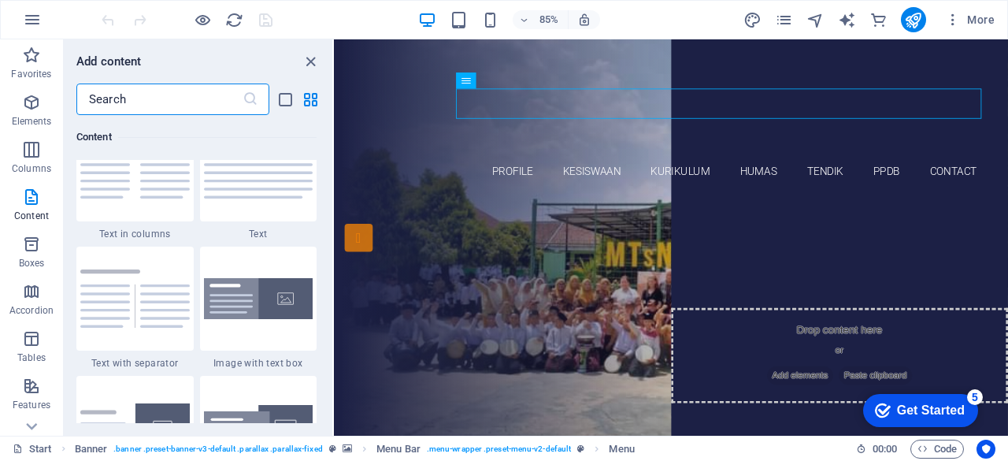
scroll to position [2755, 0]
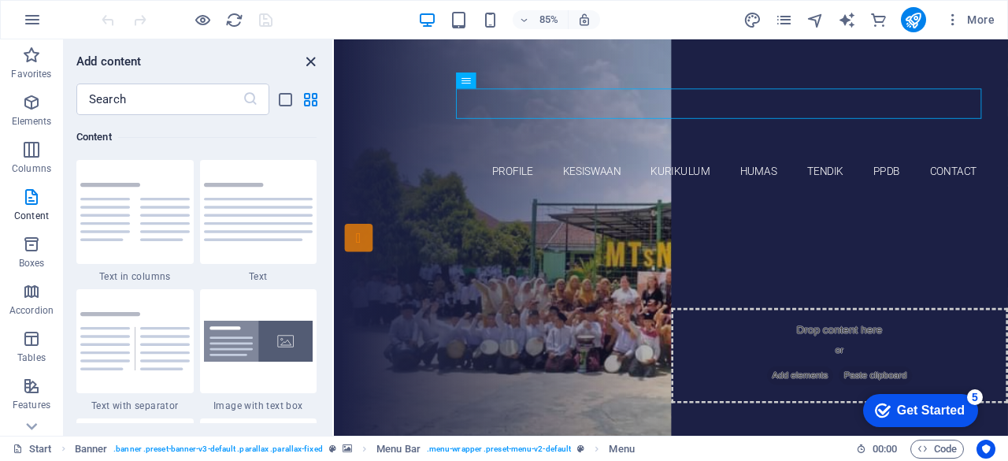
click at [313, 63] on icon "close panel" at bounding box center [311, 62] width 18 height 18
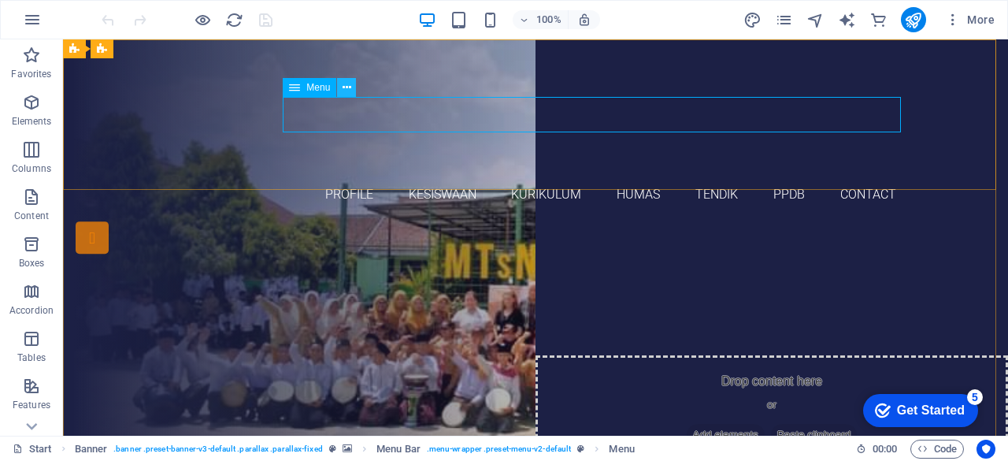
click at [340, 91] on button at bounding box center [346, 87] width 19 height 19
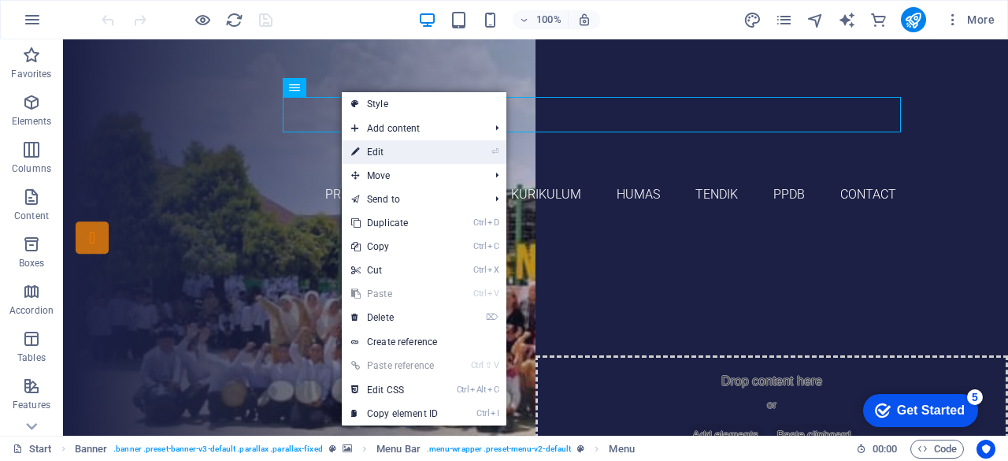
click at [442, 150] on link "⏎ Edit" at bounding box center [394, 152] width 105 height 24
select select
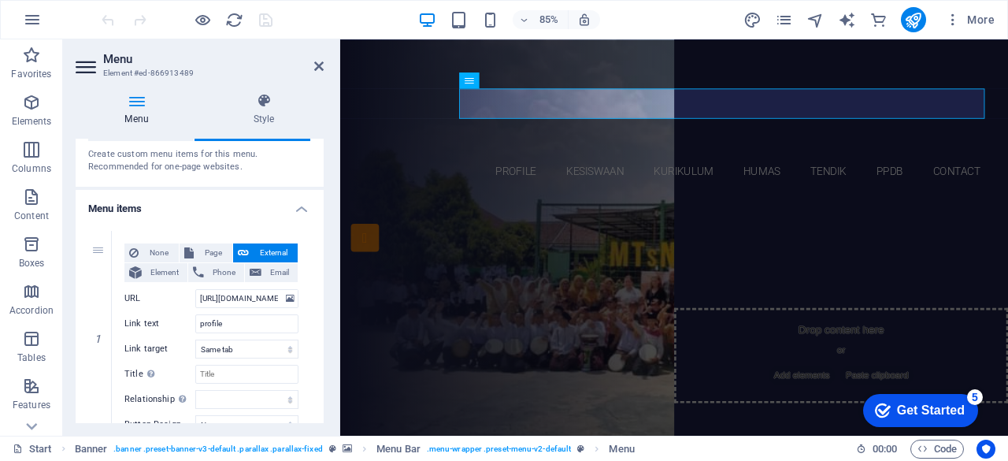
scroll to position [79, 0]
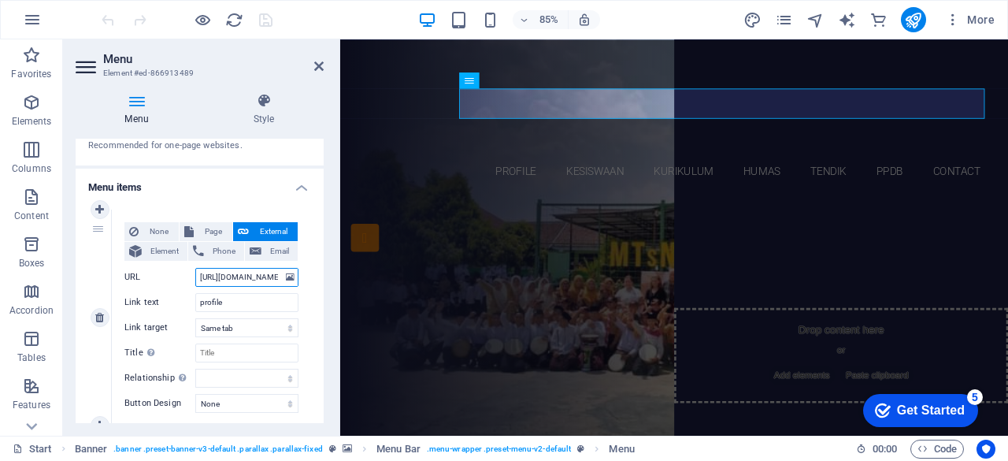
click at [258, 276] on input "[URL][DOMAIN_NAME]" at bounding box center [246, 277] width 103 height 19
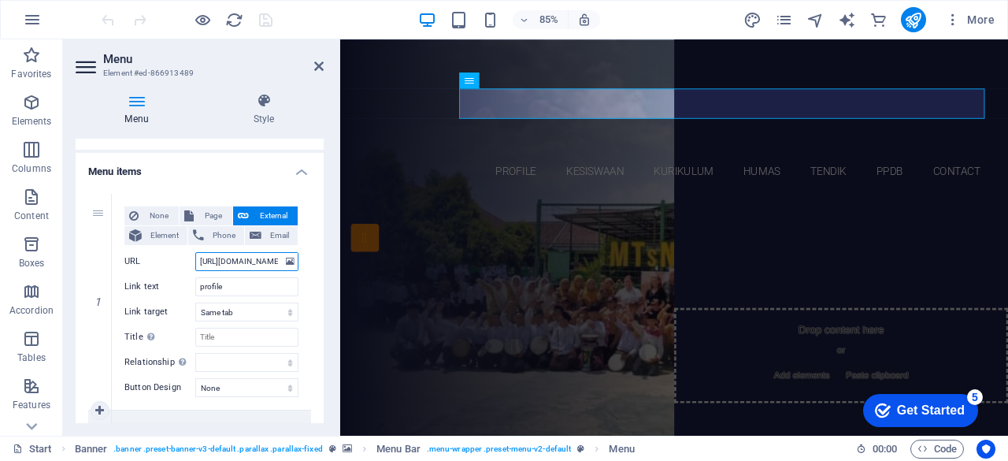
scroll to position [0, 0]
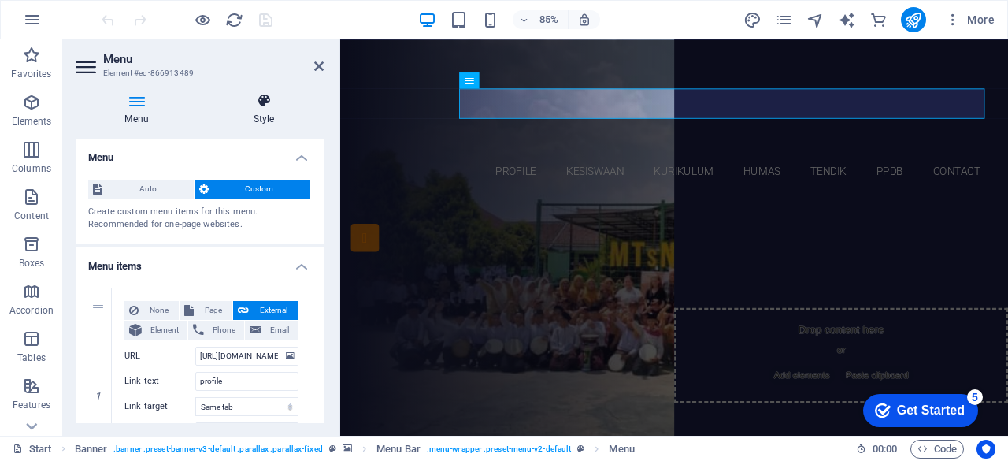
click at [261, 110] on h4 "Style" at bounding box center [264, 109] width 120 height 33
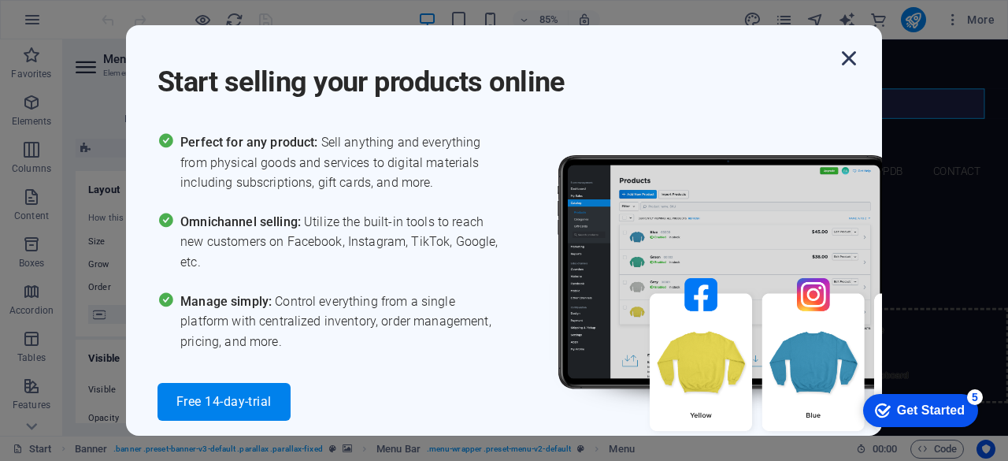
click at [842, 59] on icon "button" at bounding box center [849, 58] width 28 height 28
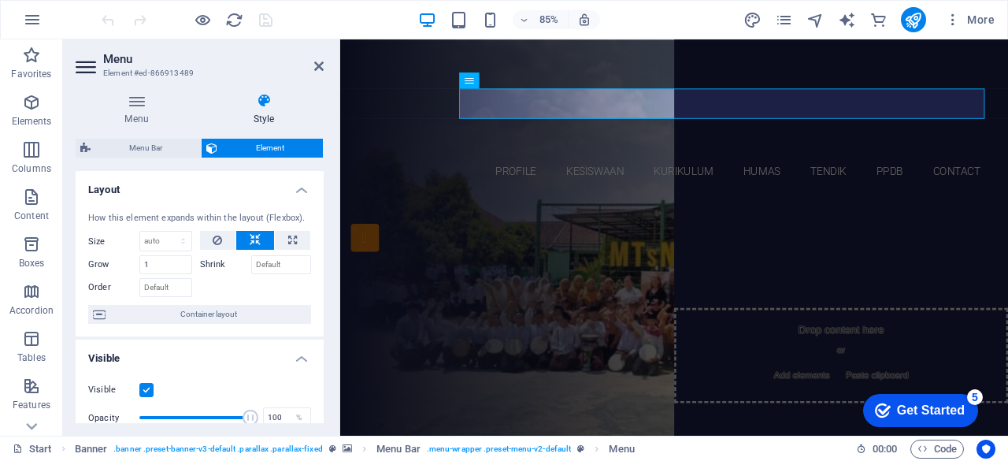
click at [313, 68] on header "Menu Element #ed-866913489" at bounding box center [200, 59] width 248 height 41
click at [968, 24] on span "More" at bounding box center [970, 20] width 50 height 16
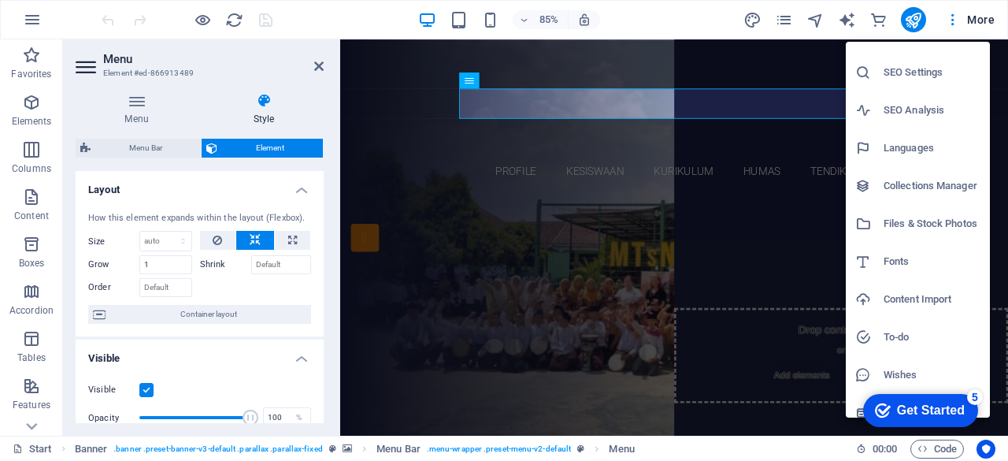
scroll to position [39, 0]
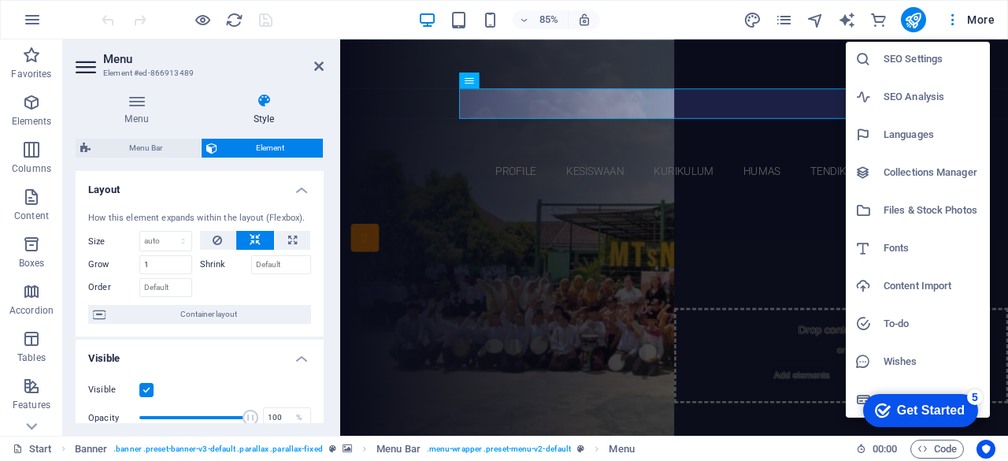
click at [642, 13] on div at bounding box center [504, 230] width 1008 height 461
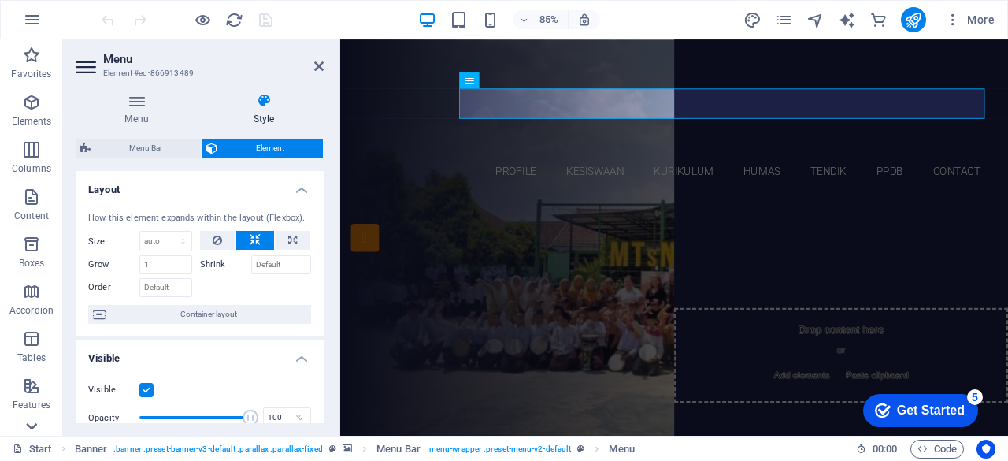
click at [38, 60] on icon at bounding box center [31, 49] width 22 height 22
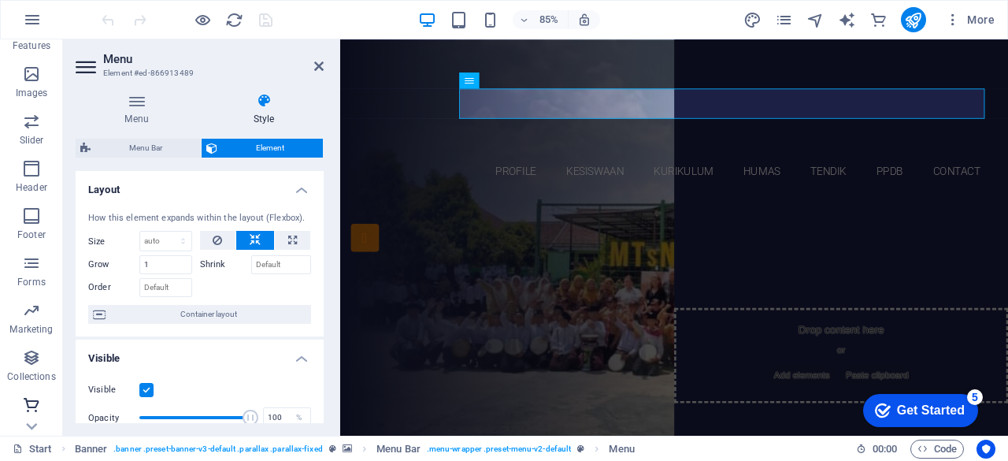
scroll to position [359, 0]
click at [980, 21] on span "More" at bounding box center [970, 20] width 50 height 16
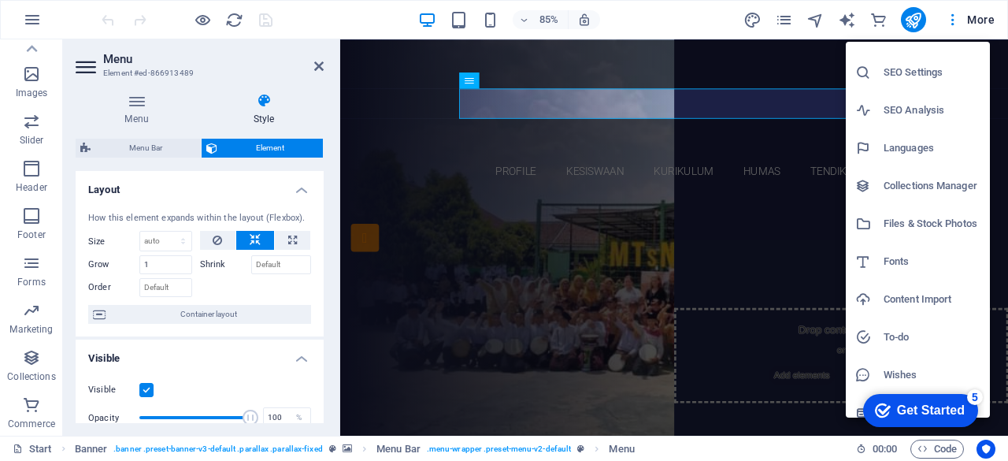
scroll to position [39, 0]
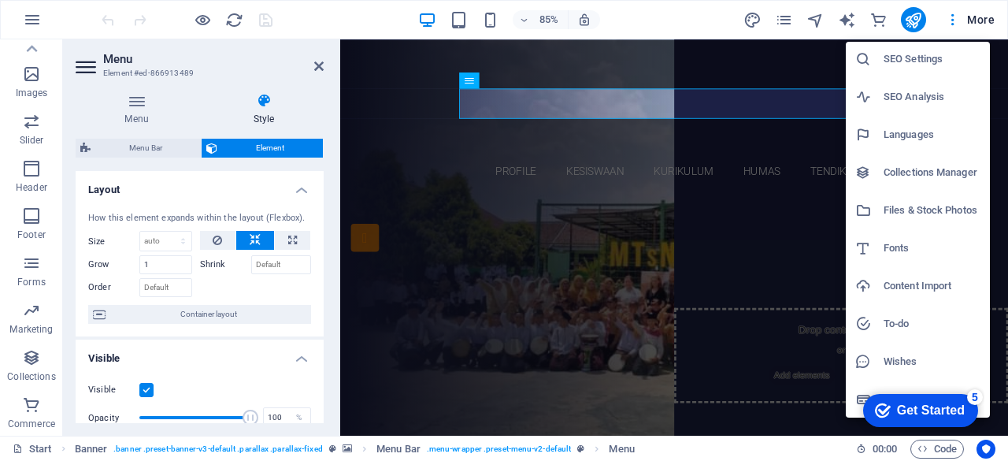
click at [318, 64] on div at bounding box center [504, 230] width 1008 height 461
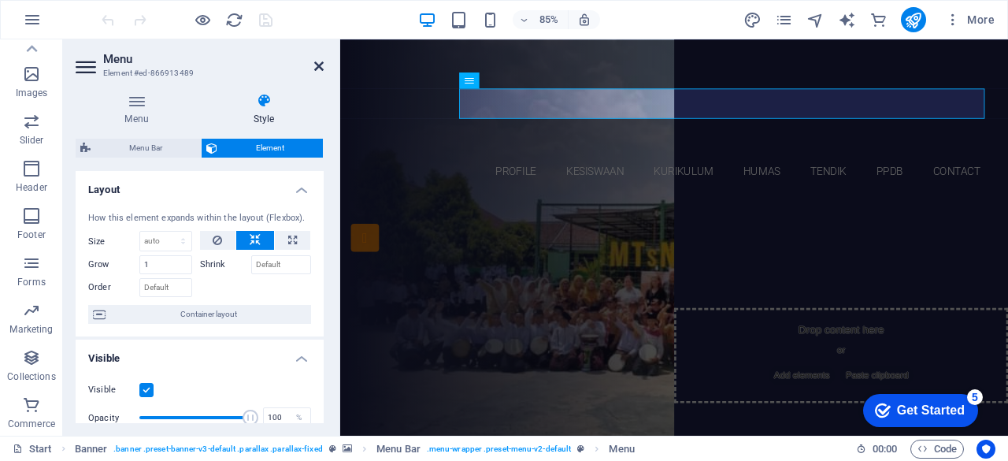
click at [316, 68] on icon at bounding box center [318, 66] width 9 height 13
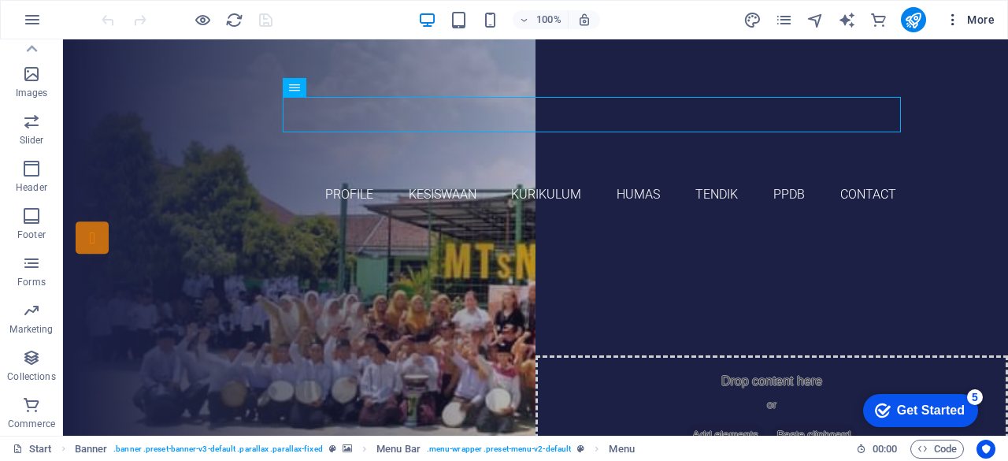
click at [976, 21] on span "More" at bounding box center [970, 20] width 50 height 16
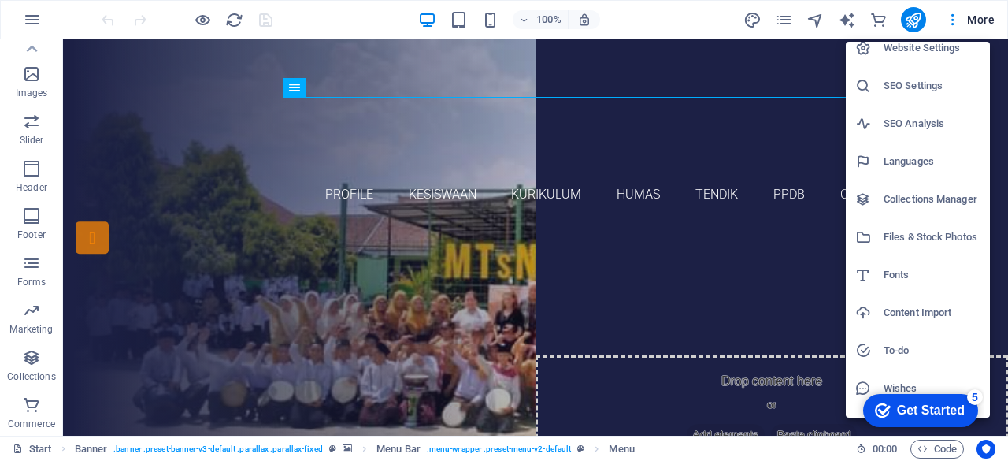
scroll to position [0, 0]
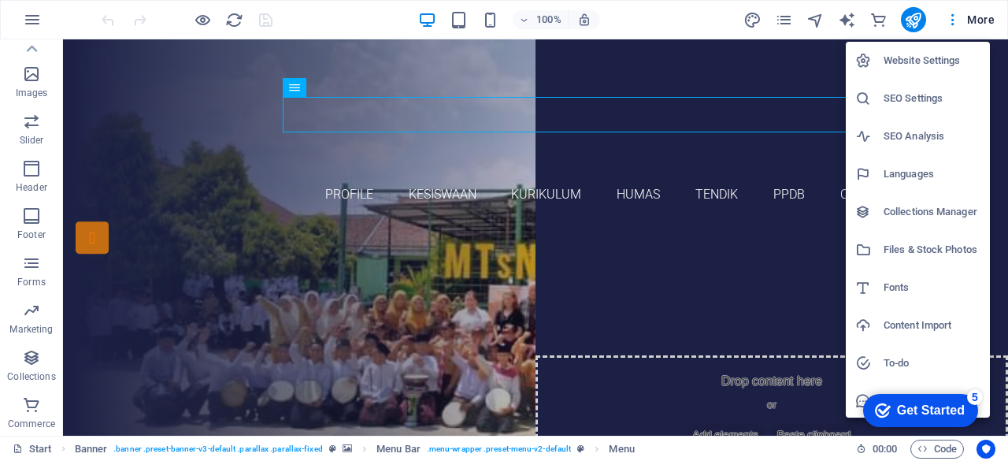
click at [664, 24] on div at bounding box center [504, 230] width 1008 height 461
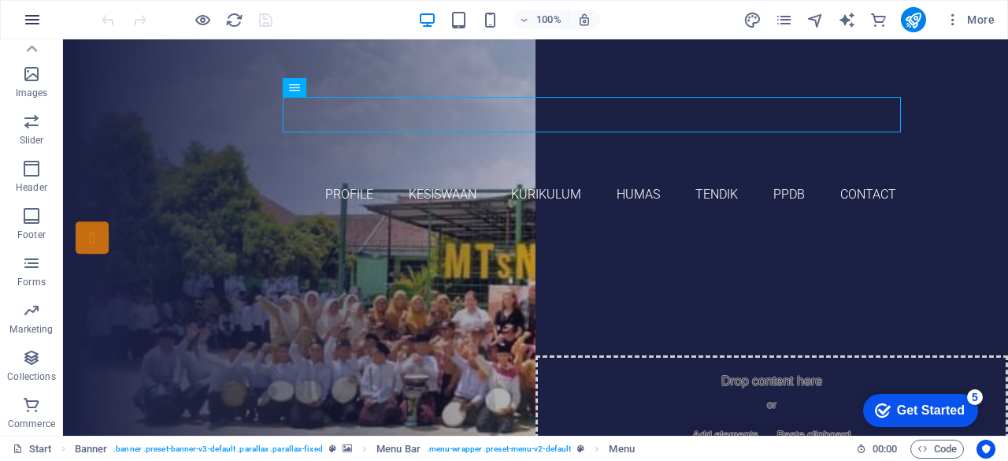
click at [28, 19] on icon "button" at bounding box center [32, 19] width 19 height 19
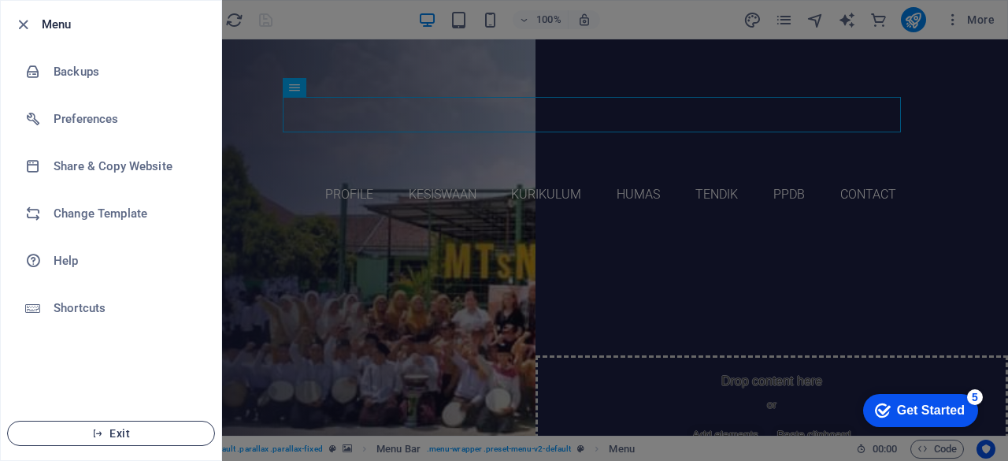
click at [97, 435] on icon "button" at bounding box center [97, 432] width 11 height 11
